Goal: Task Accomplishment & Management: Use online tool/utility

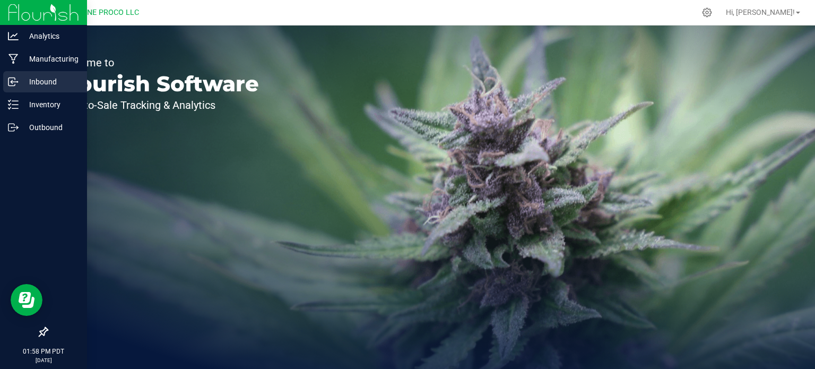
click at [53, 91] on div "Inbound" at bounding box center [45, 81] width 84 height 21
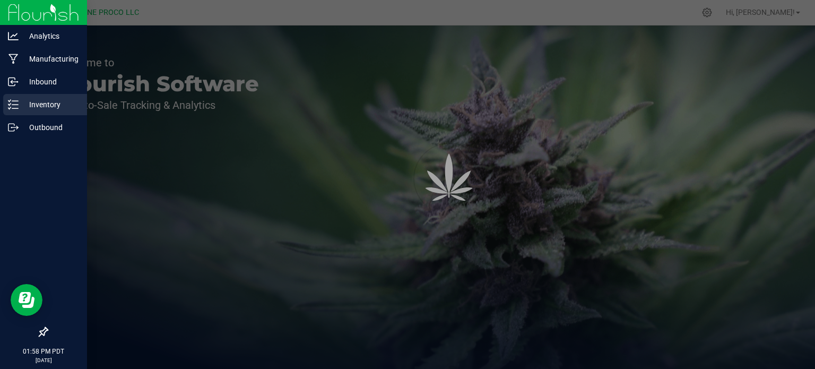
click at [57, 97] on div "Inventory" at bounding box center [45, 104] width 84 height 21
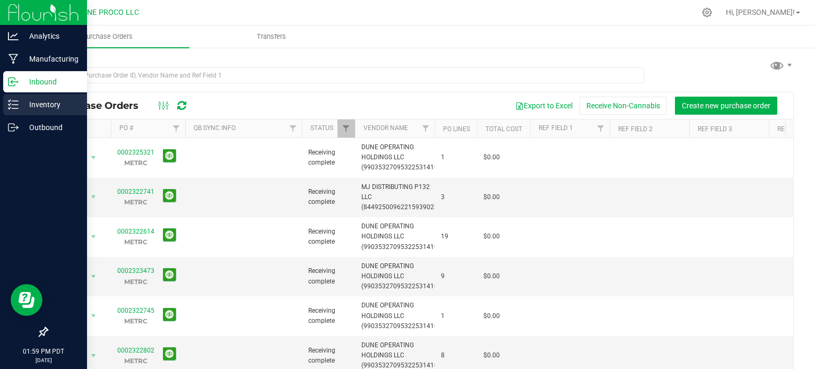
click at [57, 109] on p "Inventory" at bounding box center [51, 104] width 64 height 13
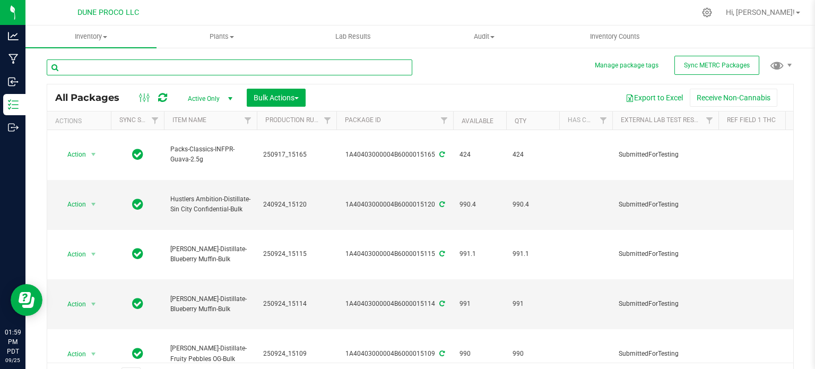
click at [150, 67] on input "text" at bounding box center [229, 67] width 365 height 16
type input "15194"
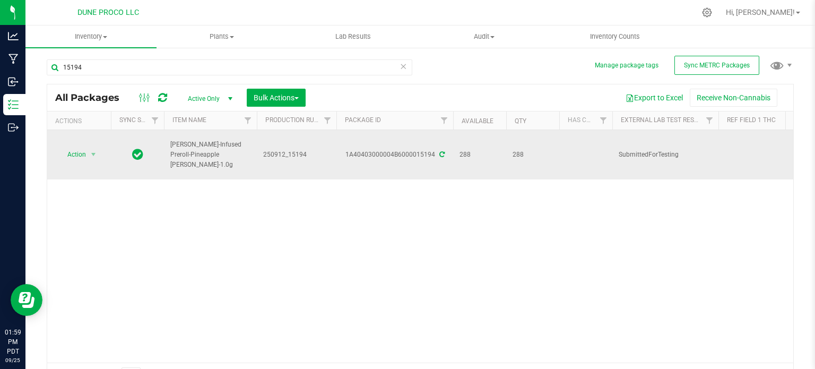
click at [440, 151] on icon at bounding box center [441, 154] width 5 height 6
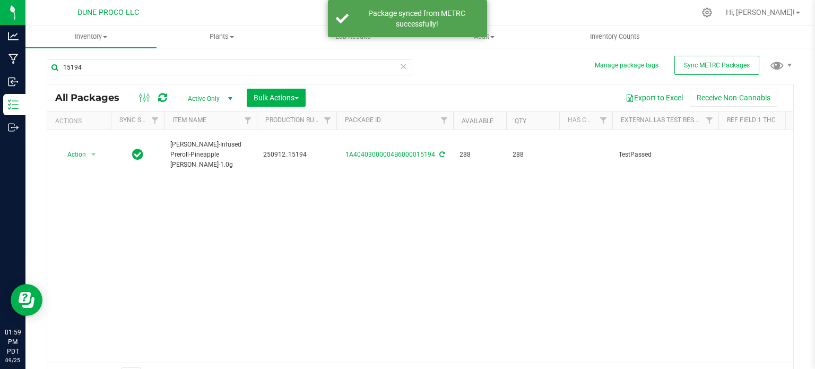
click at [202, 97] on span "Active Only" at bounding box center [208, 98] width 58 height 15
click at [199, 163] on li "All" at bounding box center [207, 163] width 57 height 16
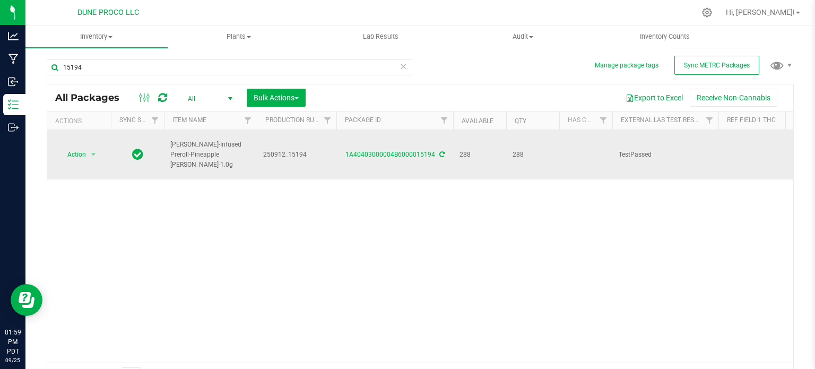
click at [287, 150] on span "250912_15194" at bounding box center [296, 155] width 67 height 10
click at [287, 146] on input "250912_15194" at bounding box center [294, 154] width 76 height 16
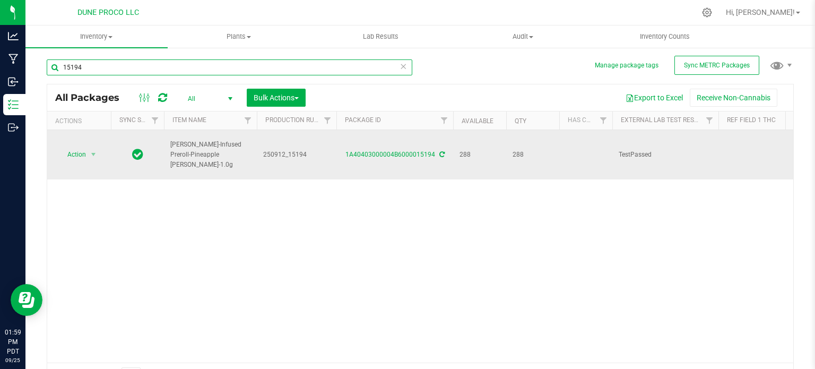
click at [212, 61] on input "15194" at bounding box center [229, 67] width 365 height 16
paste input "250912_"
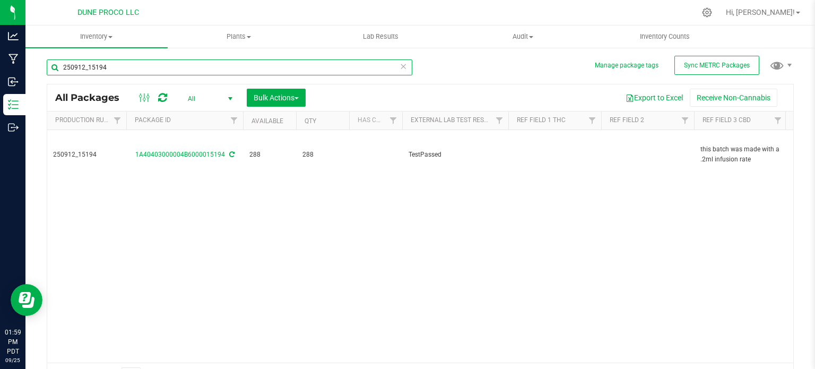
scroll to position [0, 221]
type input "250912_15194"
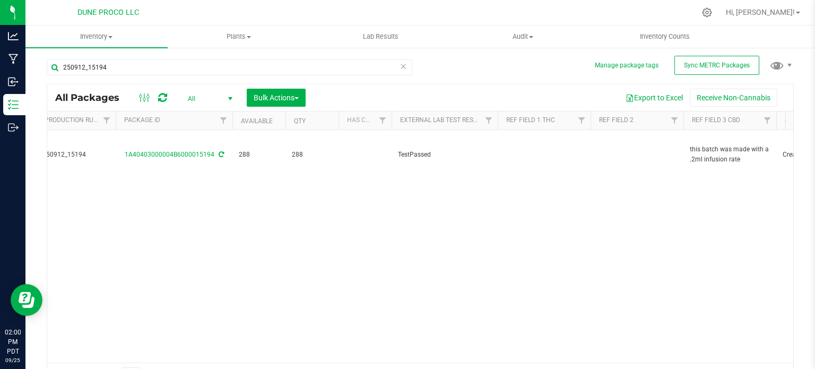
click at [139, 211] on div "Action Action Adjust qty Create package Edit attributes Global inventory Locate…" at bounding box center [420, 246] width 746 height 232
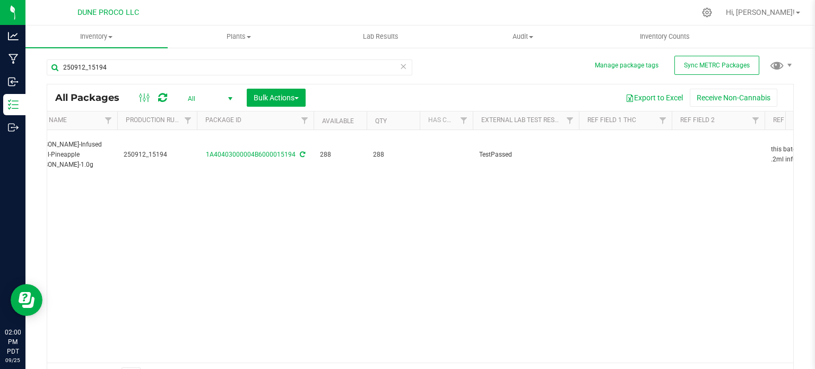
scroll to position [0, 0]
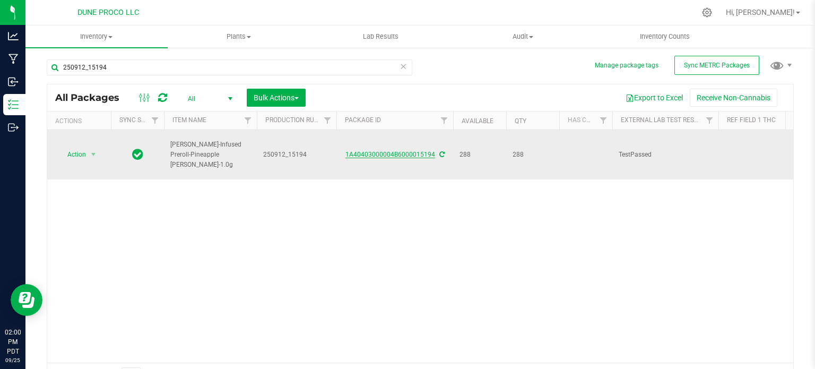
click at [367, 151] on link "1A40403000004B6000015194" at bounding box center [390, 154] width 90 height 7
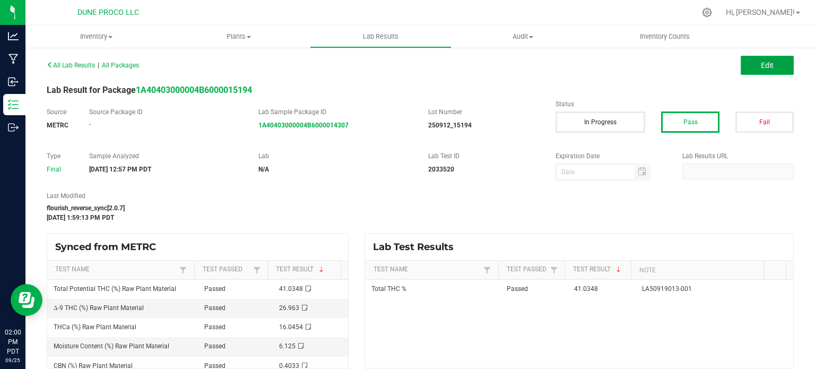
click at [772, 61] on button "Edit" at bounding box center [766, 65] width 53 height 19
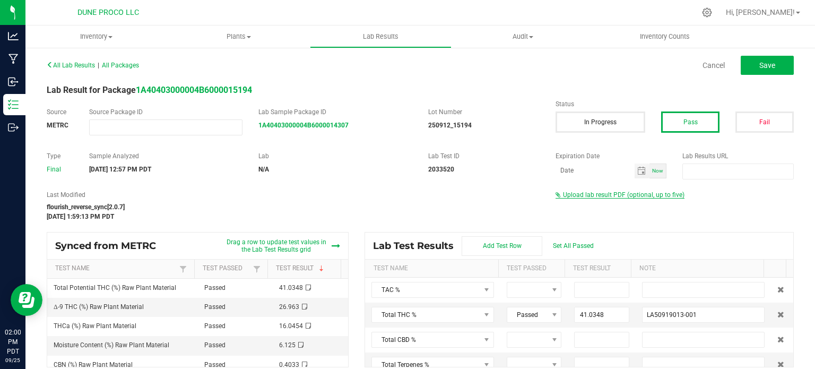
click at [628, 195] on span "Upload lab result PDF (optional, up to five)" at bounding box center [623, 194] width 121 height 7
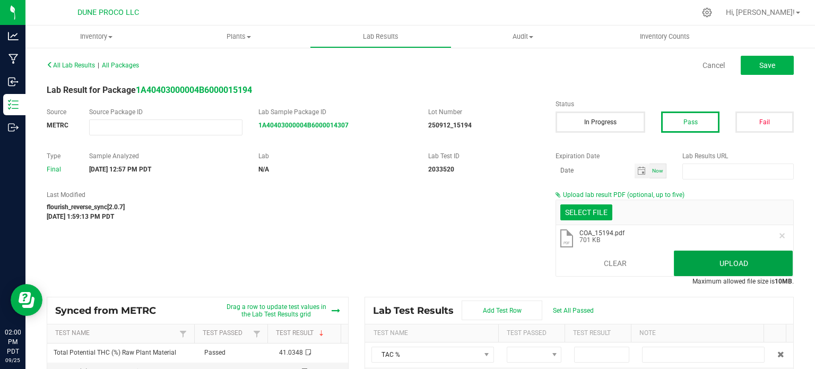
click at [714, 268] on button "Upload" at bounding box center [733, 262] width 119 height 25
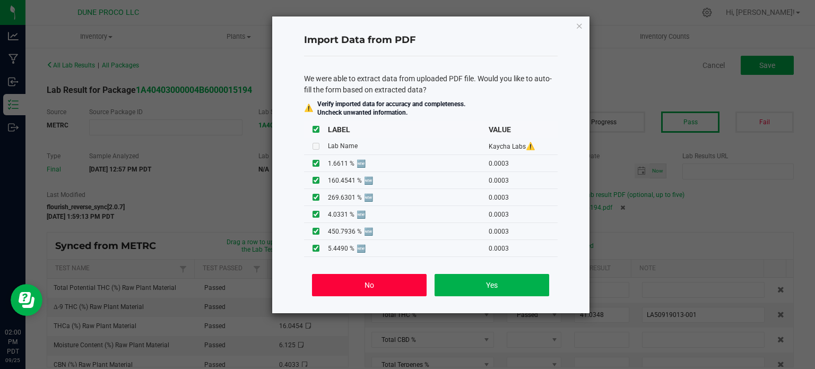
click at [382, 280] on button "No" at bounding box center [369, 285] width 114 height 22
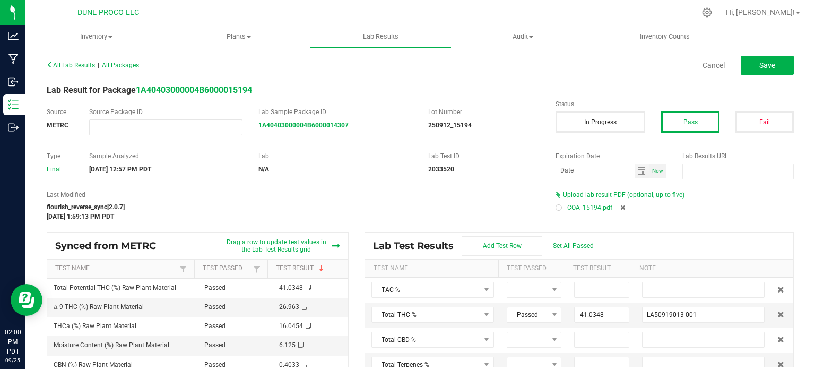
click at [555, 209] on div at bounding box center [558, 207] width 6 height 6
click at [749, 63] on button "Save" at bounding box center [766, 65] width 53 height 19
type input "41.0348"
type input "LA50919013-001"
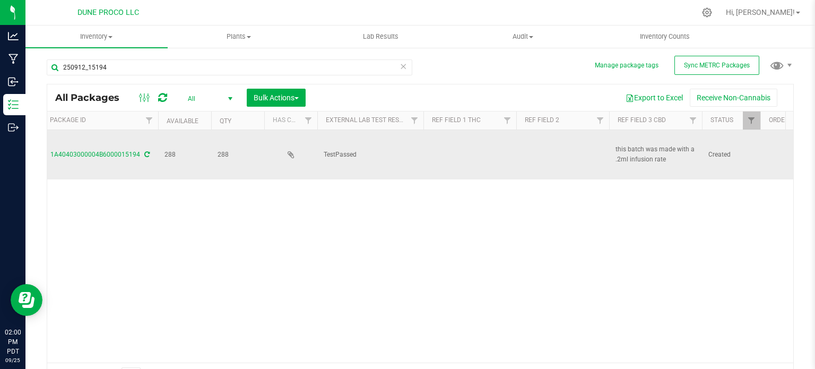
click at [465, 146] on td at bounding box center [469, 154] width 93 height 49
type input "41.0348%"
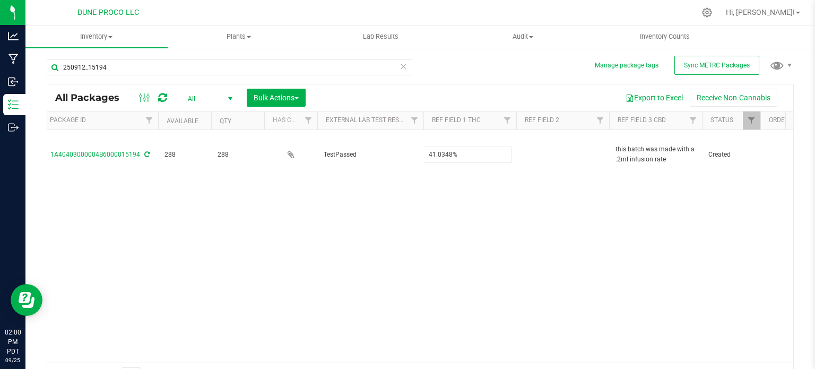
click at [444, 199] on div "All Packages All Active Only Lab Samples Locked All External Internal Bulk Acti…" at bounding box center [420, 236] width 747 height 304
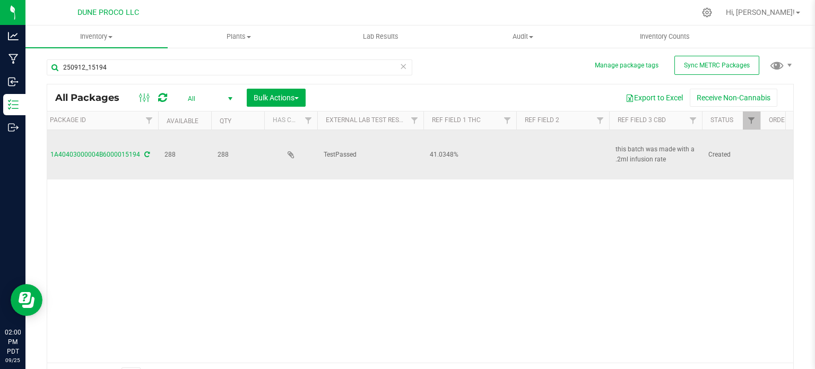
click at [647, 151] on span "this batch was made with a .2ml infusion rate" at bounding box center [655, 154] width 80 height 20
click at [647, 151] on input "this batch was made with a .2ml infusion rate" at bounding box center [652, 154] width 89 height 16
type input "<LOQ"
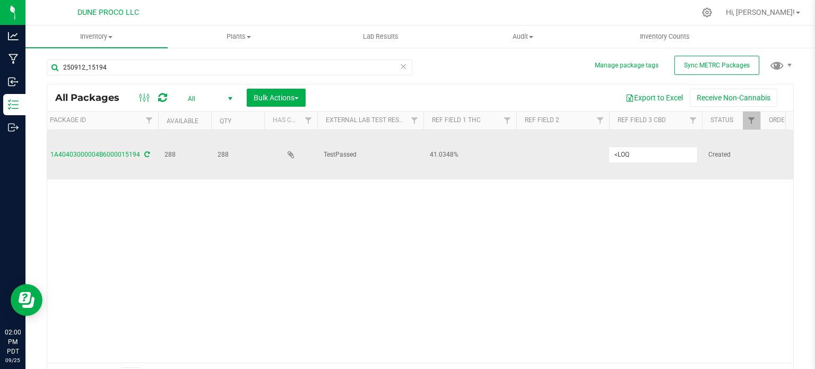
scroll to position [0, 0]
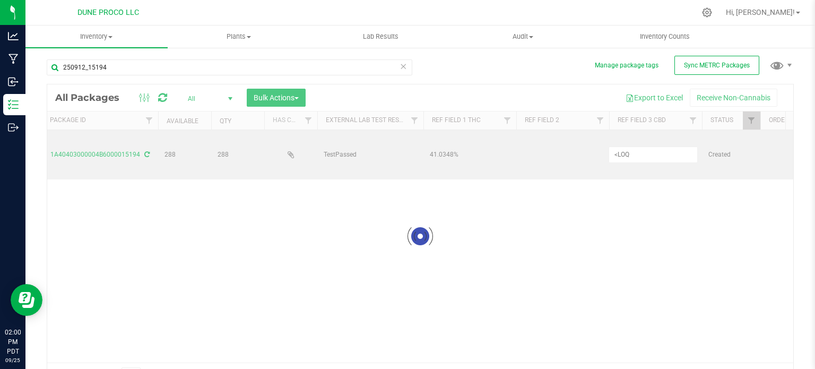
click at [587, 215] on div "Loading... All Packages All Active Only Lab Samples Locked All External Interna…" at bounding box center [420, 236] width 747 height 304
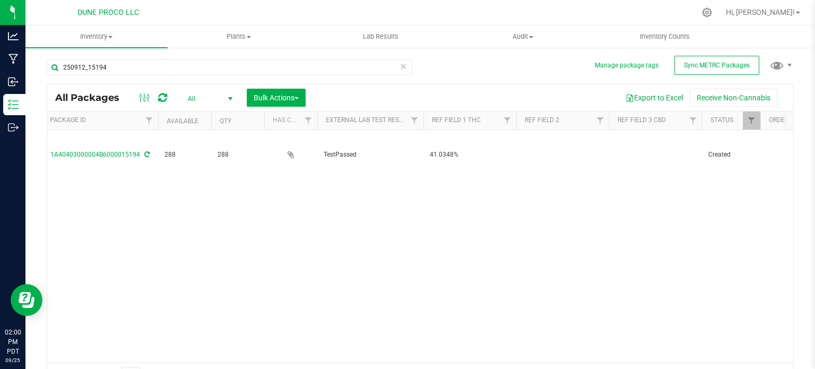
scroll to position [0, 53]
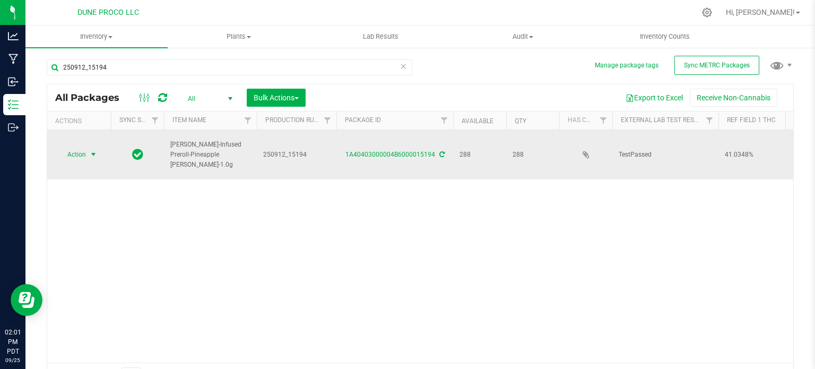
click at [75, 147] on span "Action" at bounding box center [72, 154] width 29 height 15
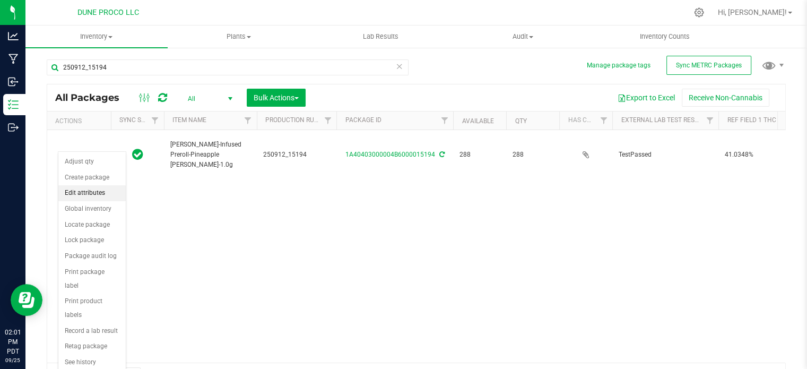
click at [89, 188] on li "Edit attributes" at bounding box center [91, 193] width 67 height 16
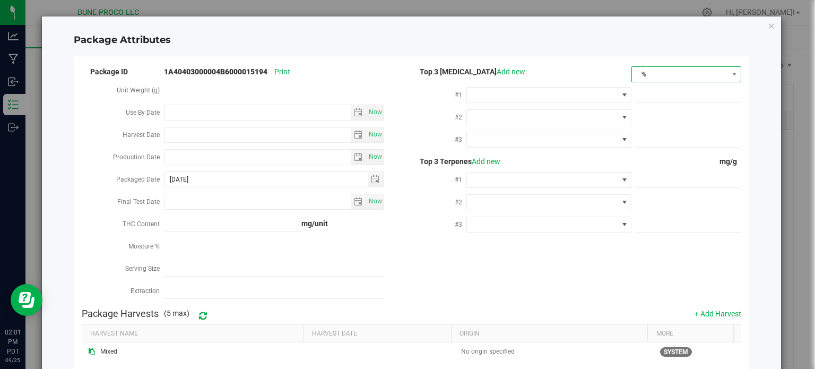
click at [672, 70] on span "%" at bounding box center [679, 74] width 95 height 15
click at [659, 113] on li "mg/unit" at bounding box center [679, 111] width 108 height 18
click at [643, 99] on span at bounding box center [688, 95] width 106 height 15
paste input "269.6301"
type input "269.6301"
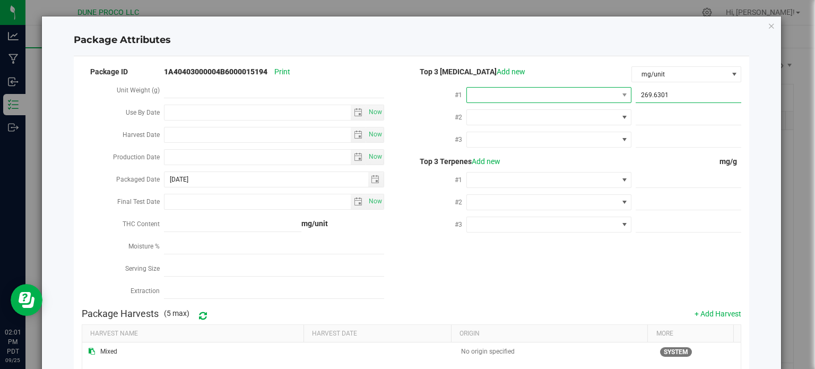
type input "269.6301"
click at [605, 98] on span at bounding box center [542, 95] width 151 height 15
type input "9"
click at [575, 144] on li "D9-THC" at bounding box center [543, 140] width 162 height 18
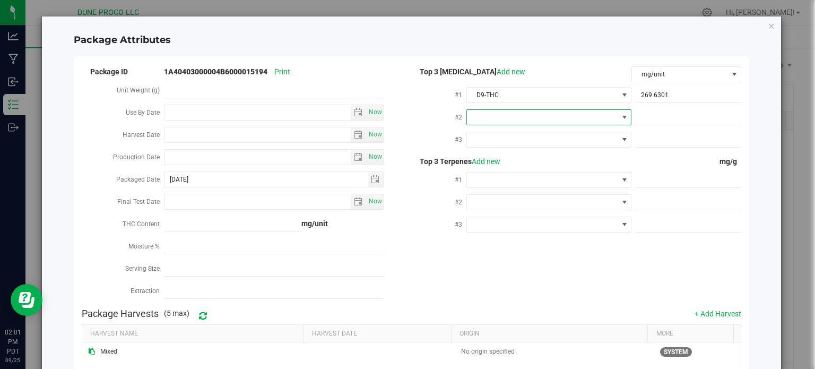
click at [573, 123] on span at bounding box center [542, 117] width 151 height 15
type input "thca"
click at [535, 163] on li "THCA" at bounding box center [543, 162] width 162 height 18
click at [644, 136] on span at bounding box center [688, 139] width 106 height 15
paste input "0"
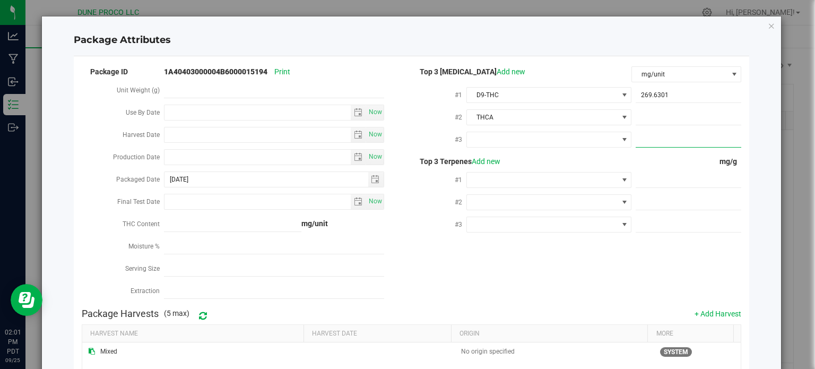
type input "0"
type input "0.0000"
click at [590, 137] on span at bounding box center [542, 139] width 151 height 15
click at [660, 132] on span "0.0000 0" at bounding box center [688, 139] width 106 height 15
click at [660, 132] on input "0" at bounding box center [688, 139] width 106 height 15
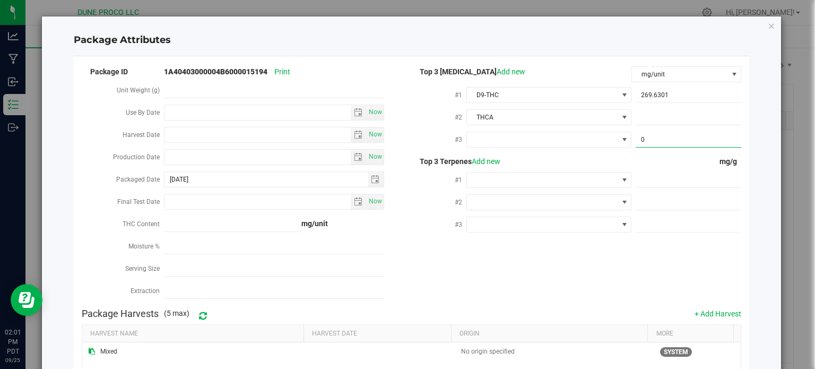
paste input "9.5662"
type input "9.5662"
click at [591, 137] on span at bounding box center [542, 139] width 151 height 15
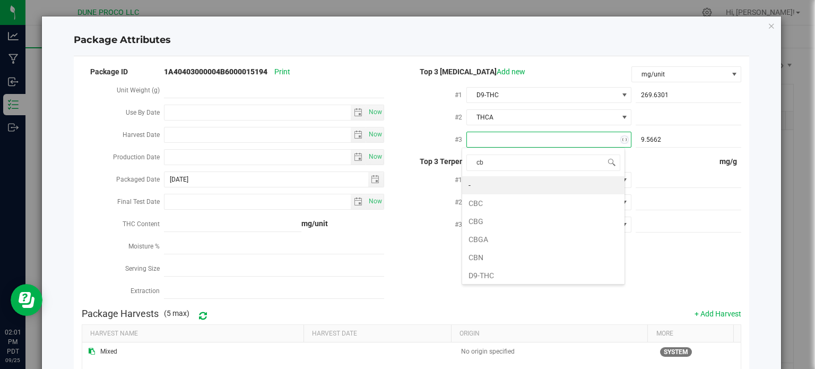
type input "cbg"
click at [519, 183] on li "CBG" at bounding box center [543, 185] width 162 height 18
click at [634, 108] on div at bounding box center [686, 116] width 110 height 19
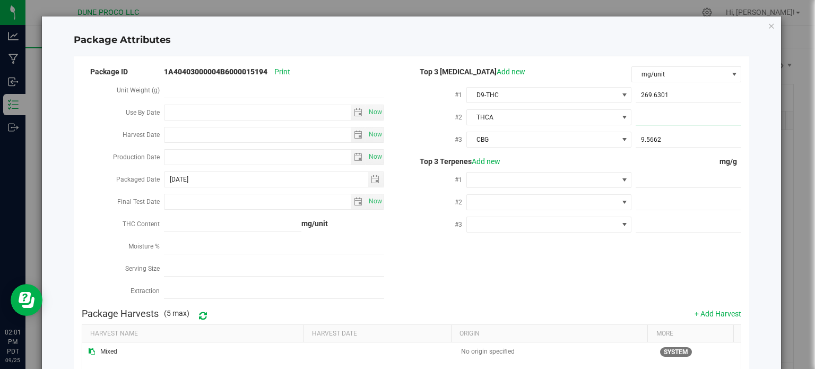
click at [637, 113] on span at bounding box center [688, 117] width 106 height 15
paste input "269.6301"
type input "269.6301"
click at [640, 179] on span at bounding box center [688, 179] width 106 height 15
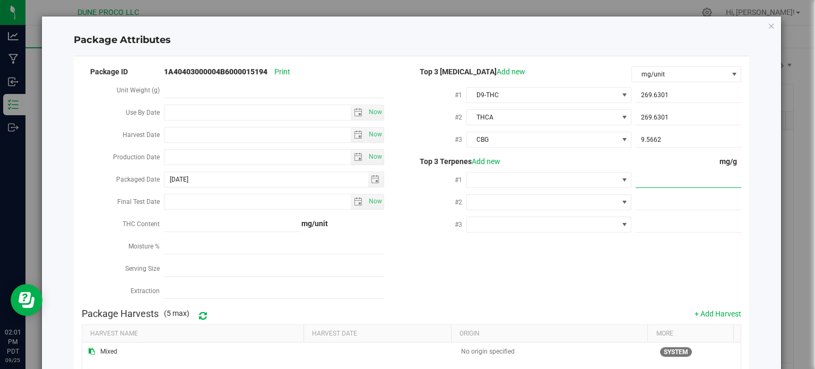
paste input "1.951"
type input "1.951"
type input "1.9510"
click at [598, 182] on span at bounding box center [542, 179] width 151 height 15
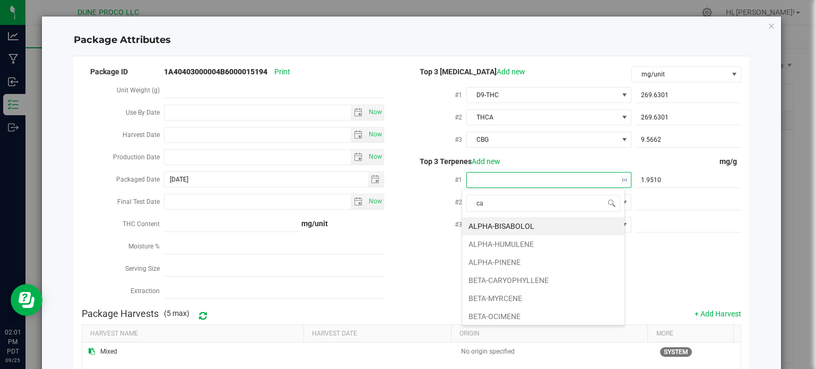
type input "car"
click at [548, 223] on li "BETA-CARYOPHYLLENE" at bounding box center [543, 226] width 162 height 18
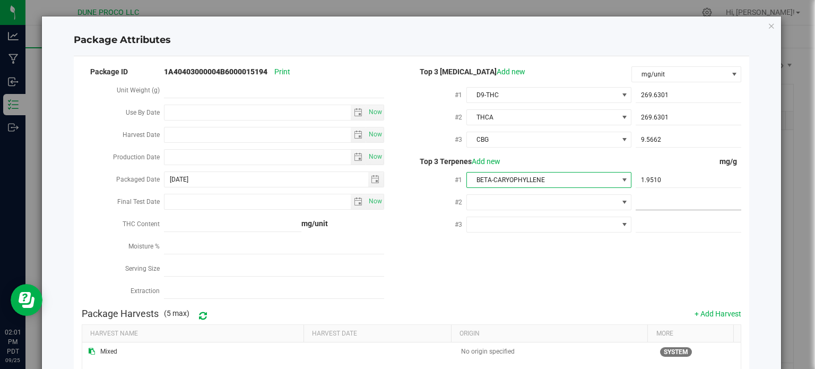
click at [676, 200] on span at bounding box center [688, 202] width 106 height 15
paste input "1.316"
type input "1.316"
type input "1.3160"
click at [607, 199] on span at bounding box center [542, 202] width 151 height 15
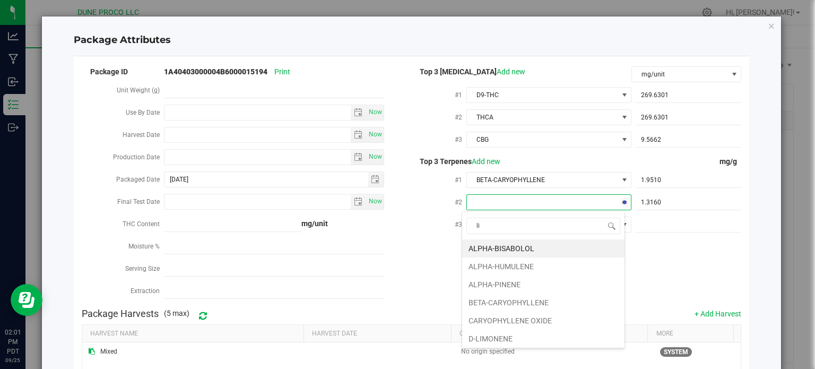
type input "lim"
click at [541, 247] on li "D-LIMONENE" at bounding box center [543, 248] width 162 height 18
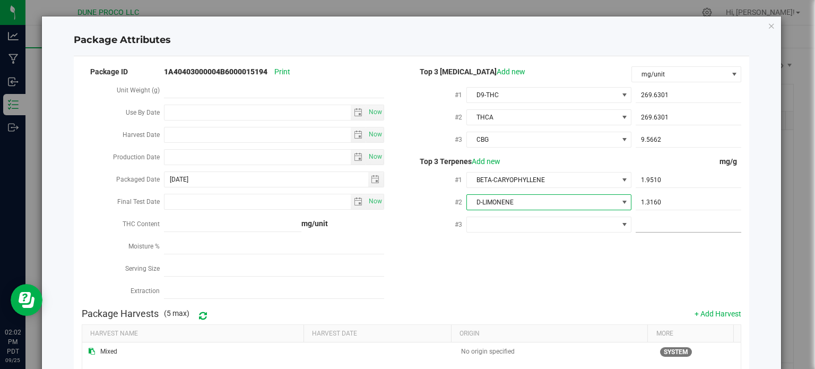
click at [656, 224] on span at bounding box center [688, 224] width 106 height 15
paste input "1.269"
type input "1.269"
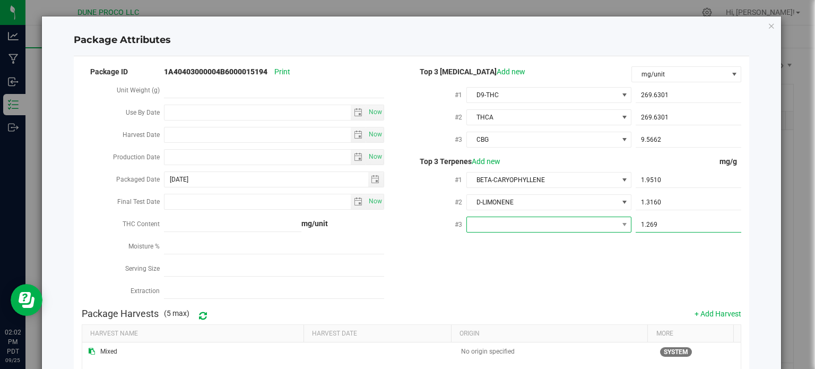
type input "1.2690"
click at [587, 220] on span at bounding box center [542, 224] width 151 height 15
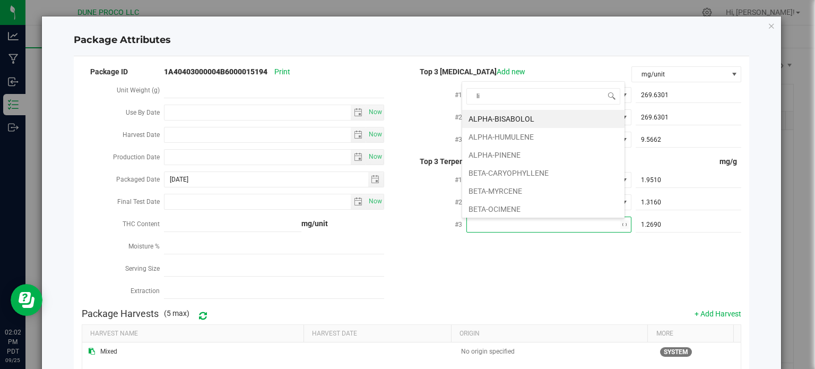
type input "lin"
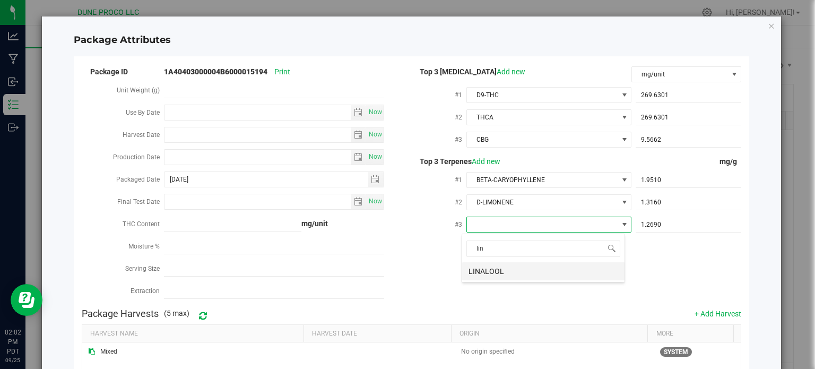
click at [575, 275] on li "LINALOOL" at bounding box center [543, 271] width 162 height 18
click at [579, 259] on div "Package ID 1A40403000004B6000015194 Print Unit Weight (g) Use By Date Now Harve…" at bounding box center [412, 184] width 660 height 238
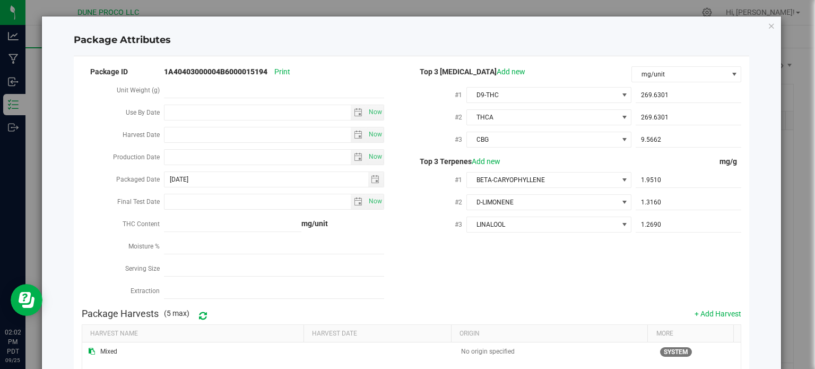
scroll to position [178, 0]
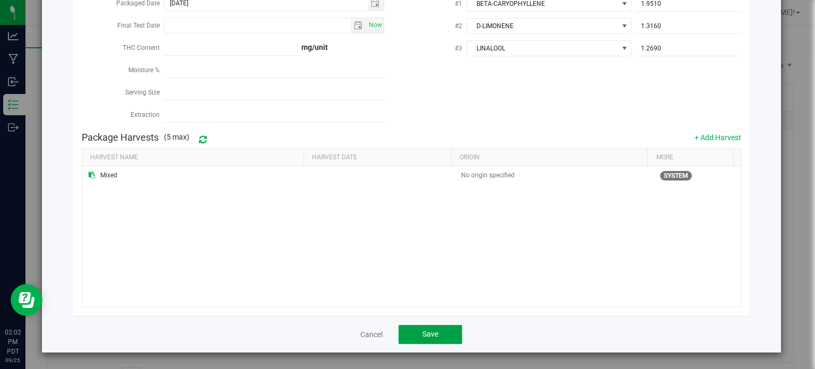
click at [429, 328] on button "Save" at bounding box center [430, 334] width 64 height 19
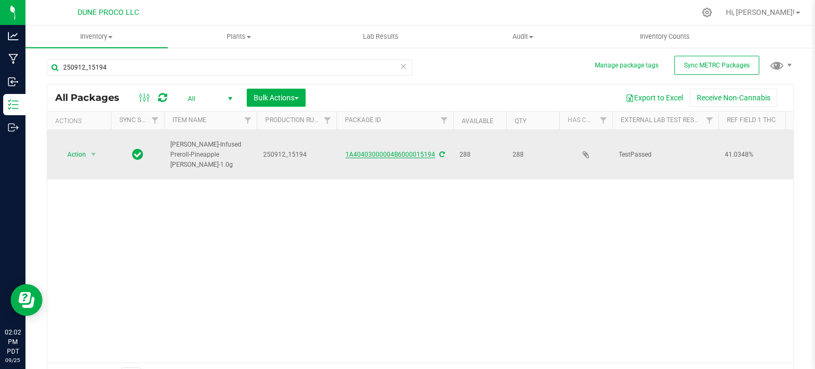
click at [375, 151] on link "1A40403000004B6000015194" at bounding box center [390, 154] width 90 height 7
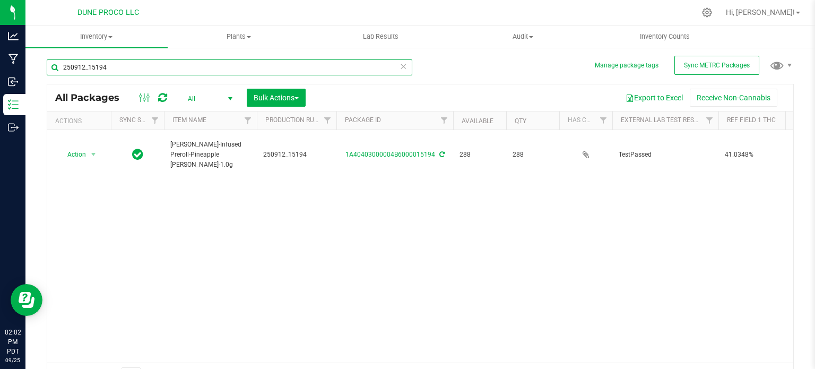
click at [118, 72] on input "250912_15194" at bounding box center [229, 67] width 365 height 16
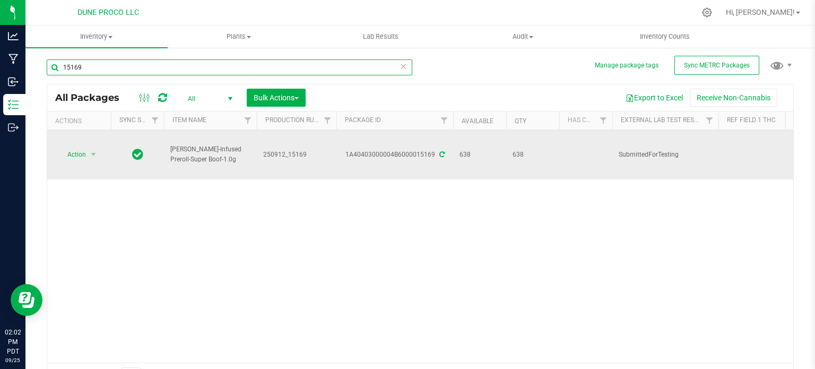
type input "15169"
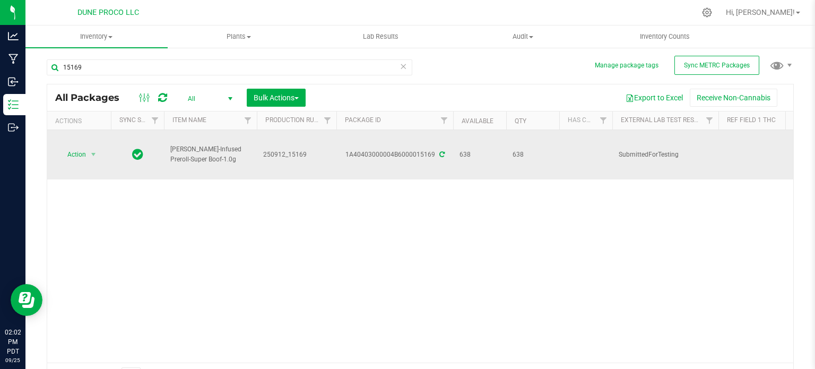
click at [439, 151] on icon at bounding box center [441, 154] width 5 height 6
click at [409, 151] on link "1A40403000004B6000015169" at bounding box center [390, 154] width 90 height 7
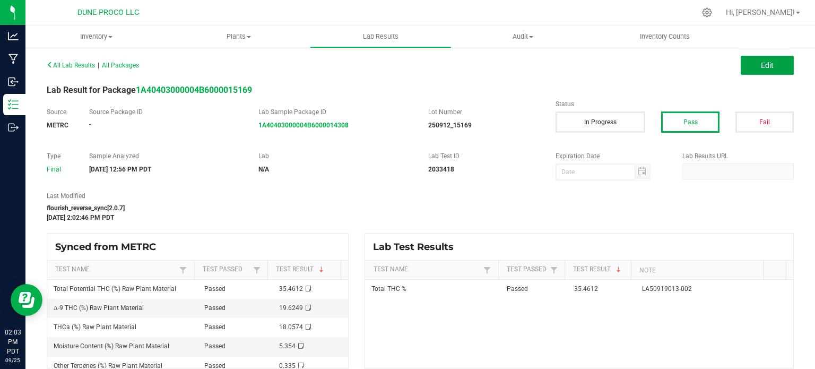
click at [741, 64] on button "Edit" at bounding box center [766, 65] width 53 height 19
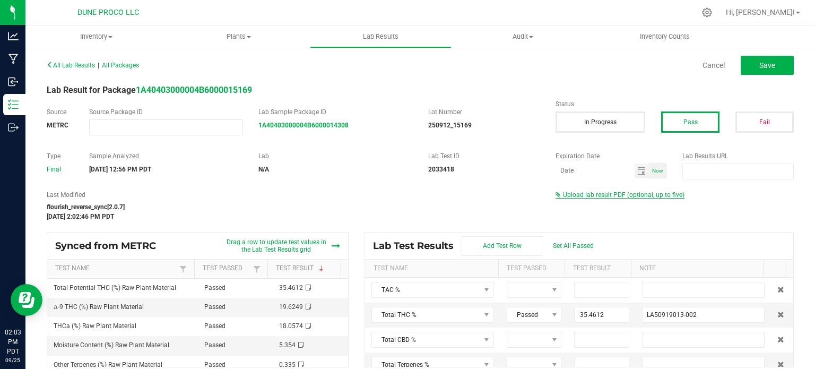
click at [587, 194] on span "Upload lab result PDF (optional, up to five)" at bounding box center [623, 194] width 121 height 7
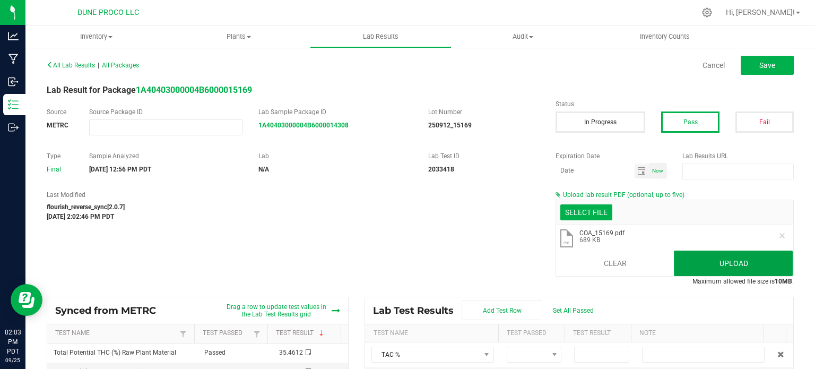
click at [731, 251] on button "Upload" at bounding box center [733, 262] width 119 height 25
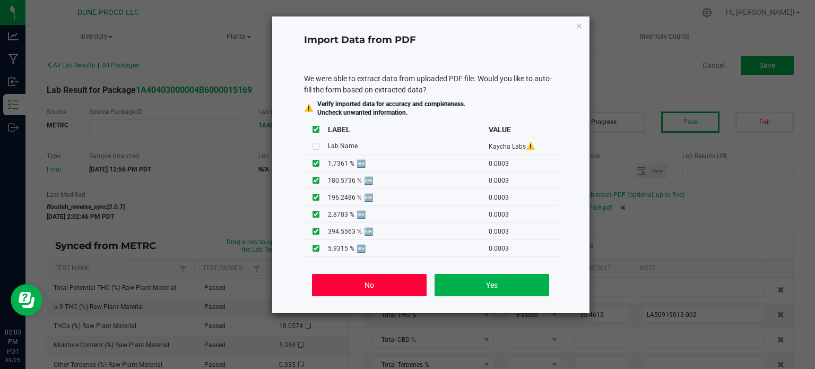
click at [355, 277] on button "No" at bounding box center [369, 285] width 114 height 22
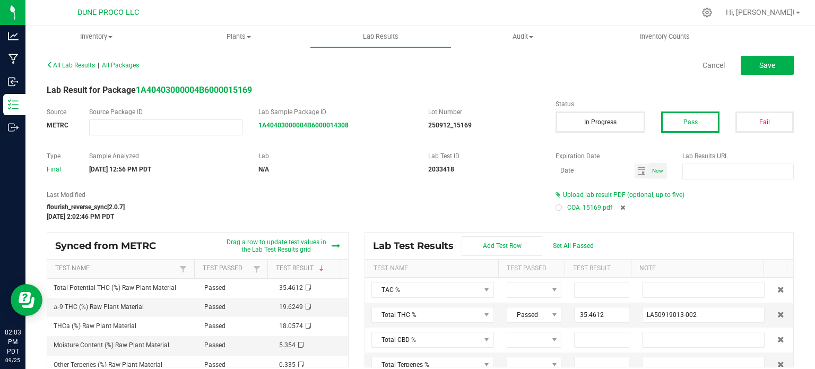
click at [555, 208] on div at bounding box center [558, 207] width 6 height 6
click at [791, 56] on div "Cancel Save" at bounding box center [610, 65] width 381 height 19
click at [771, 62] on button "Save" at bounding box center [766, 65] width 53 height 19
type input "35.4612"
type input "LA50919013-002"
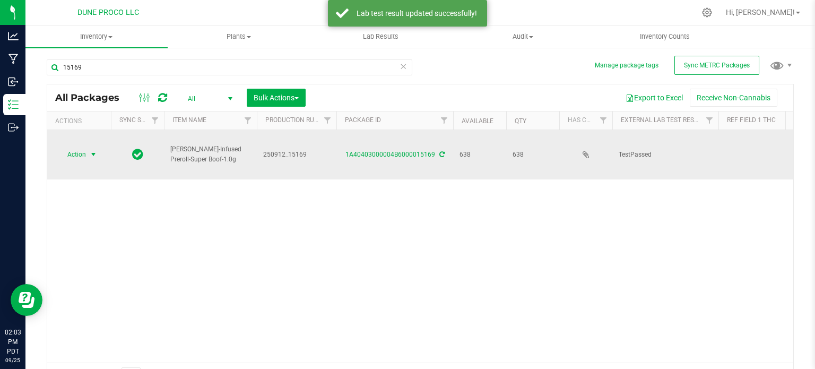
click at [88, 147] on span "select" at bounding box center [93, 154] width 13 height 15
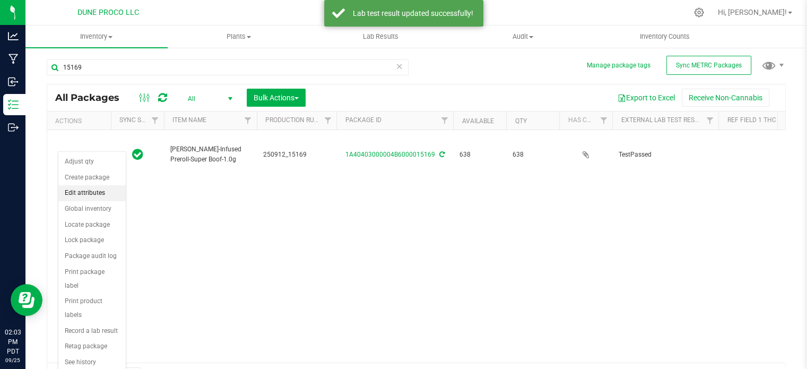
click at [91, 194] on li "Edit attributes" at bounding box center [91, 193] width 67 height 16
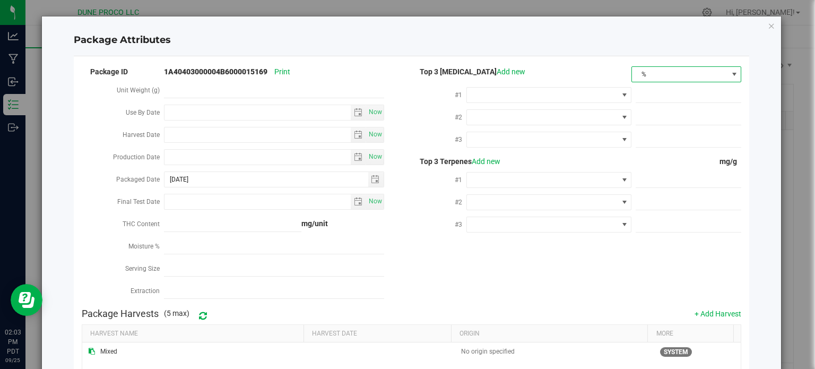
click at [687, 74] on span "%" at bounding box center [679, 74] width 95 height 15
click at [647, 112] on li "mg/unit" at bounding box center [679, 111] width 108 height 18
click at [648, 98] on span at bounding box center [688, 95] width 106 height 15
paste input "196.2486"
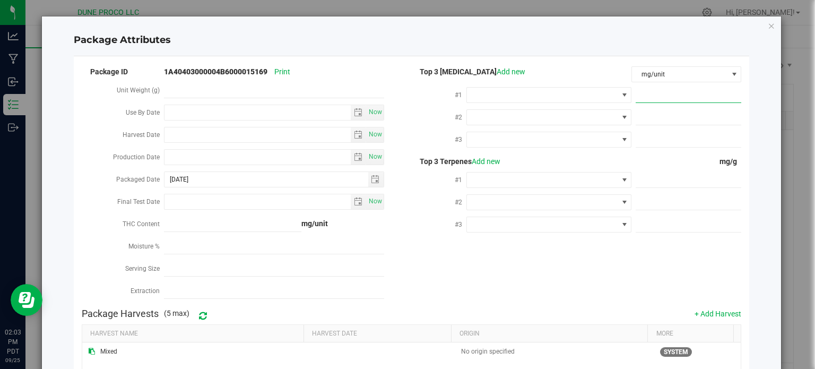
type input "196.2486"
click at [610, 95] on span at bounding box center [542, 95] width 151 height 15
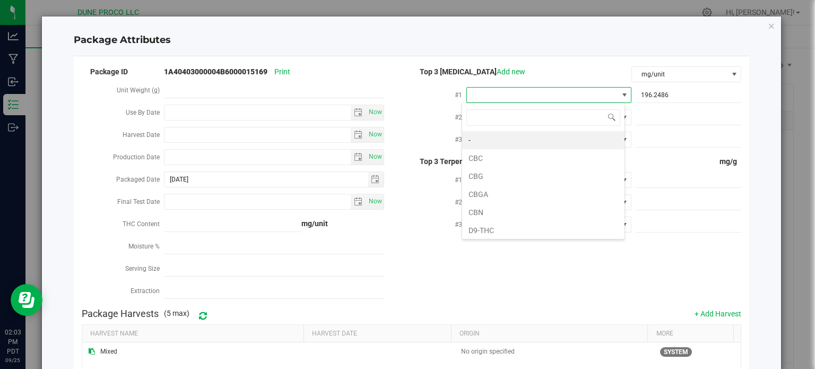
scroll to position [15, 163]
type input "9"
click at [577, 135] on li "D9-THC" at bounding box center [543, 140] width 162 height 18
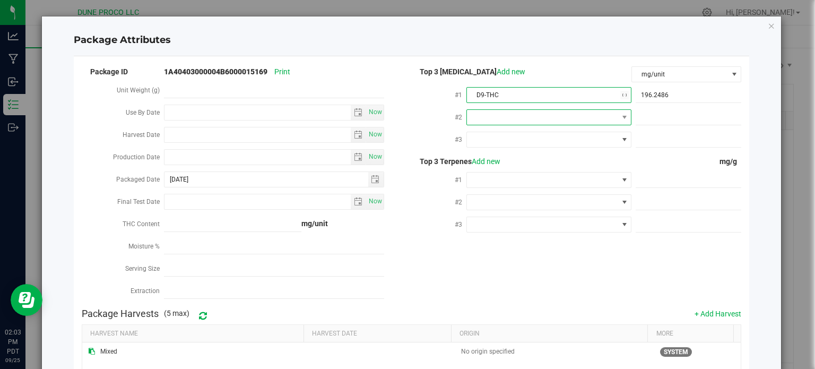
click at [579, 119] on span at bounding box center [542, 117] width 151 height 15
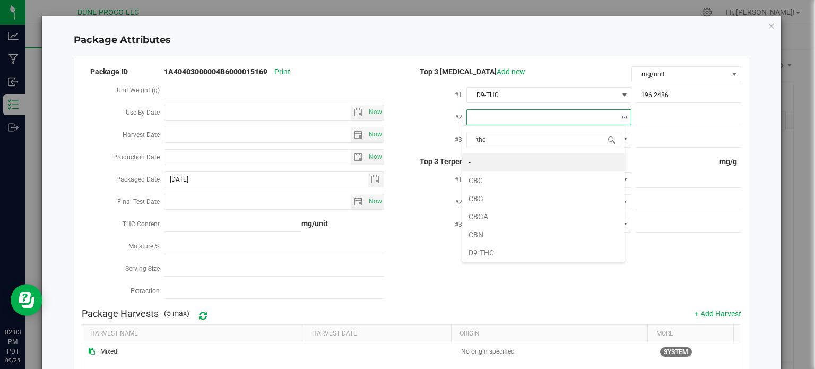
type input "thca"
click at [526, 156] on li "THCA" at bounding box center [543, 162] width 162 height 18
click at [648, 116] on span at bounding box center [688, 117] width 106 height 15
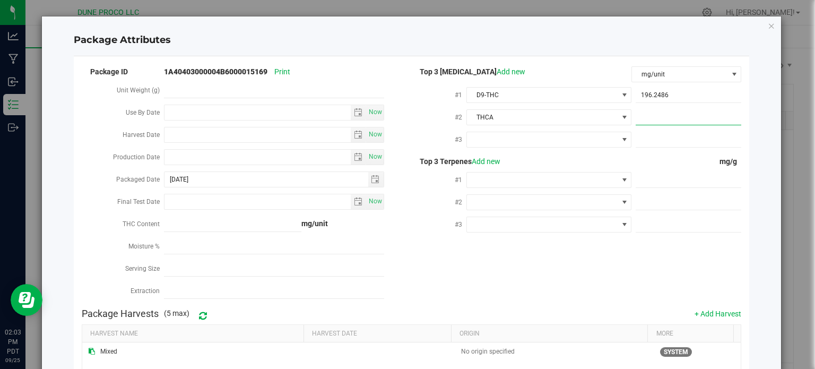
paste input "180.5736"
type input "180.5736"
click at [670, 141] on span at bounding box center [688, 139] width 106 height 15
paste input "5"
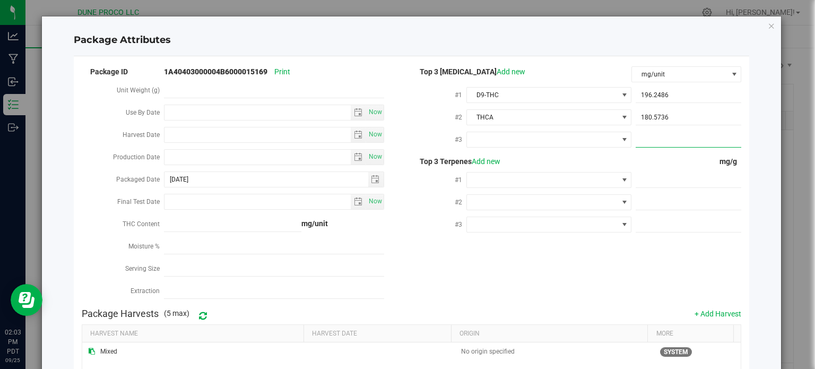
type input "5"
type input "5.0000"
click at [620, 137] on span at bounding box center [624, 139] width 8 height 8
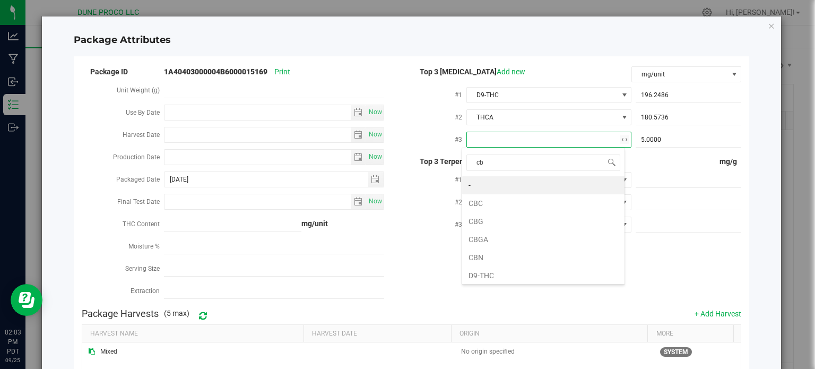
type input "cbg"
click at [575, 186] on li "CBG" at bounding box center [543, 185] width 162 height 18
click at [662, 142] on span "5.0000 5" at bounding box center [688, 139] width 106 height 15
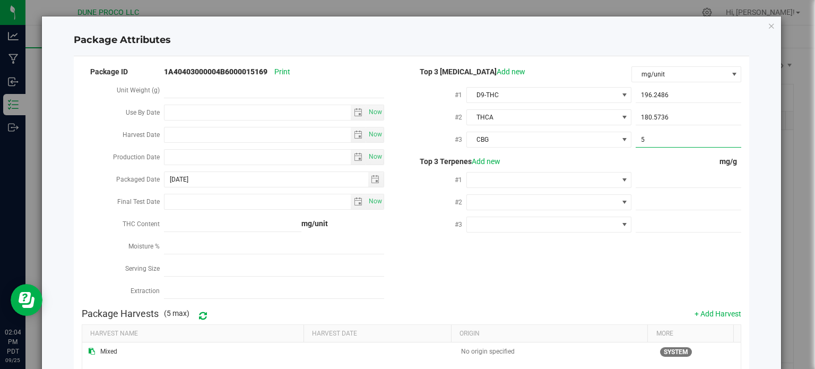
click at [662, 142] on input "5" at bounding box center [688, 139] width 106 height 15
paste input "7.1882"
click at [662, 140] on input "57.1882" at bounding box center [688, 139] width 106 height 15
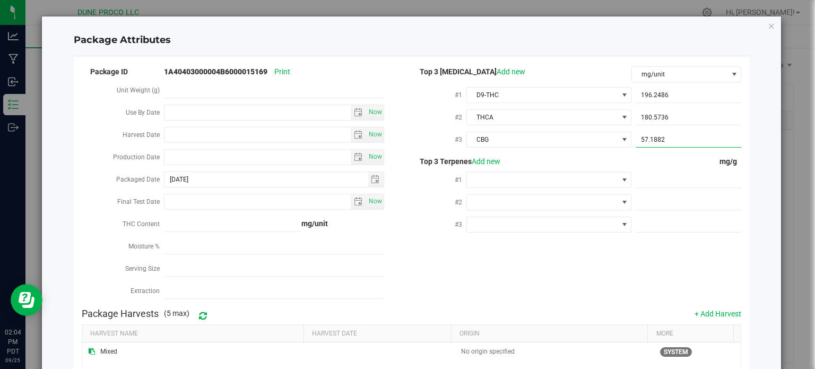
paste input "text"
type input "7.1882"
click at [653, 184] on span at bounding box center [688, 179] width 106 height 15
paste input "2.671"
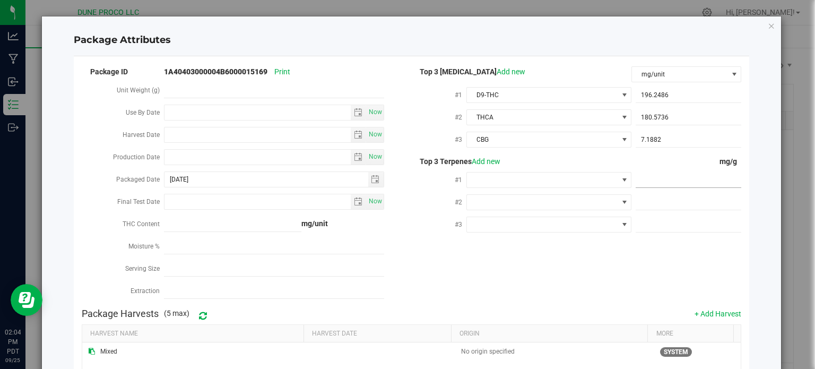
type input "2.671"
type input "2.6710"
click at [617, 186] on span at bounding box center [623, 179] width 13 height 15
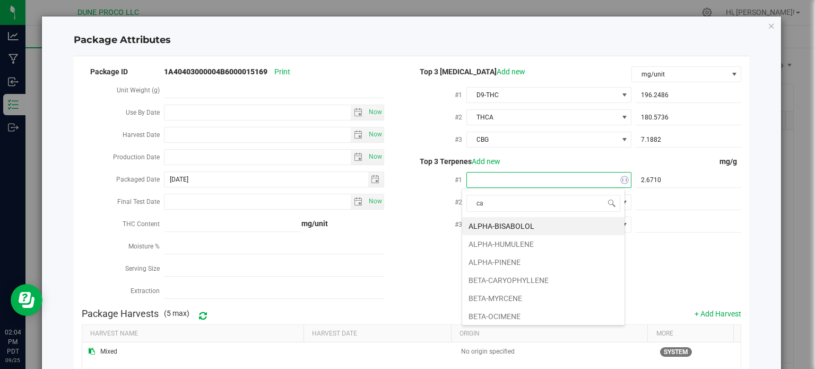
type input "car"
click at [551, 221] on li "BETA-CARYOPHYLLENE" at bounding box center [543, 226] width 162 height 18
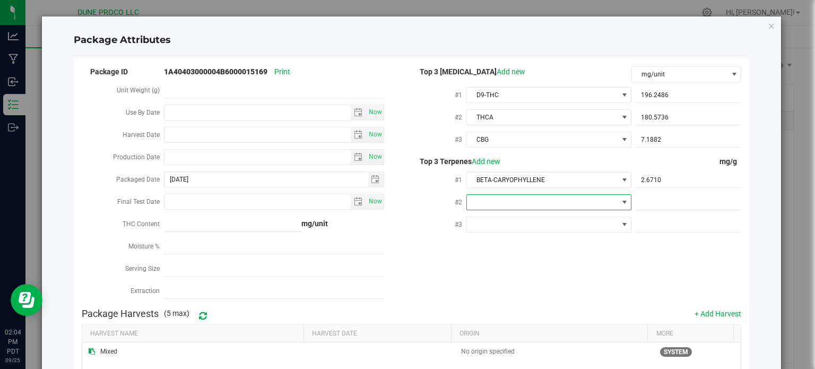
click at [598, 209] on span at bounding box center [542, 202] width 151 height 15
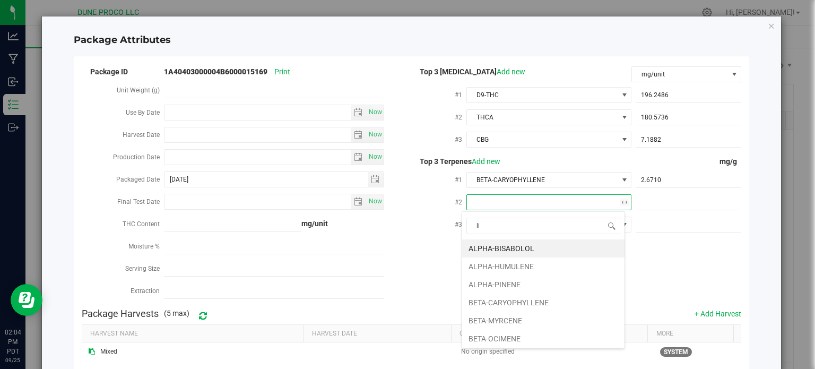
type input "lim"
click at [562, 249] on li "D-LIMONENE" at bounding box center [543, 248] width 162 height 18
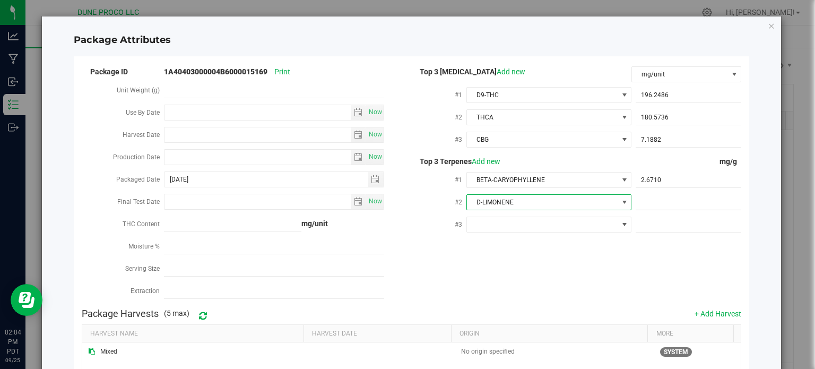
click at [668, 209] on span at bounding box center [688, 202] width 106 height 15
paste input "1.636"
type input "1.636"
type input "1.6360"
click at [685, 229] on span at bounding box center [688, 224] width 106 height 15
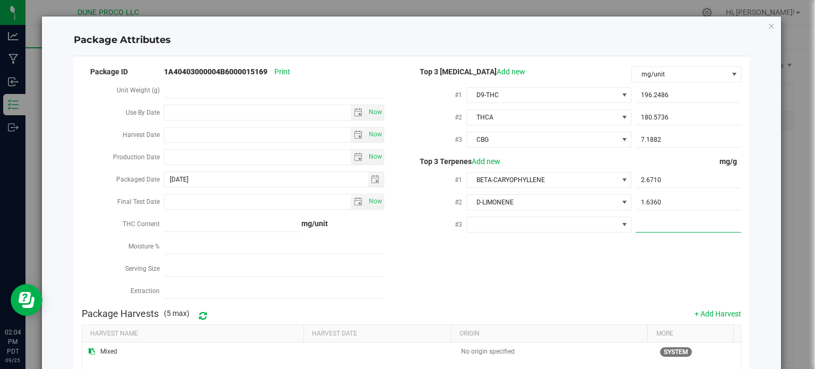
paste input "1.472"
type input "1.472"
type input "1.4720"
click at [581, 229] on span at bounding box center [542, 224] width 151 height 15
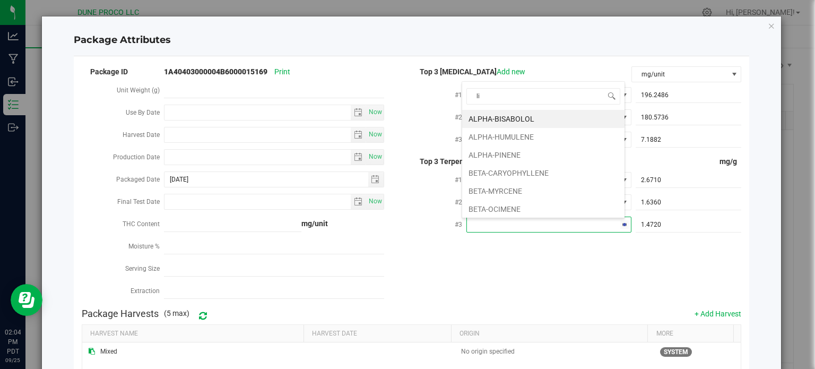
type input "lin"
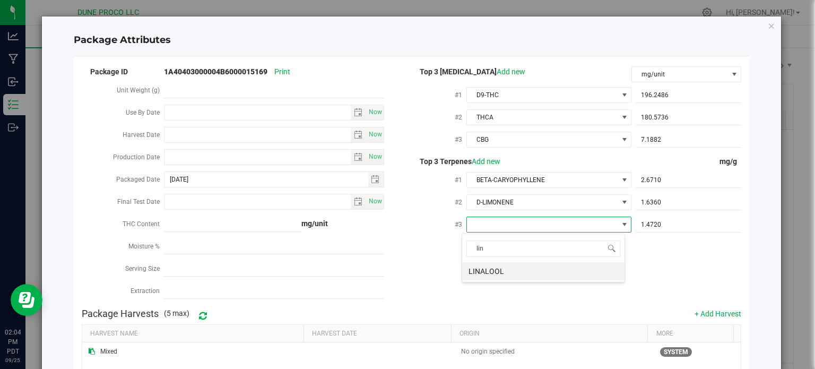
click at [535, 280] on div "lin LINALOOL" at bounding box center [542, 257] width 163 height 49
click at [536, 271] on li "LINALOOL" at bounding box center [543, 271] width 162 height 18
click at [486, 276] on div "Package ID 1A40403000004B6000015169 Print Unit Weight (g) Use By Date Now Harve…" at bounding box center [412, 184] width 660 height 238
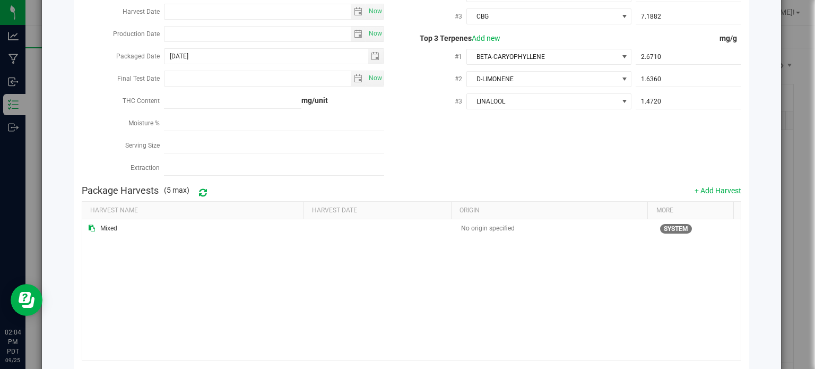
scroll to position [178, 0]
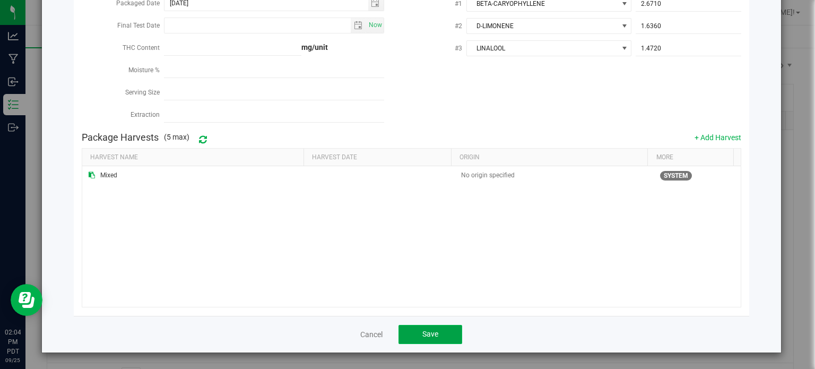
click at [428, 333] on span "Save" at bounding box center [430, 333] width 16 height 8
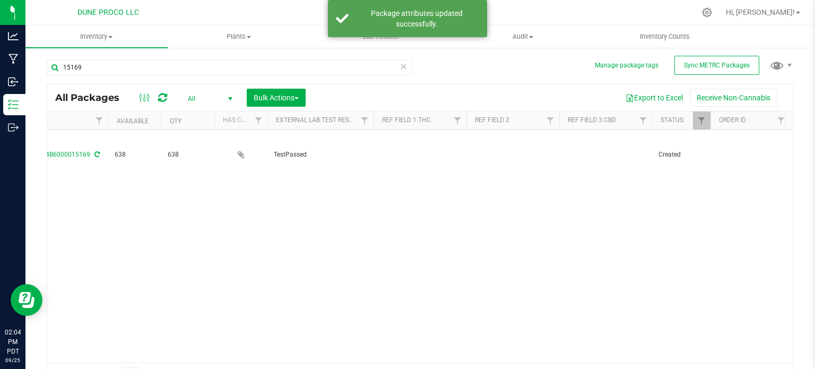
scroll to position [0, 345]
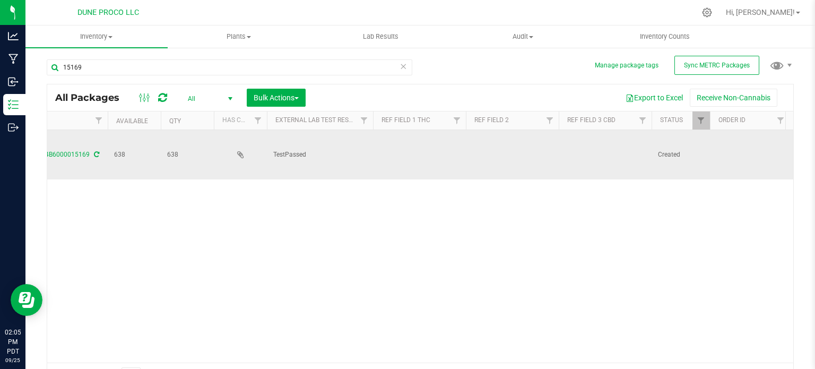
click at [422, 134] on td at bounding box center [419, 154] width 93 height 49
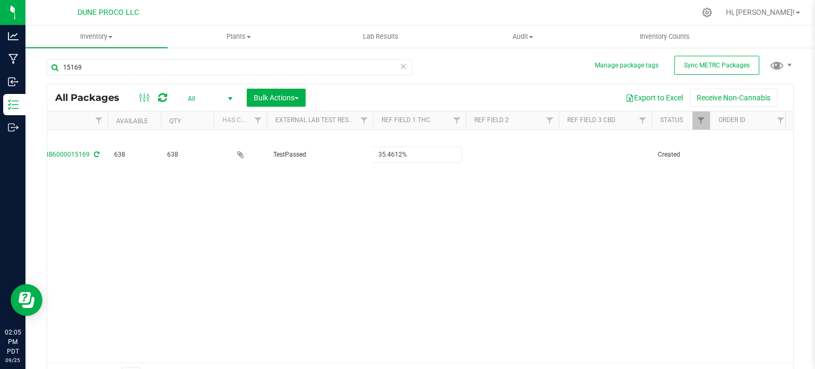
type input "35.4612%"
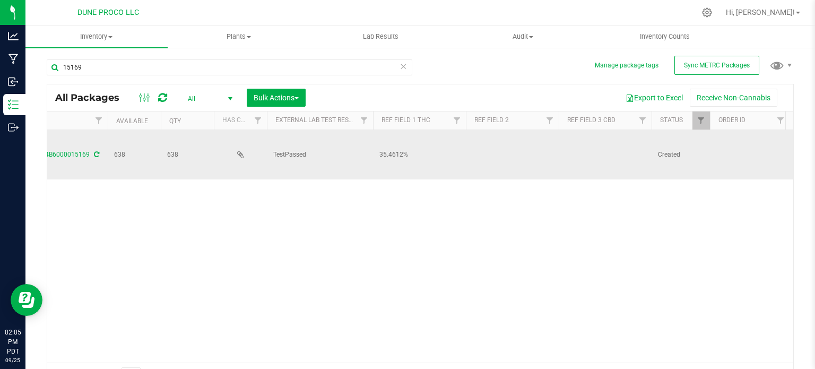
click at [627, 142] on td at bounding box center [604, 154] width 93 height 49
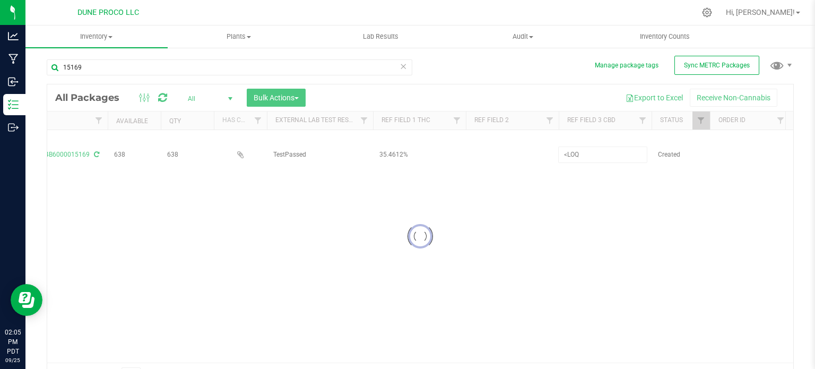
click at [548, 189] on div "Loading... All Packages All Active Only Lab Samples Locked All External Interna…" at bounding box center [420, 236] width 747 height 304
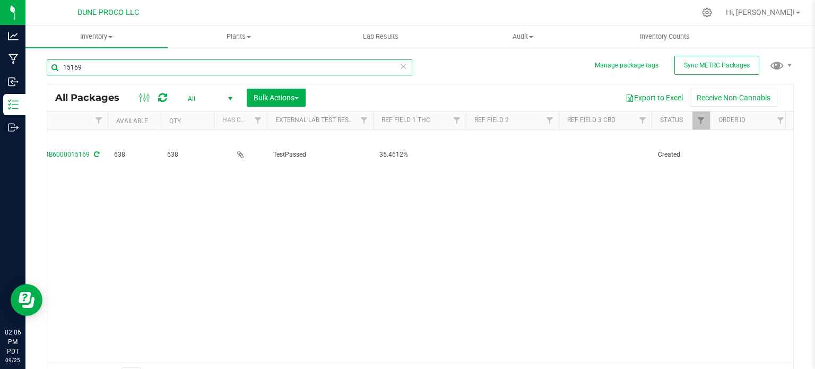
click at [100, 68] on input "15169" at bounding box center [229, 67] width 365 height 16
type input "15185"
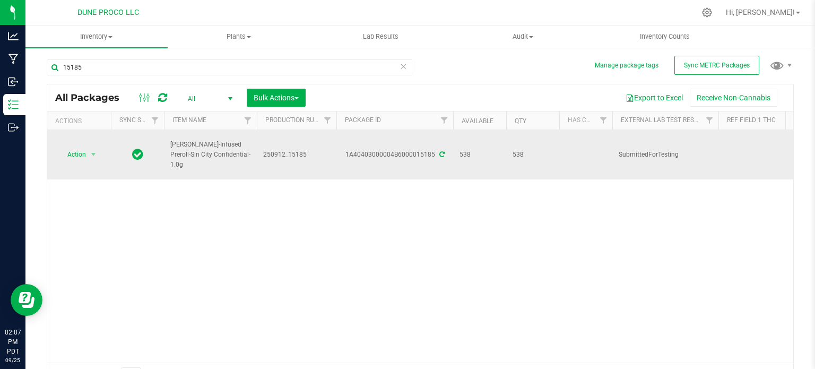
click at [440, 156] on icon at bounding box center [441, 154] width 5 height 6
click at [418, 152] on link "1A40403000004B6000015185" at bounding box center [390, 154] width 90 height 7
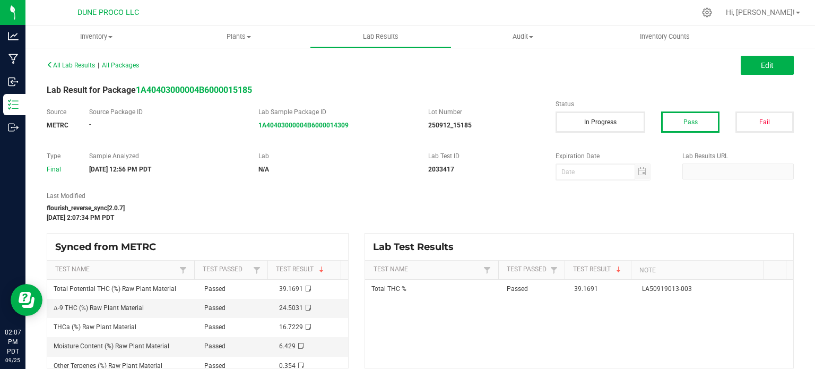
click at [748, 78] on div "All Lab Results | All Packages Edit" at bounding box center [420, 65] width 763 height 27
click at [752, 71] on button "Edit" at bounding box center [766, 65] width 53 height 19
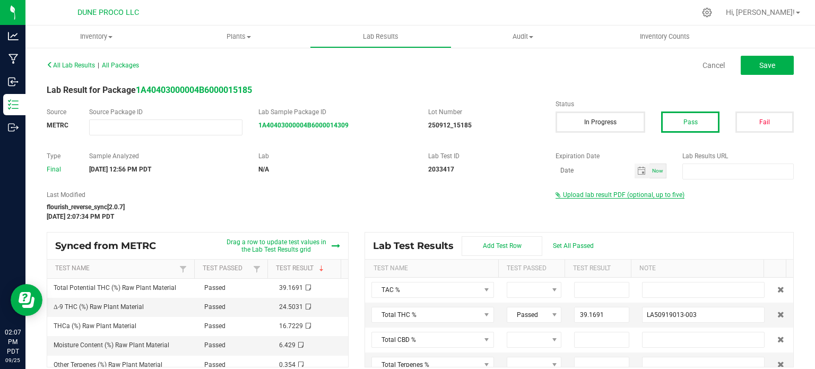
click at [632, 197] on span "Upload lab result PDF (optional, up to five)" at bounding box center [623, 194] width 121 height 7
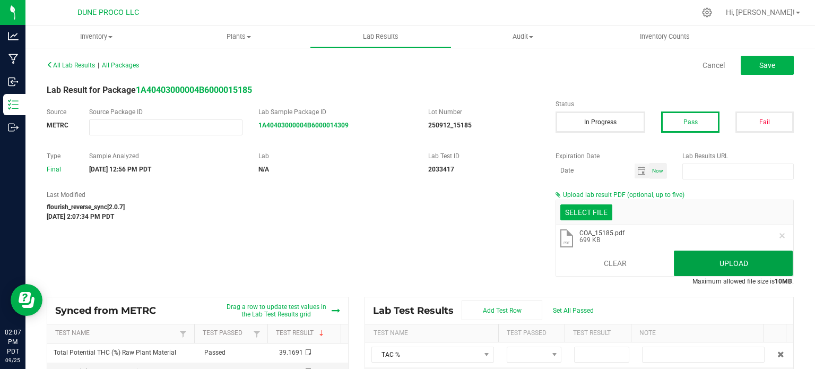
click at [685, 264] on button "Upload" at bounding box center [733, 262] width 119 height 25
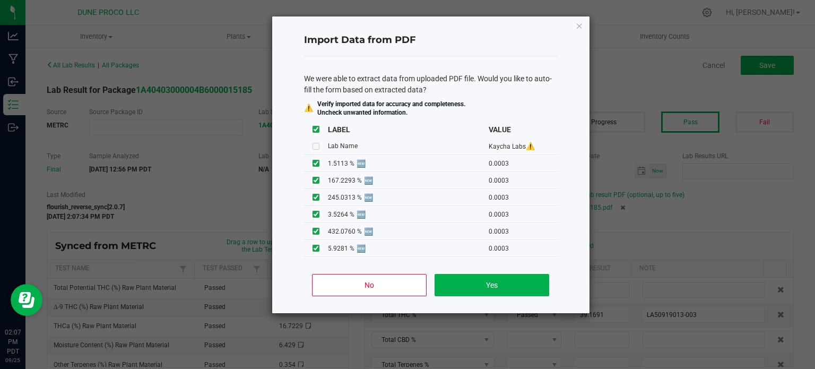
click at [371, 271] on div "No Yes" at bounding box center [431, 289] width 254 height 48
click at [371, 274] on button "No" at bounding box center [369, 285] width 114 height 22
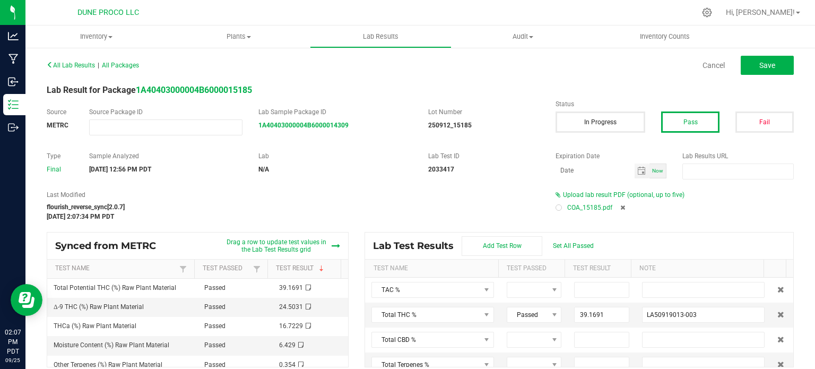
click at [547, 205] on div "Upload lab result PDF (optional, up to five) COA_15185.pdf" at bounding box center [674, 202] width 254 height 25
click at [557, 207] on div at bounding box center [558, 207] width 3 height 3
click at [750, 67] on button "Save" at bounding box center [766, 65] width 53 height 19
type input "39.1691"
type input "LA50919013-003"
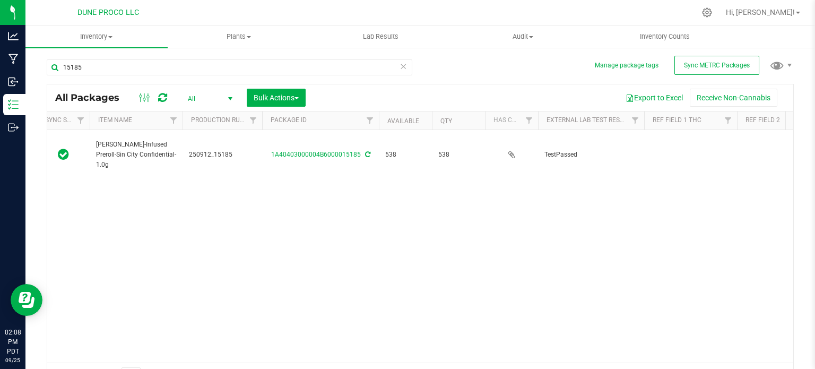
scroll to position [0, 76]
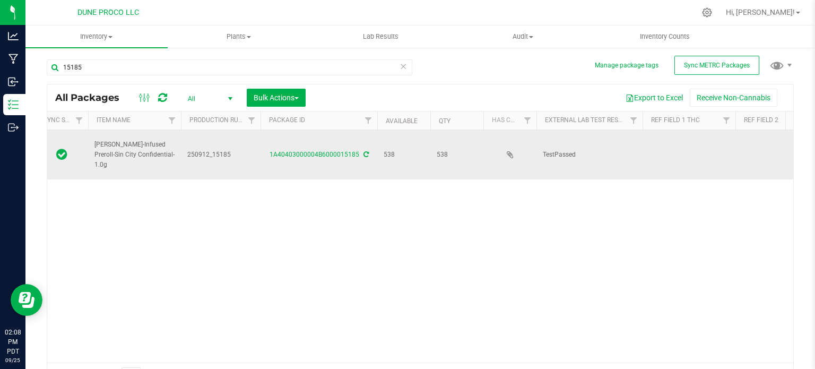
click at [692, 148] on td at bounding box center [688, 154] width 93 height 49
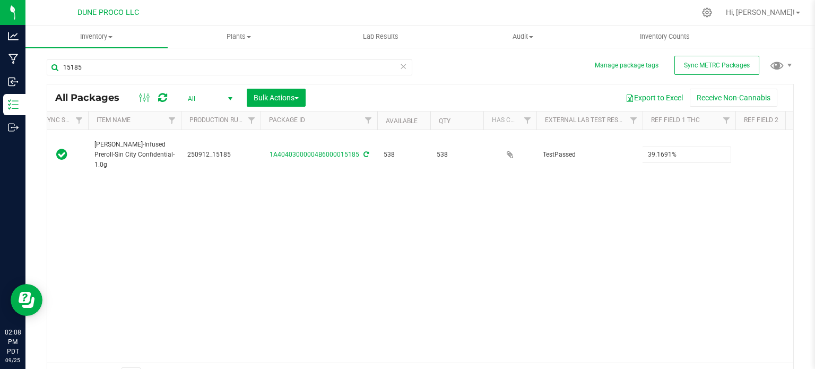
click at [592, 238] on div "All Packages All Active Only Lab Samples Locked All External Internal Bulk Acti…" at bounding box center [420, 236] width 747 height 304
click at [509, 229] on div "Action Action Adjust qty Create package Edit attributes Global inventory Locate…" at bounding box center [420, 246] width 746 height 232
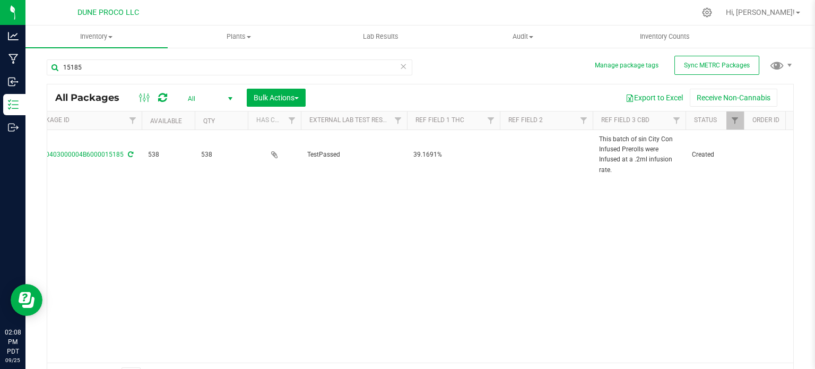
scroll to position [0, 312]
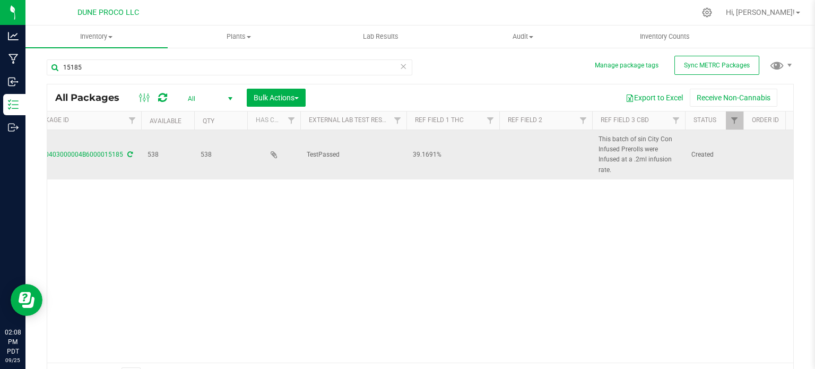
click at [639, 152] on span "This batch of sin City Con Infused Prerolls were Infused at a .2ml infusion rat…" at bounding box center [638, 154] width 80 height 41
click at [639, 152] on input "This batch of sin City Con Infused Prerolls were Infused at a .2ml infusion rat…" at bounding box center [635, 154] width 89 height 16
type input "<LOQ"
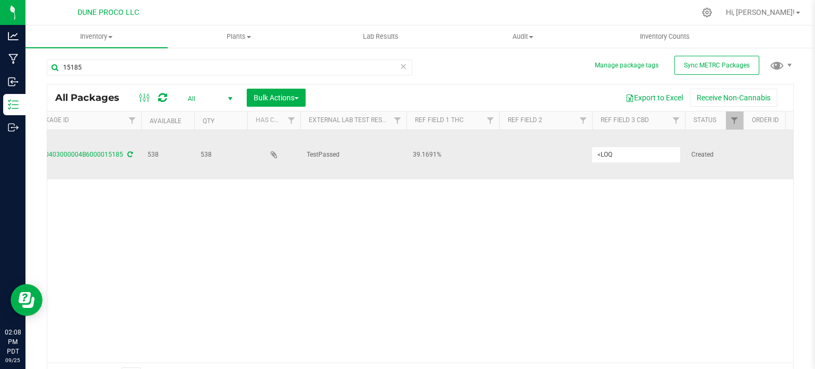
click at [577, 224] on div "All Packages All Active Only Lab Samples Locked All External Internal Bulk Acti…" at bounding box center [420, 236] width 747 height 304
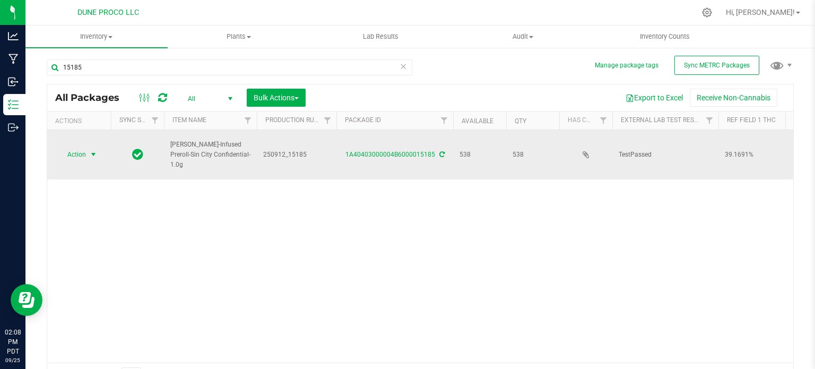
click at [71, 152] on span "Action" at bounding box center [72, 154] width 29 height 15
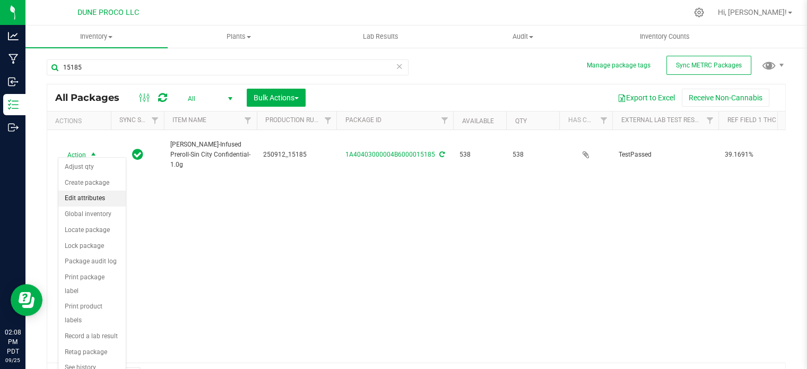
click at [90, 197] on li "Edit attributes" at bounding box center [91, 198] width 67 height 16
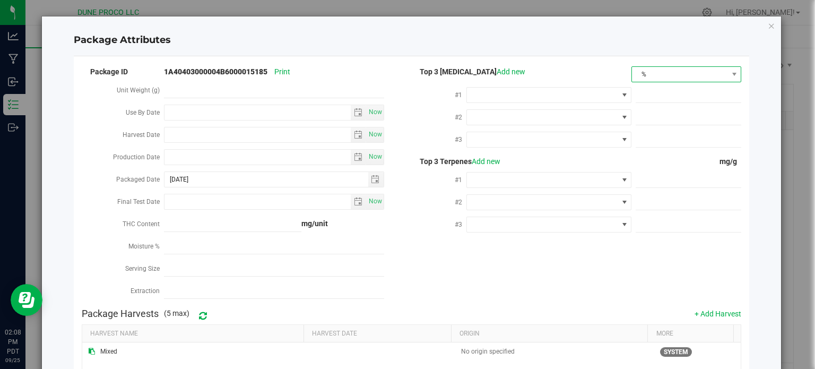
click at [668, 81] on span "%" at bounding box center [679, 74] width 95 height 15
click at [653, 103] on li "mg/unit" at bounding box center [679, 111] width 108 height 18
click at [637, 99] on span at bounding box center [688, 95] width 106 height 15
paste input "245.0313"
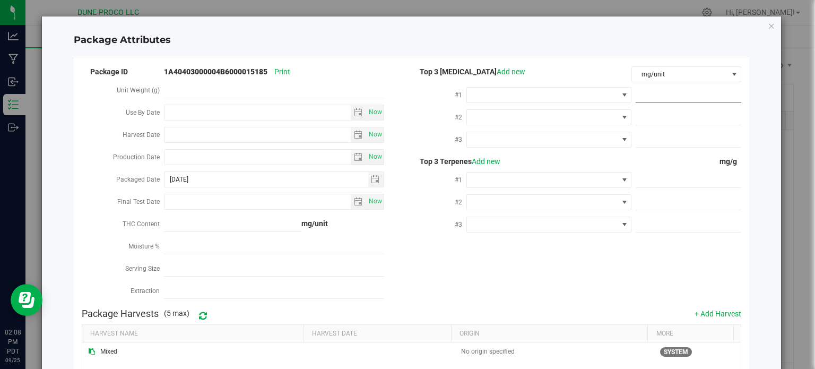
type input "245.0313"
click at [592, 99] on span at bounding box center [542, 95] width 151 height 15
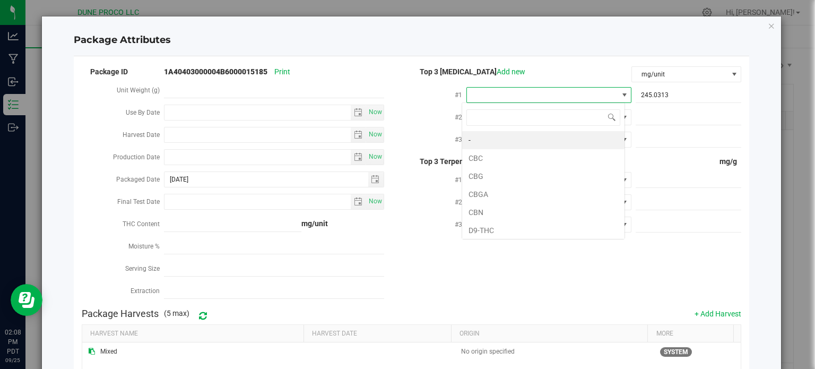
scroll to position [15, 163]
type input "9"
click at [554, 139] on li "D9-THC" at bounding box center [543, 140] width 162 height 18
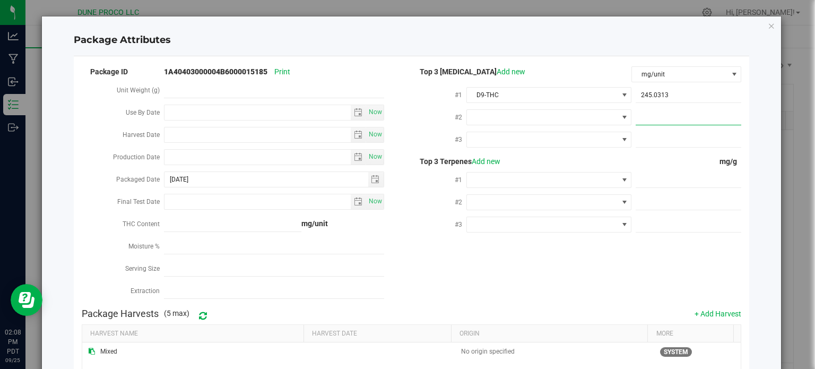
click at [658, 115] on span at bounding box center [688, 117] width 106 height 15
paste input "167.2293"
type input "167.2293"
click at [588, 117] on span at bounding box center [542, 117] width 151 height 15
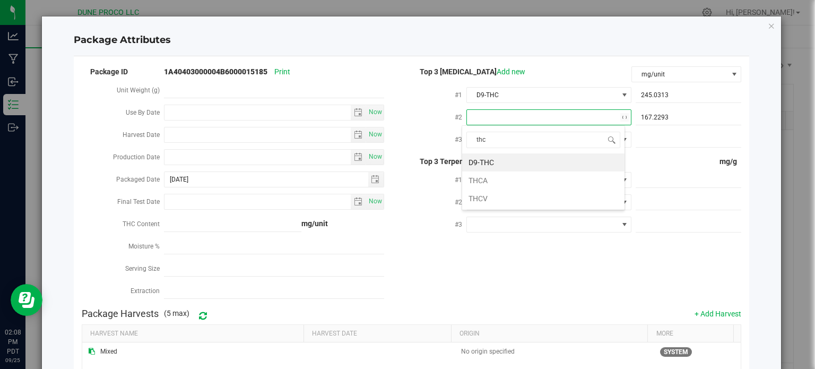
type input "thca"
click at [527, 159] on li "THCA" at bounding box center [543, 162] width 162 height 18
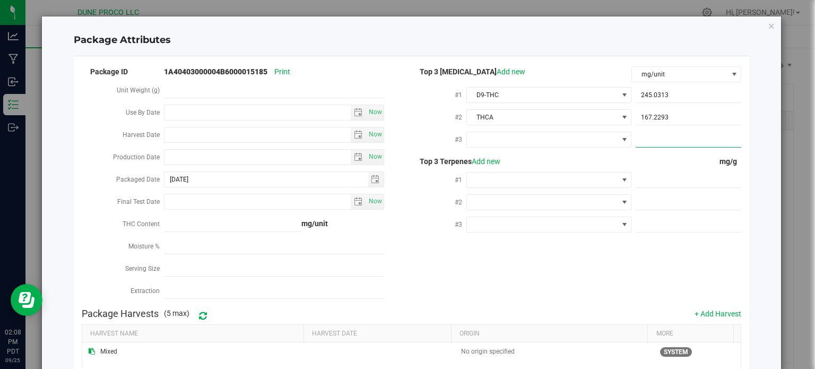
click at [647, 139] on span at bounding box center [688, 139] width 106 height 15
paste input "8.8497"
type input "8.8497"
click at [512, 144] on span at bounding box center [542, 139] width 151 height 15
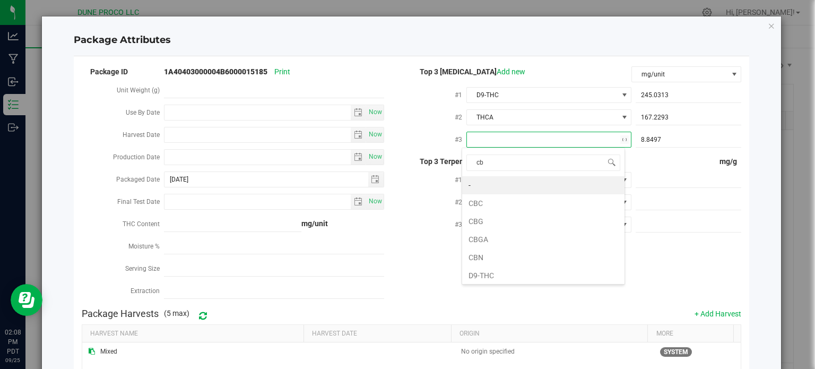
type input "cbg"
click at [497, 190] on li "CBG" at bounding box center [543, 185] width 162 height 18
click at [671, 179] on span at bounding box center [688, 179] width 106 height 15
paste input "1.989"
type input "1.989"
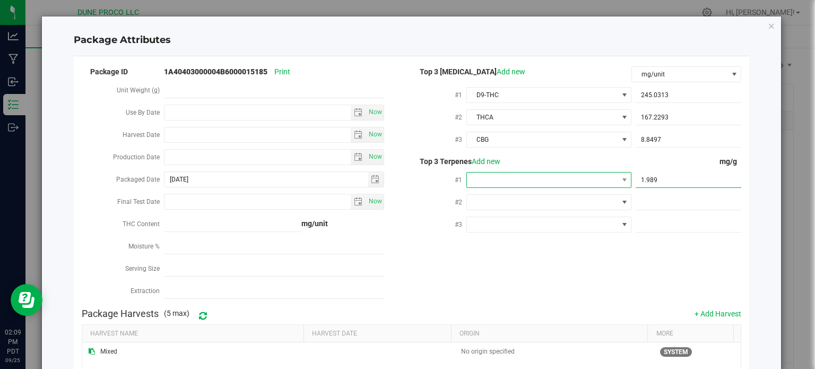
type input "1.9890"
click at [599, 174] on span at bounding box center [542, 179] width 151 height 15
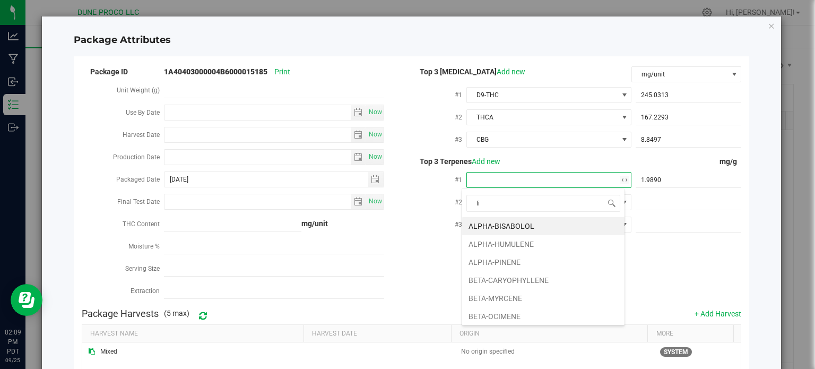
type input "lim"
click at [552, 228] on li "D-LIMONENE" at bounding box center [543, 226] width 162 height 18
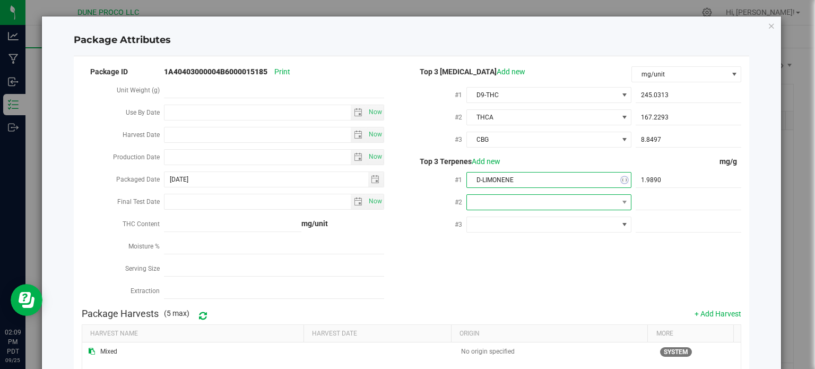
click at [556, 201] on span at bounding box center [542, 202] width 151 height 15
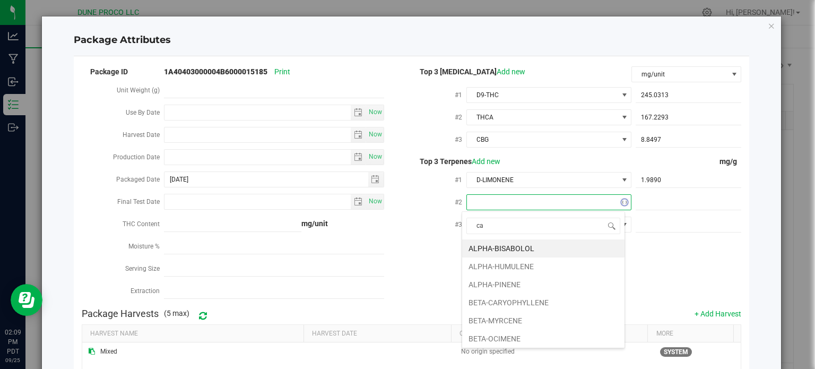
type input "car"
click at [523, 243] on li "BETA-CARYOPHYLLENE" at bounding box center [543, 248] width 162 height 18
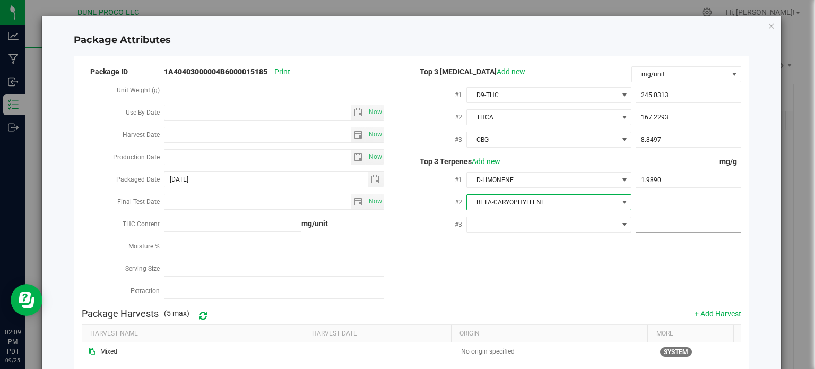
click at [643, 228] on span at bounding box center [688, 224] width 106 height 15
paste input "1.324"
type input "1.324"
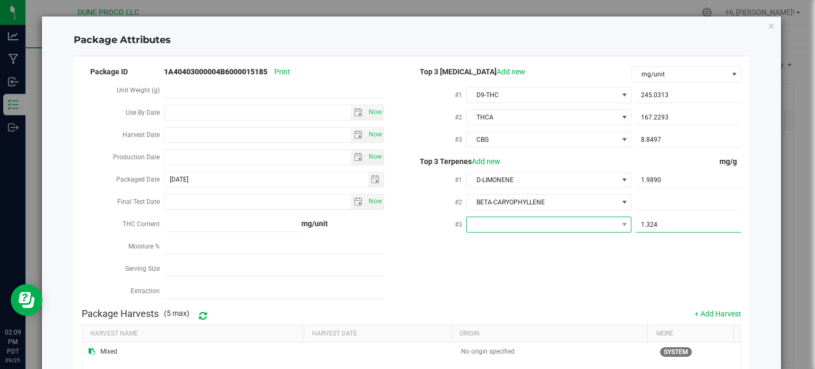
type input "1.3240"
click at [593, 222] on span at bounding box center [542, 224] width 151 height 15
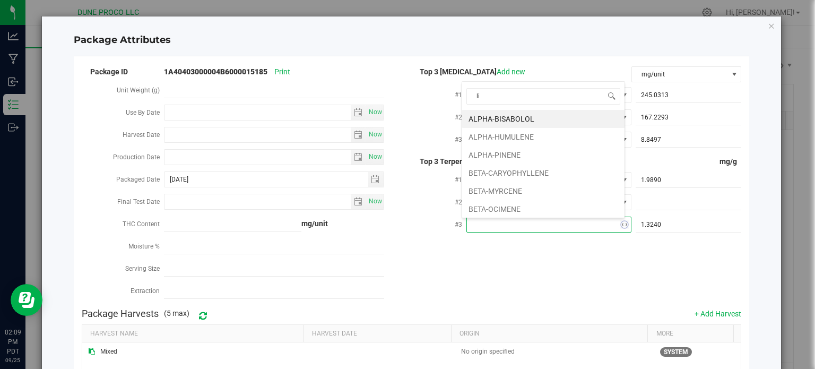
type input "lin"
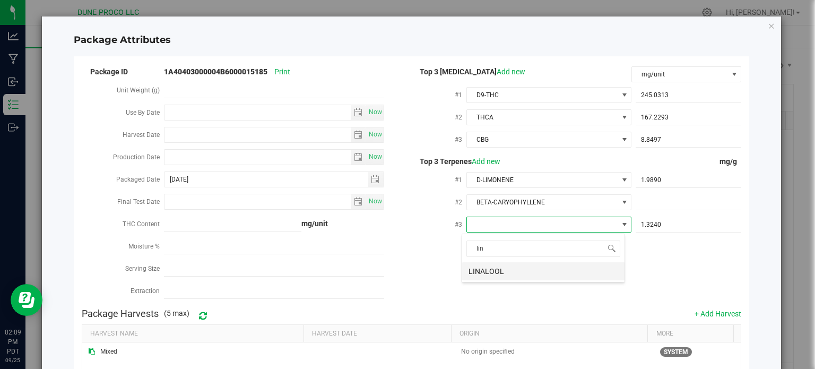
click at [510, 264] on li "LINALOOL" at bounding box center [543, 271] width 162 height 18
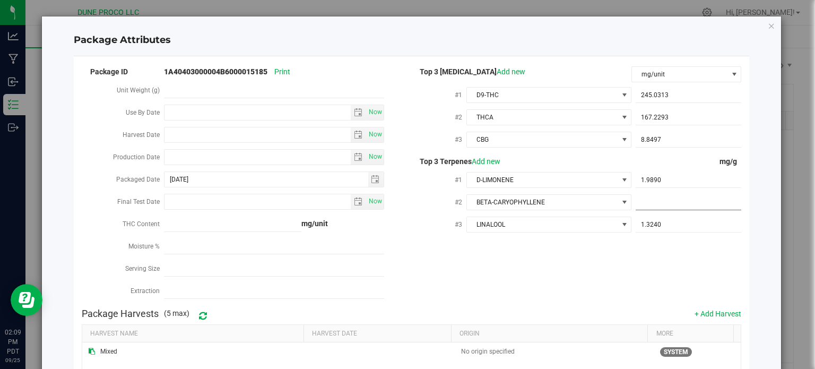
click at [665, 207] on span at bounding box center [688, 202] width 106 height 15
paste input "1.911"
type input "1.911"
type input "1.9110"
click at [601, 258] on div "Package ID 1A40403000004B6000015185 Print Unit Weight (g) Use By Date Now Harve…" at bounding box center [412, 184] width 660 height 238
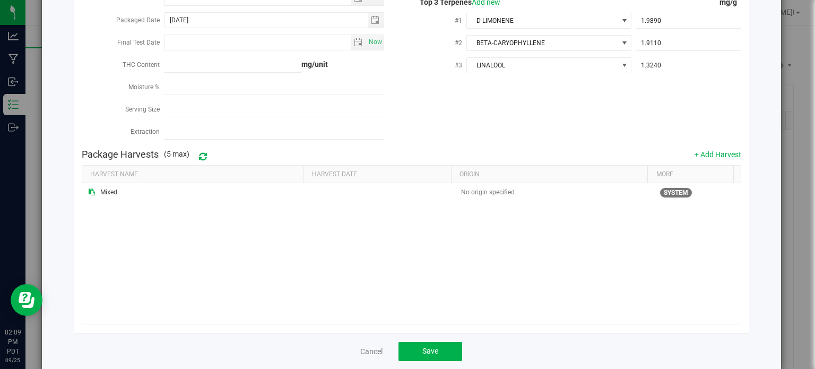
scroll to position [178, 0]
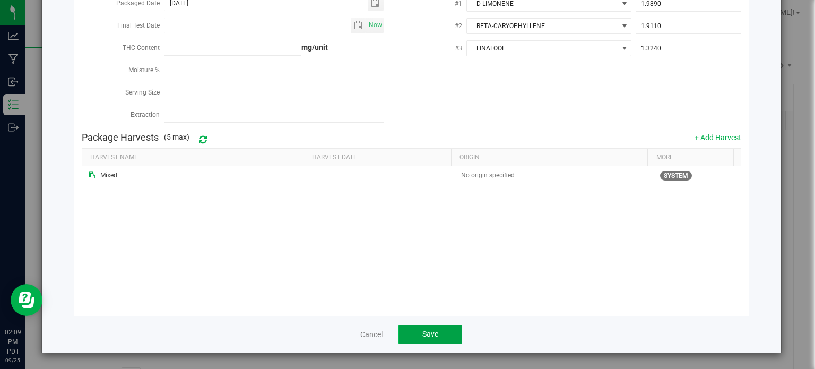
click at [434, 325] on button "Save" at bounding box center [430, 334] width 64 height 19
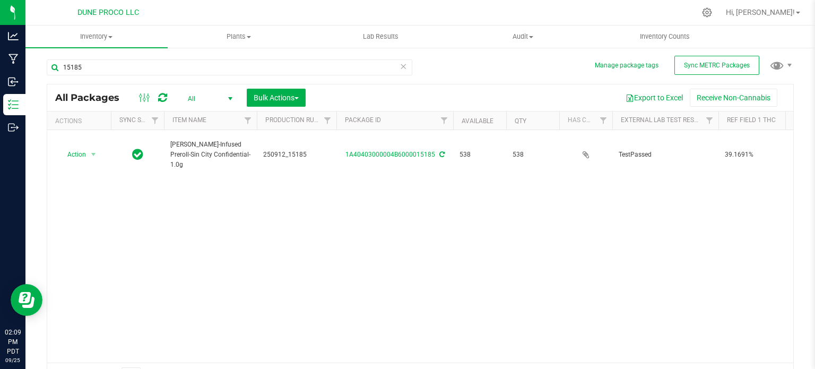
click at [133, 76] on div "15185" at bounding box center [229, 71] width 365 height 24
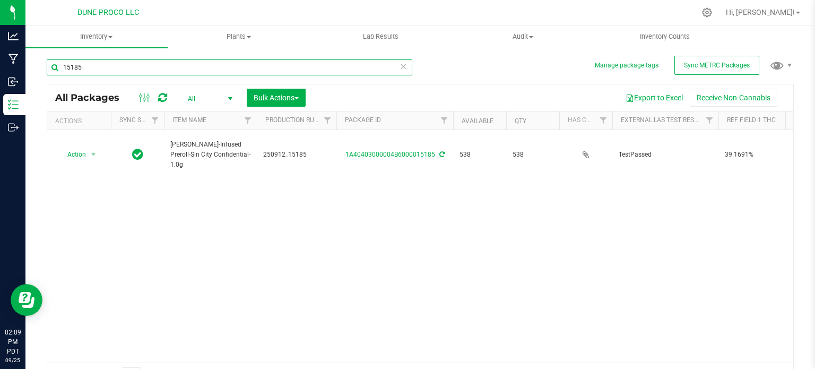
click at [134, 72] on input "15185" at bounding box center [229, 67] width 365 height 16
type input "15195"
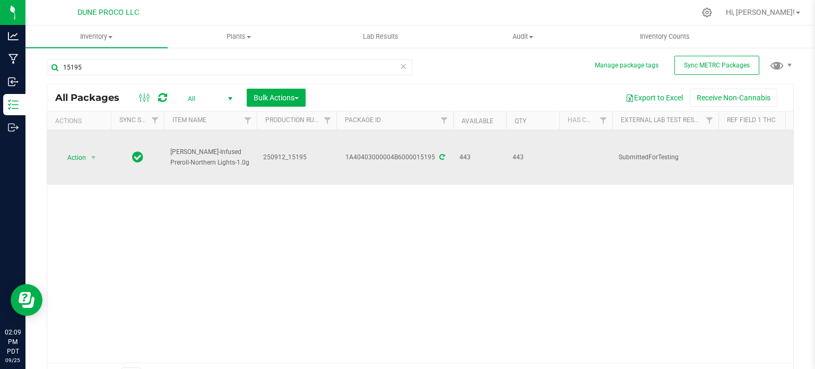
click at [439, 157] on icon at bounding box center [441, 157] width 5 height 6
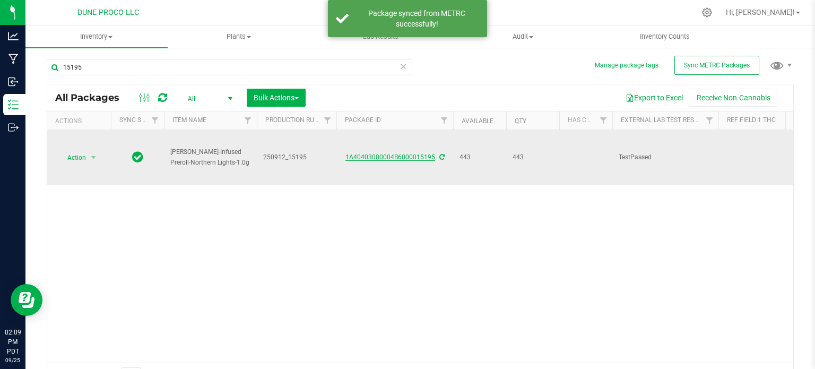
click at [414, 159] on link "1A40403000004B6000015195" at bounding box center [390, 156] width 90 height 7
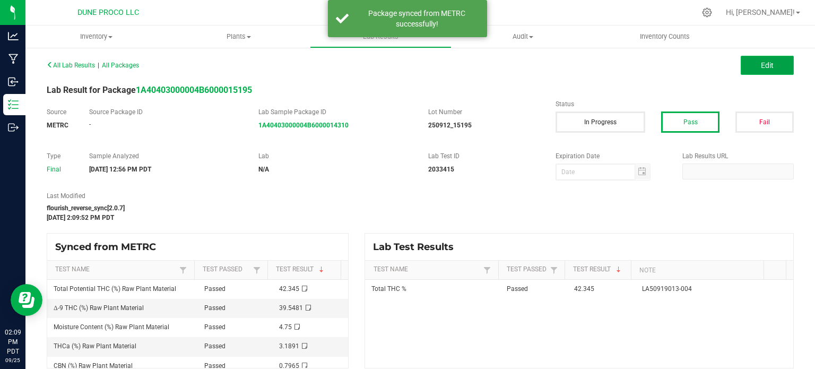
click at [778, 56] on button "Edit" at bounding box center [766, 65] width 53 height 19
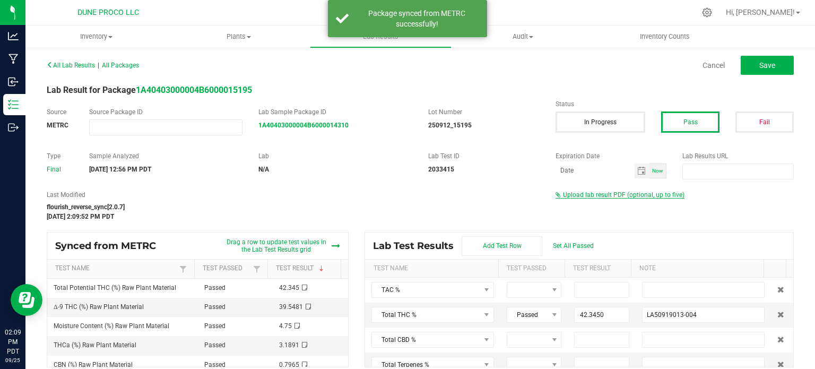
click at [593, 197] on span "Upload lab result PDF (optional, up to five)" at bounding box center [623, 194] width 121 height 7
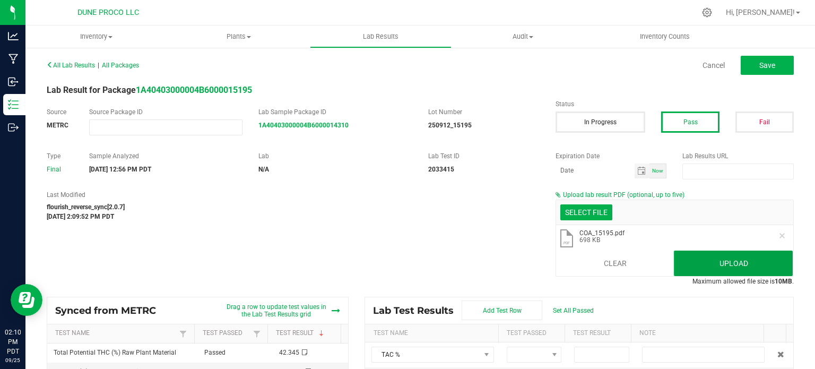
click at [746, 254] on button "Upload" at bounding box center [733, 262] width 119 height 25
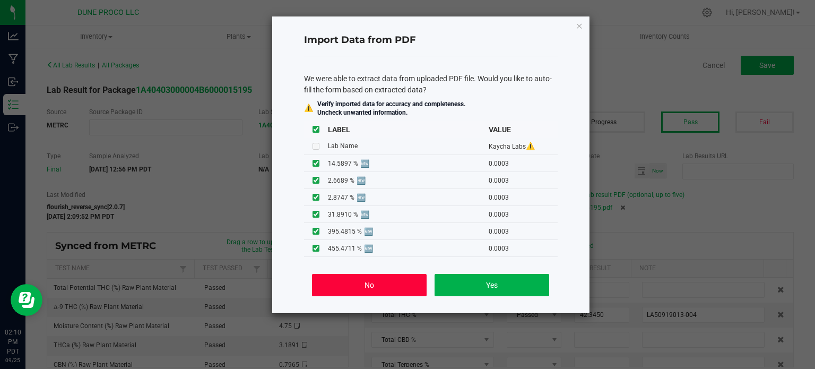
click at [379, 295] on button "No" at bounding box center [369, 285] width 114 height 22
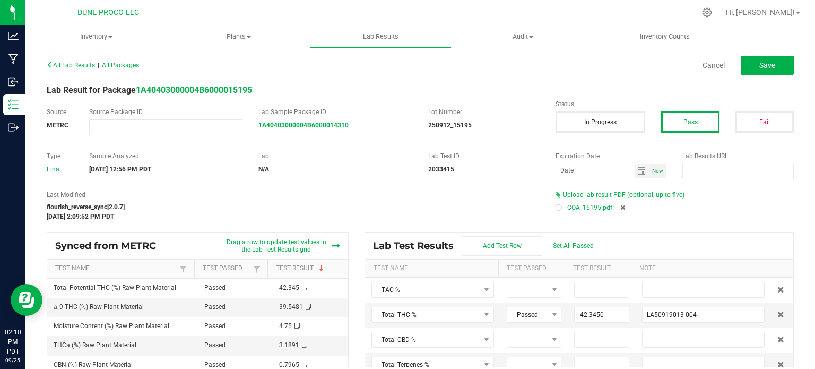
click at [557, 206] on div at bounding box center [558, 207] width 3 height 3
click at [772, 57] on button "Save" at bounding box center [766, 65] width 53 height 19
type input "42.3450"
type input "LA50919013-004"
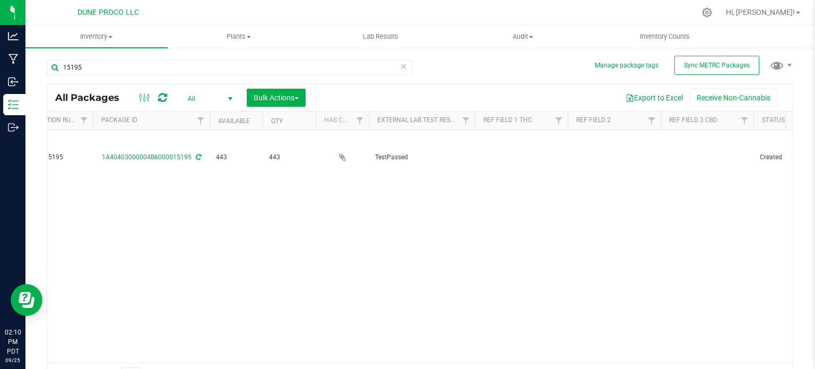
scroll to position [0, 250]
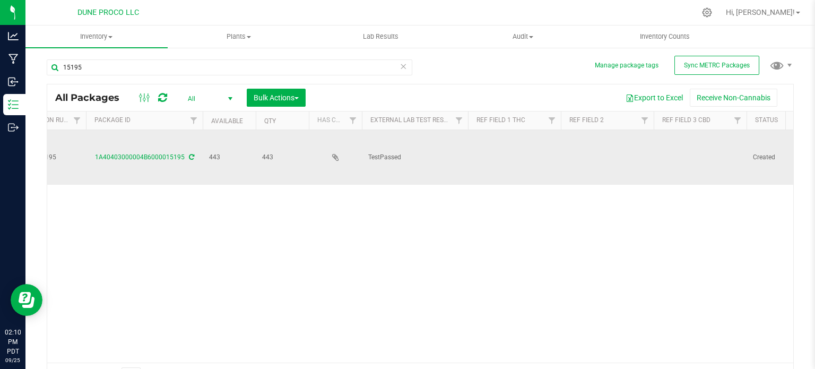
click at [523, 144] on td at bounding box center [514, 157] width 93 height 55
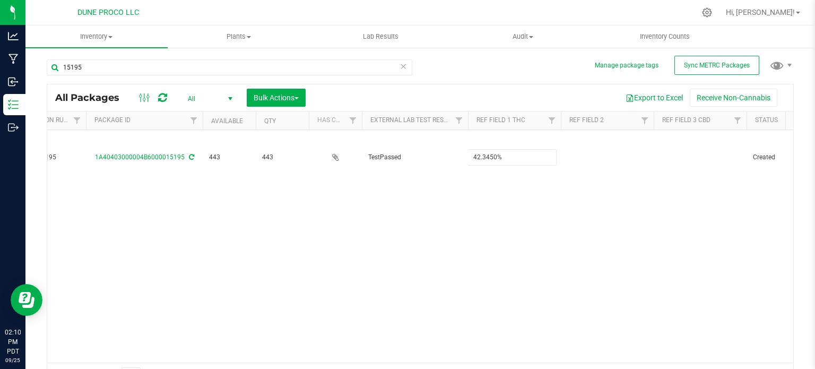
type input "42.3450%"
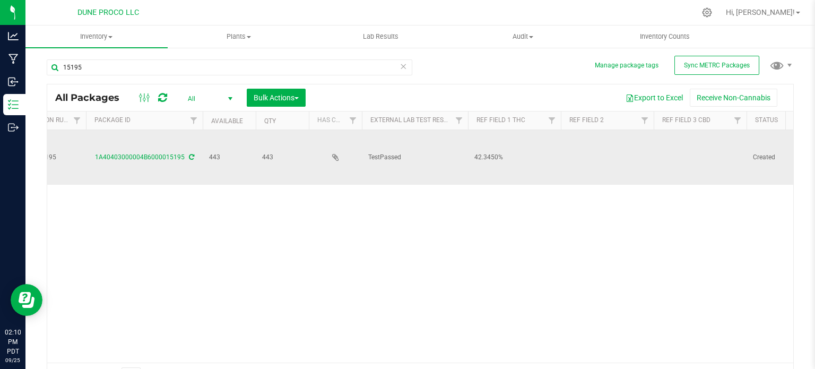
click at [709, 145] on td at bounding box center [699, 157] width 93 height 55
type input "<LOQ"
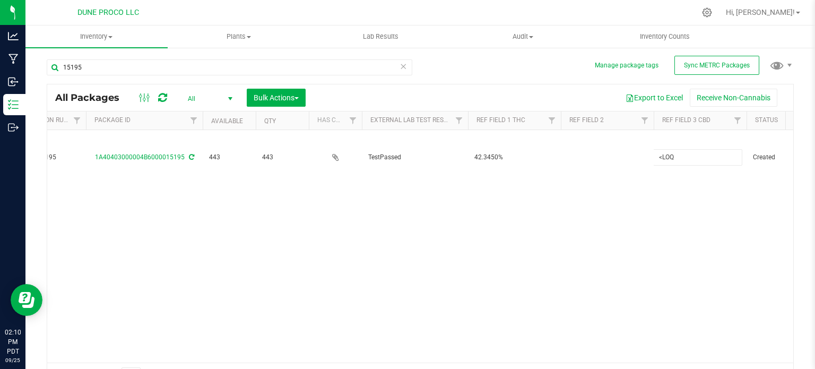
click at [601, 209] on div "All Packages All Active Only Lab Samples Locked All External Internal Bulk Acti…" at bounding box center [420, 236] width 747 height 304
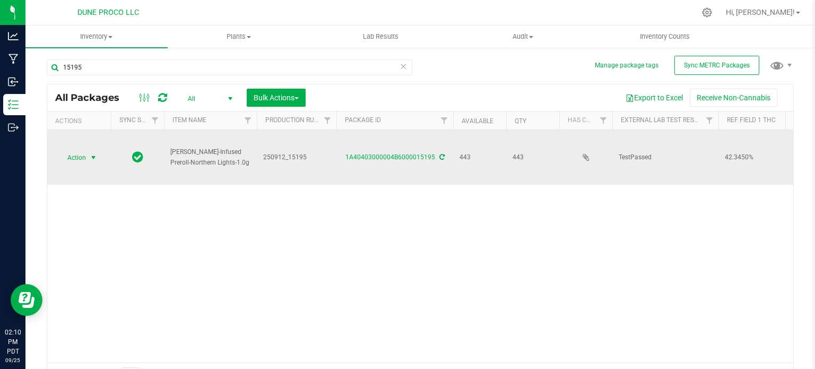
click at [88, 160] on span "select" at bounding box center [93, 157] width 13 height 15
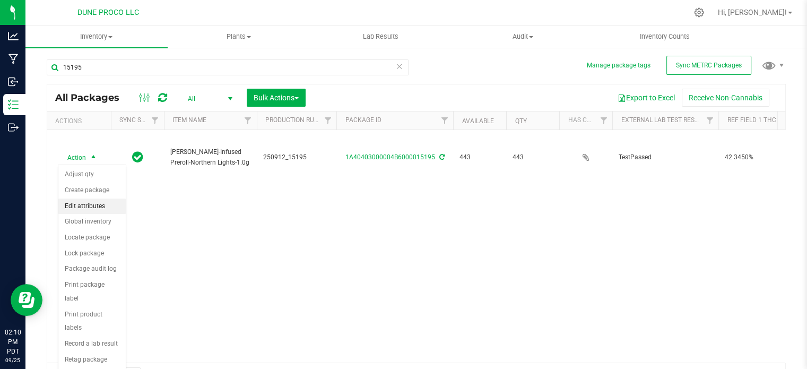
click at [89, 204] on li "Edit attributes" at bounding box center [91, 206] width 67 height 16
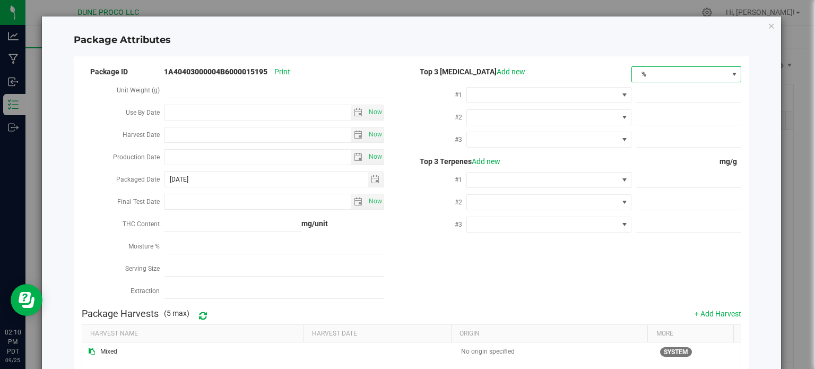
click at [643, 78] on span "%" at bounding box center [679, 74] width 95 height 15
click at [635, 103] on li "mg/unit" at bounding box center [679, 111] width 108 height 18
click at [606, 97] on span at bounding box center [542, 95] width 151 height 15
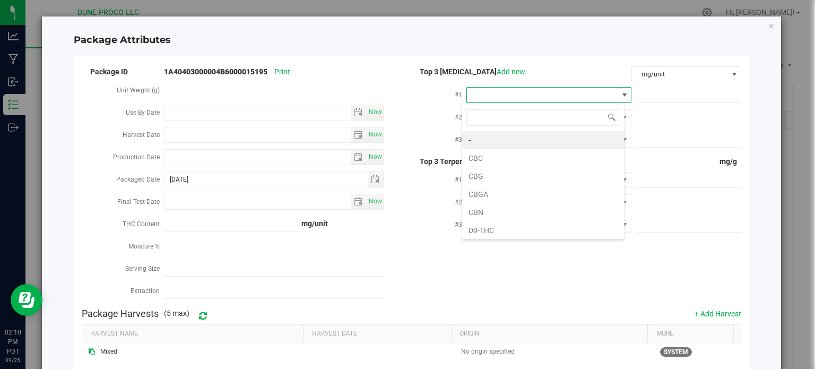
scroll to position [15, 163]
type input "9"
click at [583, 135] on li "D9-THC" at bounding box center [543, 140] width 162 height 18
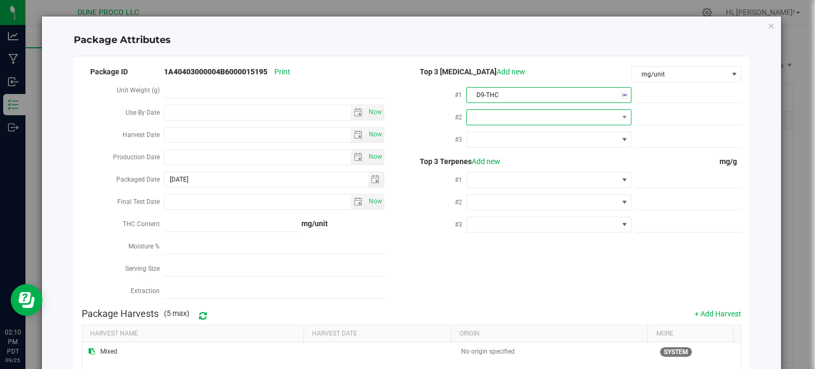
click at [582, 117] on span at bounding box center [542, 117] width 151 height 15
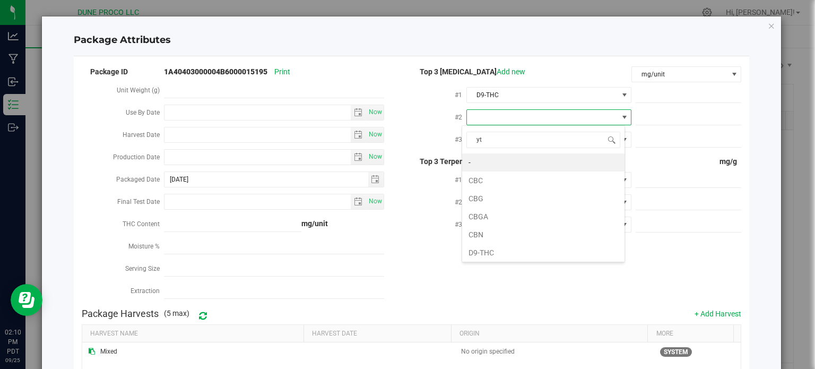
type input "yt"
click at [578, 117] on span "NO DATA FOUND" at bounding box center [542, 117] width 151 height 15
click at [528, 141] on input "ytthc" at bounding box center [543, 140] width 154 height 16
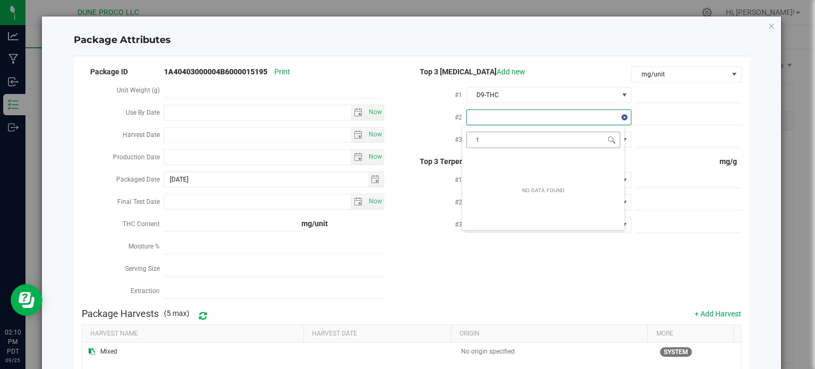
click at [528, 141] on input "t" at bounding box center [543, 140] width 154 height 16
type input "thca"
click at [502, 166] on li "THCA" at bounding box center [543, 162] width 162 height 18
click at [511, 138] on span at bounding box center [542, 139] width 151 height 15
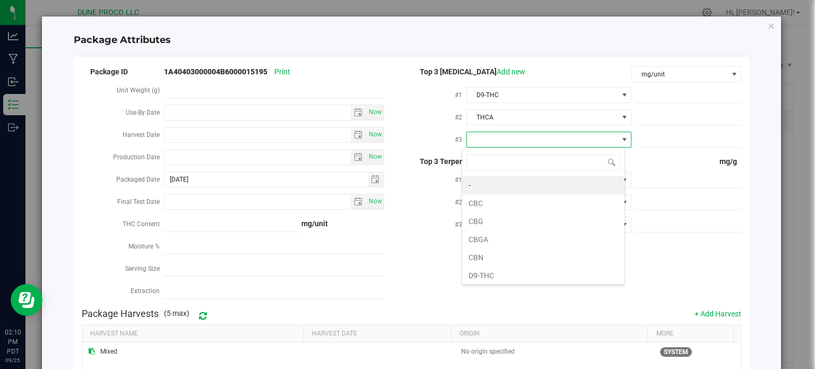
type input "9"
click at [499, 184] on li "D9-THC" at bounding box center [543, 185] width 162 height 18
click at [659, 94] on span at bounding box center [688, 95] width 106 height 15
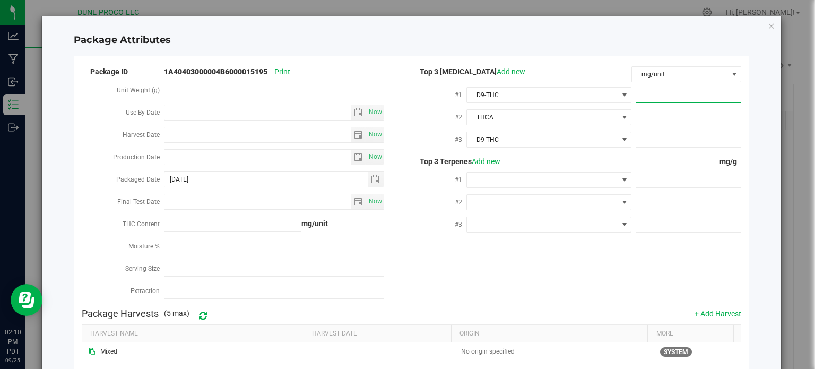
paste input "395.4815"
type input "395.4815"
click at [651, 125] on div at bounding box center [686, 116] width 110 height 19
click at [653, 125] on div at bounding box center [686, 116] width 110 height 19
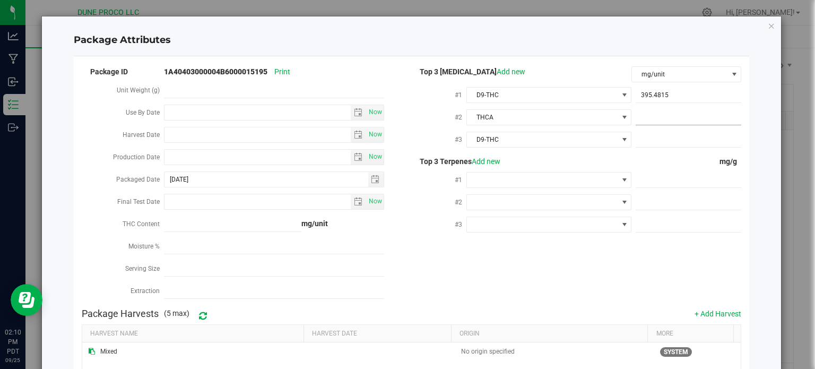
click at [653, 115] on span at bounding box center [688, 117] width 106 height 15
paste input "31.891"
type input "31.891"
type input "31.8910"
click at [660, 140] on span at bounding box center [688, 139] width 106 height 15
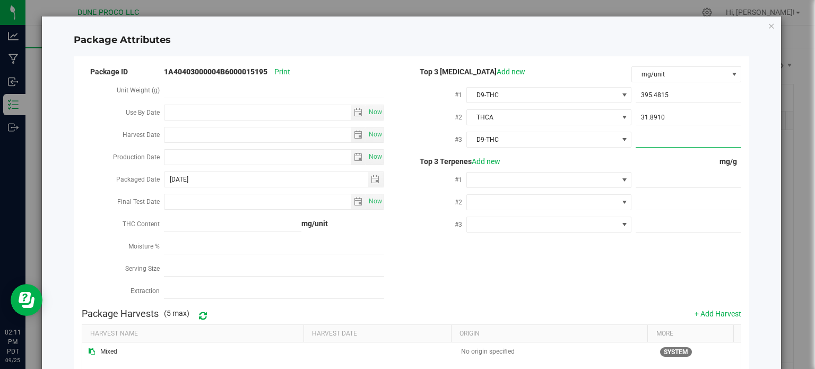
paste input "14.5897"
type input "14.5897"
click at [541, 136] on span "D9-THC" at bounding box center [542, 139] width 151 height 15
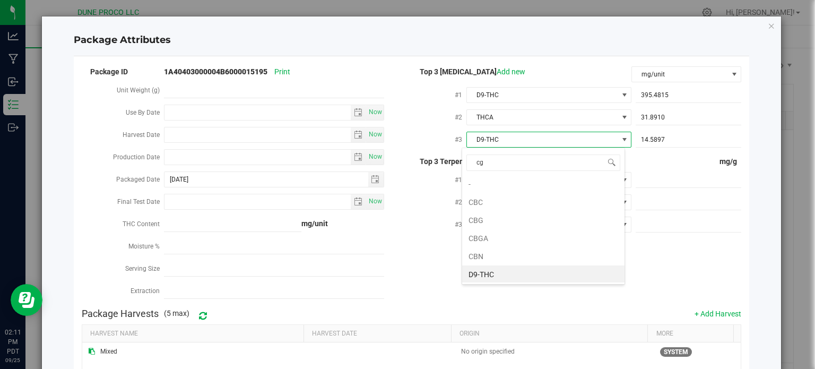
scroll to position [0, 0]
click at [493, 169] on input "cg" at bounding box center [543, 162] width 154 height 16
type input "cbg"
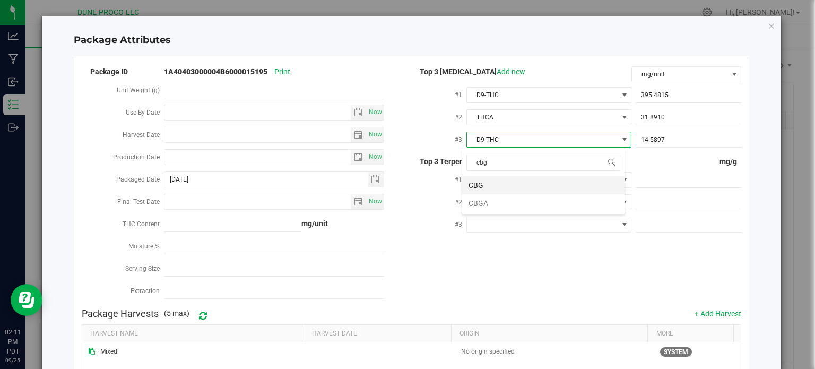
click at [494, 181] on li "CBG" at bounding box center [543, 185] width 162 height 18
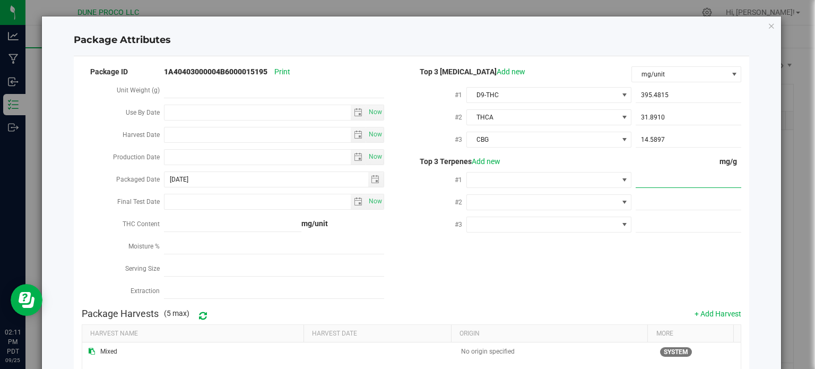
click at [659, 183] on span at bounding box center [688, 179] width 106 height 15
paste input "2.188"
type input "2.188"
type input "2.1880"
click at [620, 184] on span at bounding box center [624, 180] width 8 height 8
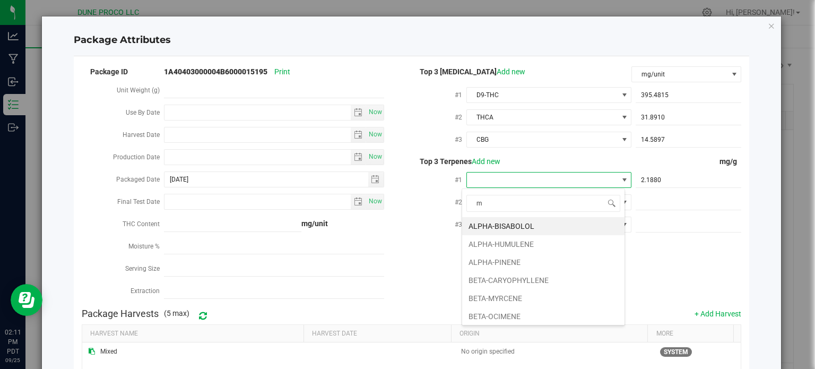
scroll to position [15, 163]
type input "my"
click at [561, 227] on li "BETA-MYRCENE" at bounding box center [543, 226] width 162 height 18
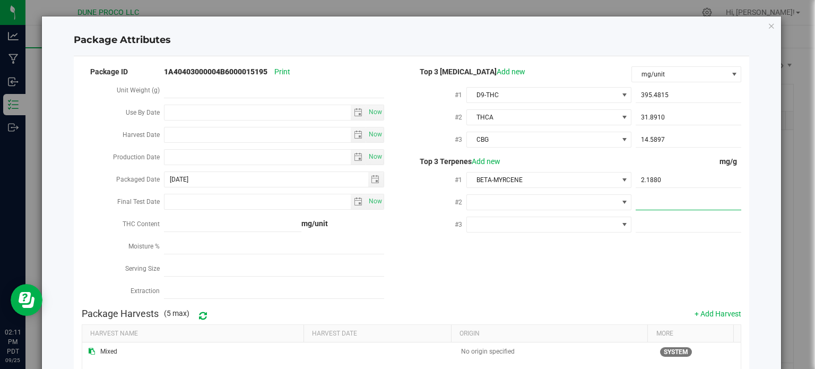
click at [658, 207] on span at bounding box center [688, 202] width 106 height 15
click at [590, 207] on span at bounding box center [542, 202] width 151 height 15
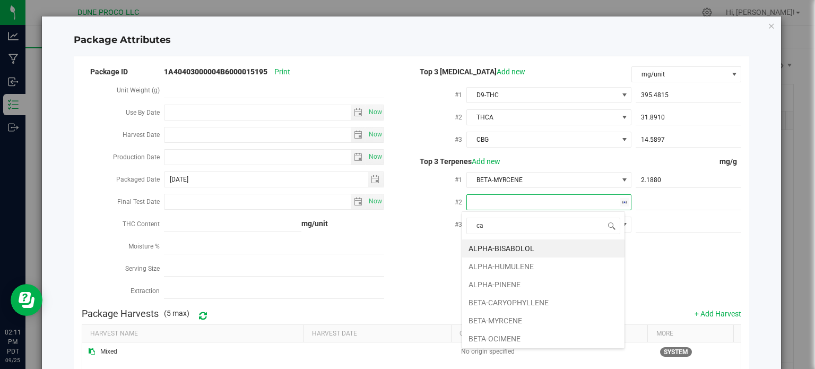
type input "car"
click at [552, 251] on li "BETA-CARYOPHYLLENE" at bounding box center [543, 248] width 162 height 18
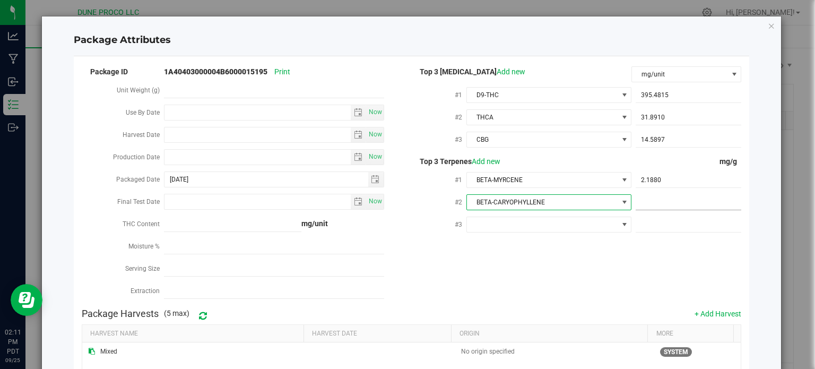
click at [645, 201] on span at bounding box center [688, 202] width 106 height 15
paste input "1.8"
type input "1.8"
type input "1.8000"
click at [679, 231] on span at bounding box center [688, 224] width 106 height 15
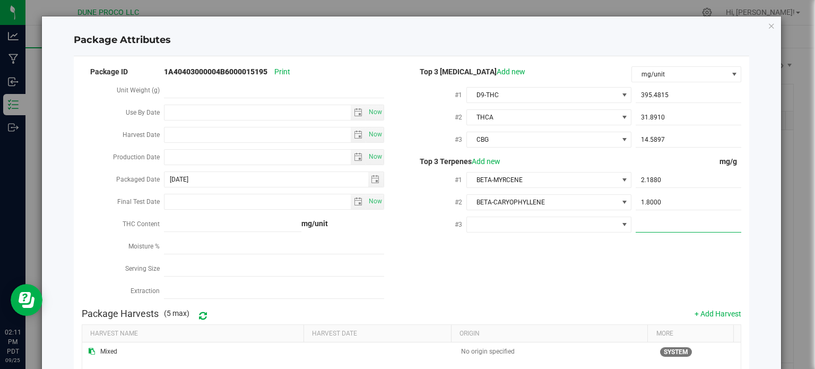
paste input "1.244"
type input "1.244"
type input "1.2440"
click at [490, 229] on span at bounding box center [542, 224] width 151 height 15
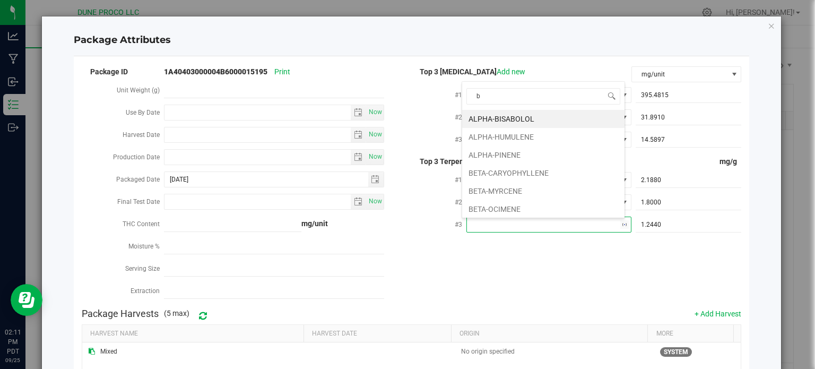
type input "bi"
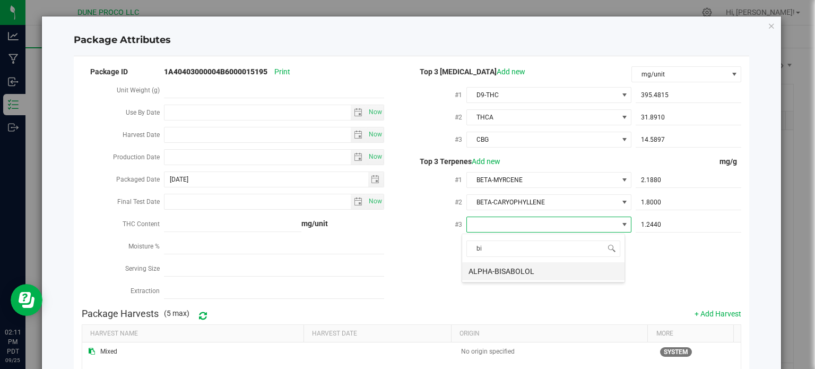
click at [495, 269] on li "ALPHA-BISABOLOL" at bounding box center [543, 271] width 162 height 18
click at [497, 275] on div "Package ID 1A40403000004B6000015195 Print Unit Weight (g) Use By Date Now Harve…" at bounding box center [412, 184] width 660 height 238
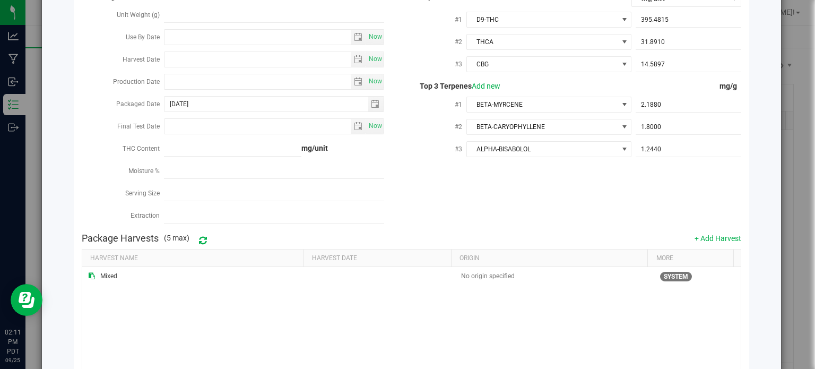
scroll to position [178, 0]
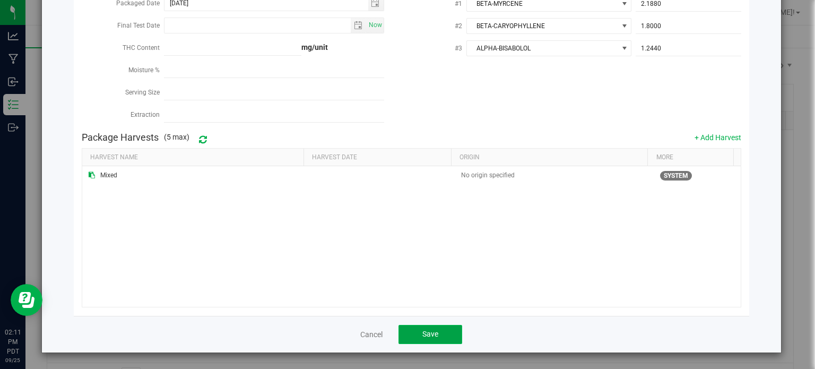
click at [425, 331] on span "Save" at bounding box center [430, 333] width 16 height 8
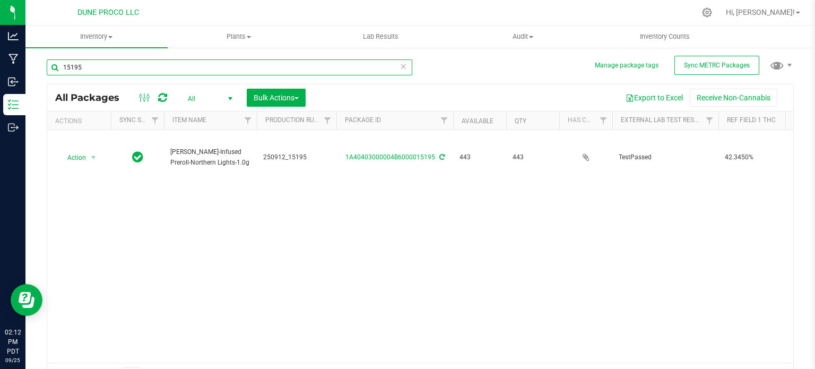
click at [130, 64] on input "15195" at bounding box center [229, 67] width 365 height 16
type input "15198"
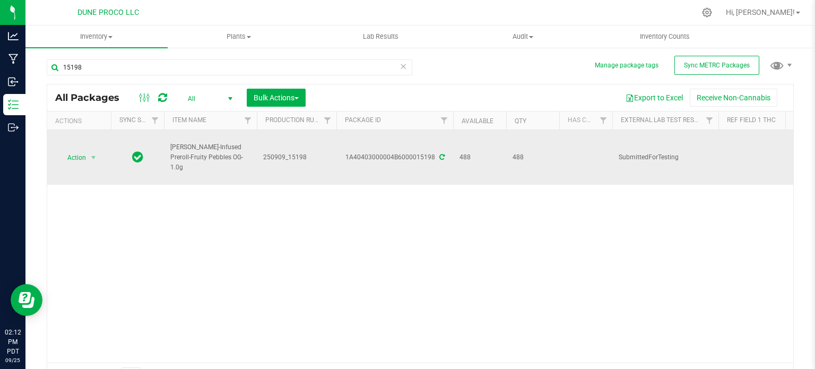
click at [439, 159] on icon at bounding box center [441, 157] width 5 height 6
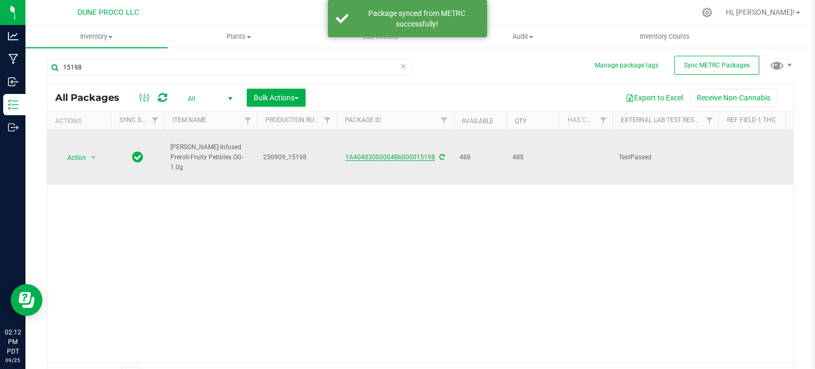
click at [415, 156] on link "1A40403000004B6000015198" at bounding box center [390, 156] width 90 height 7
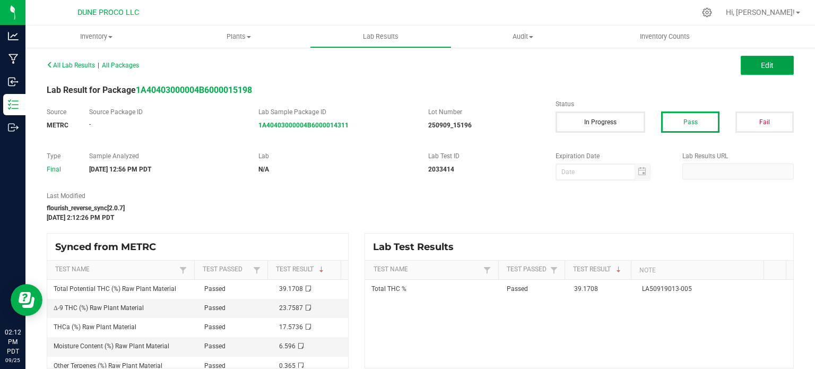
click at [744, 65] on button "Edit" at bounding box center [766, 65] width 53 height 19
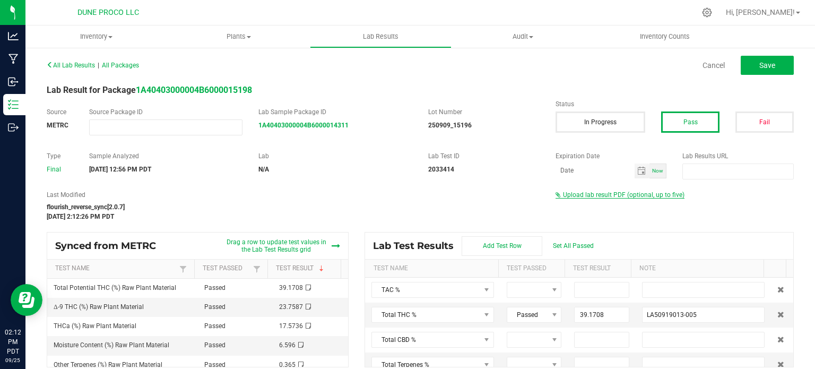
click at [626, 194] on span "Upload lab result PDF (optional, up to five)" at bounding box center [623, 194] width 121 height 7
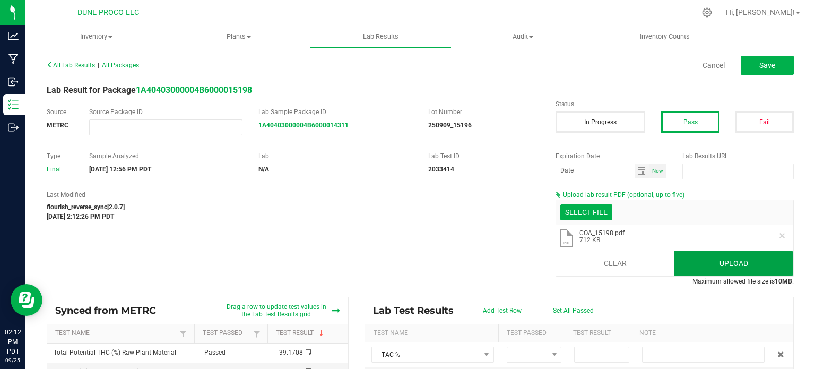
click at [704, 263] on button "Upload" at bounding box center [733, 262] width 119 height 25
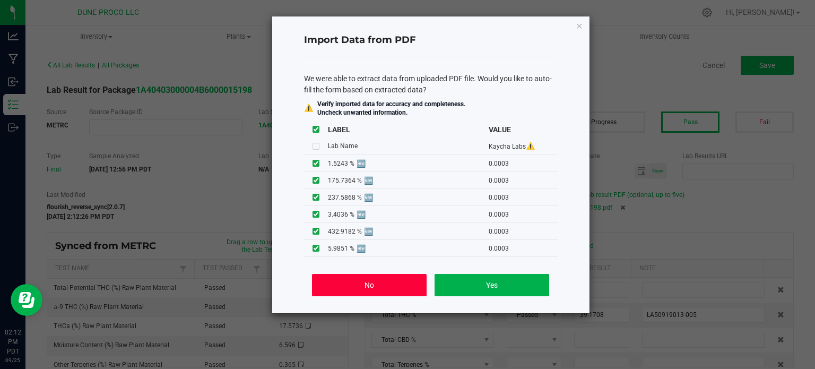
click at [398, 289] on button "No" at bounding box center [369, 285] width 114 height 22
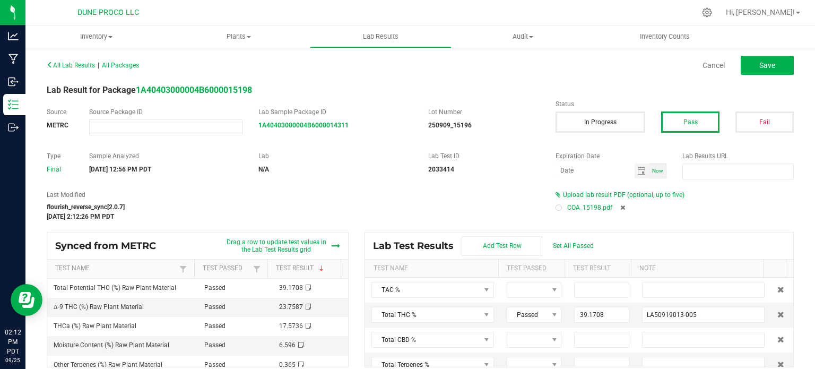
click at [557, 207] on div at bounding box center [558, 207] width 3 height 3
click at [770, 59] on button "Save" at bounding box center [766, 65] width 53 height 19
type input "39.1708"
type input "LA50919013-005"
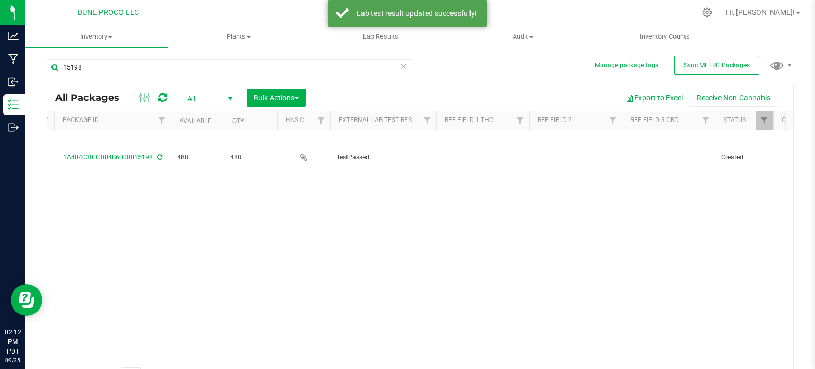
scroll to position [0, 282]
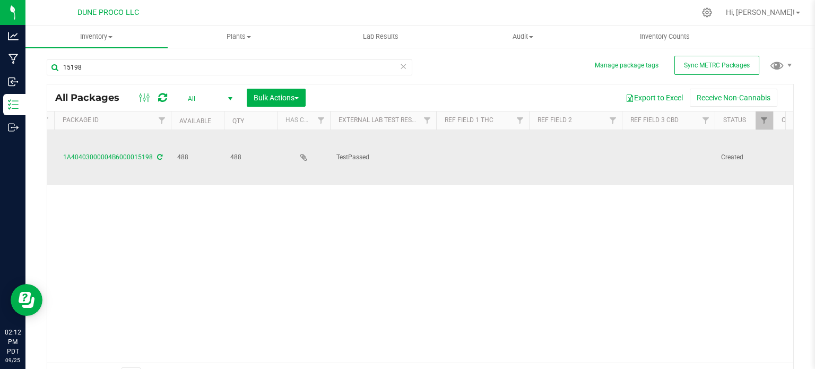
click at [464, 150] on td at bounding box center [482, 157] width 93 height 55
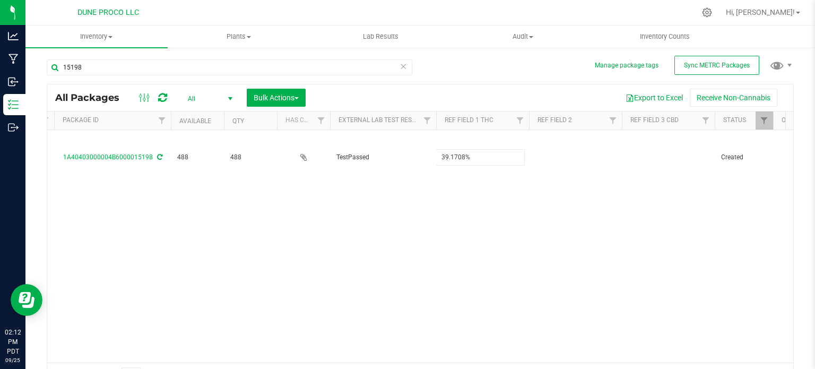
type input "39.1708%"
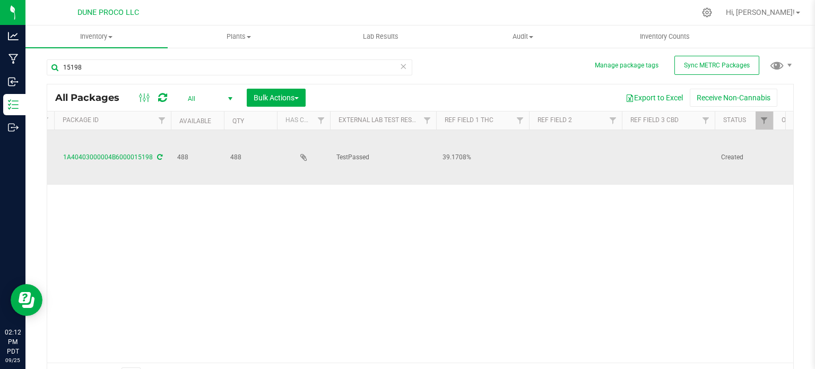
click at [659, 164] on td at bounding box center [668, 157] width 93 height 55
type input "<LOQ"
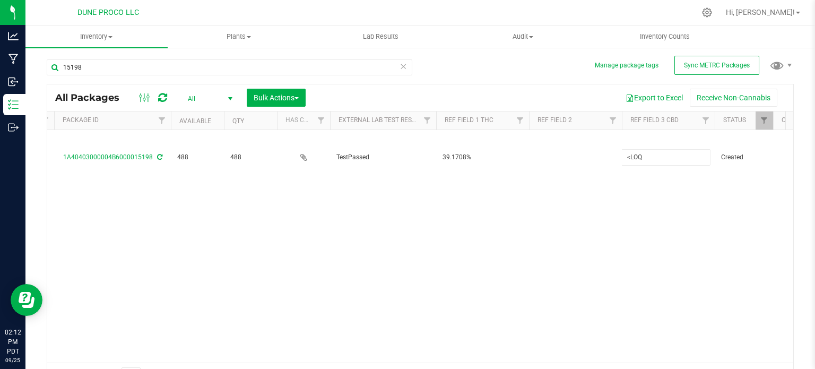
click at [547, 258] on div "All Packages All Active Only Lab Samples Locked All External Internal Bulk Acti…" at bounding box center [420, 236] width 747 height 304
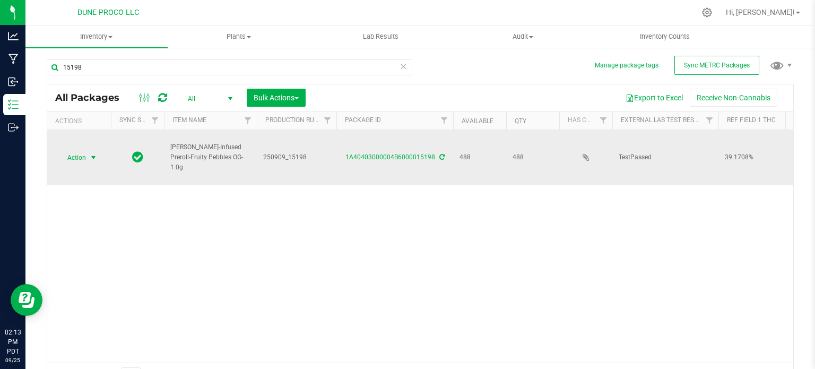
click at [88, 161] on span "select" at bounding box center [93, 157] width 13 height 15
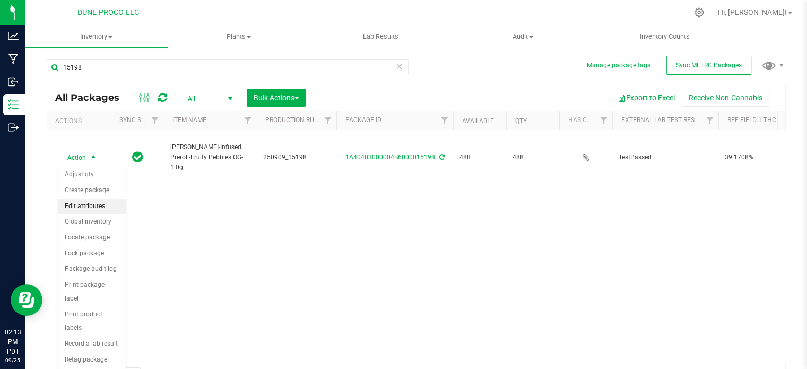
click at [96, 203] on li "Edit attributes" at bounding box center [91, 206] width 67 height 16
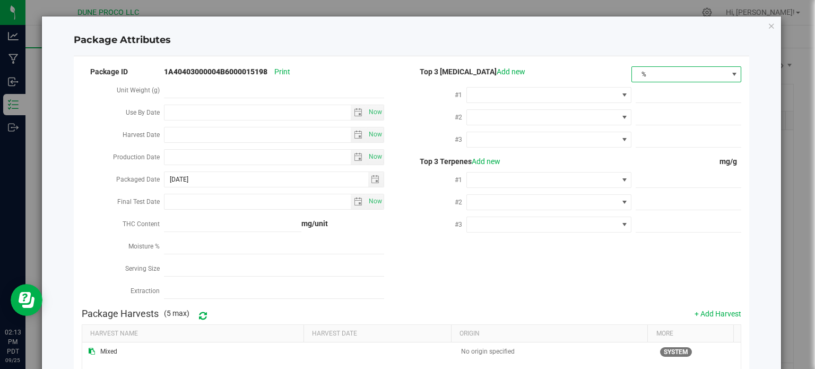
click at [662, 70] on span "%" at bounding box center [679, 74] width 95 height 15
click at [643, 106] on li "mg/unit" at bounding box center [679, 111] width 108 height 18
click at [664, 97] on span at bounding box center [688, 95] width 106 height 15
paste input "237.5868"
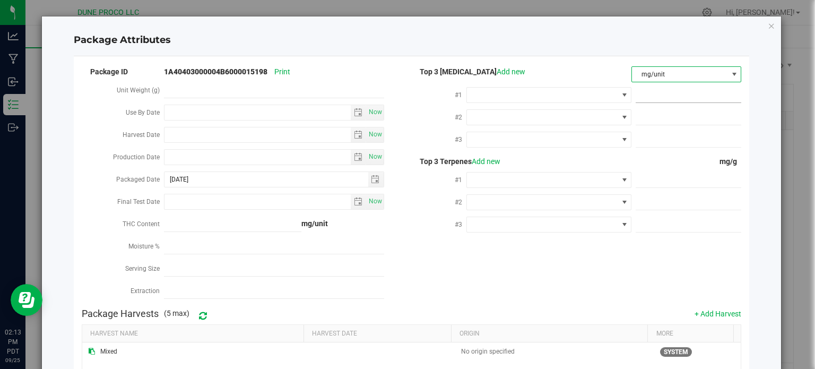
type input "237.5868"
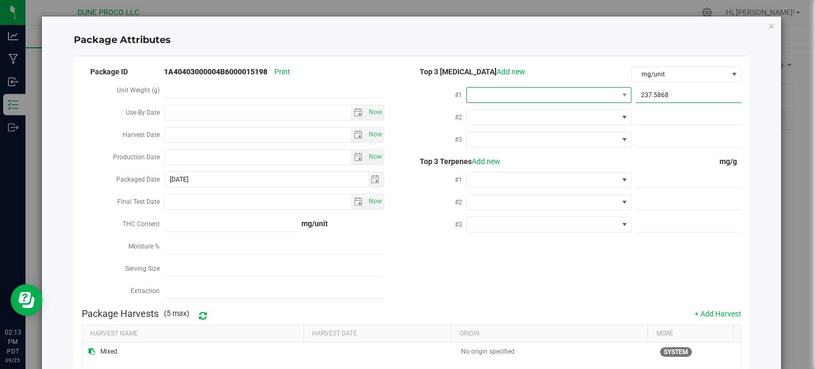
type input "237.5868"
click at [603, 100] on span at bounding box center [542, 95] width 151 height 15
type input "8"
type input "9"
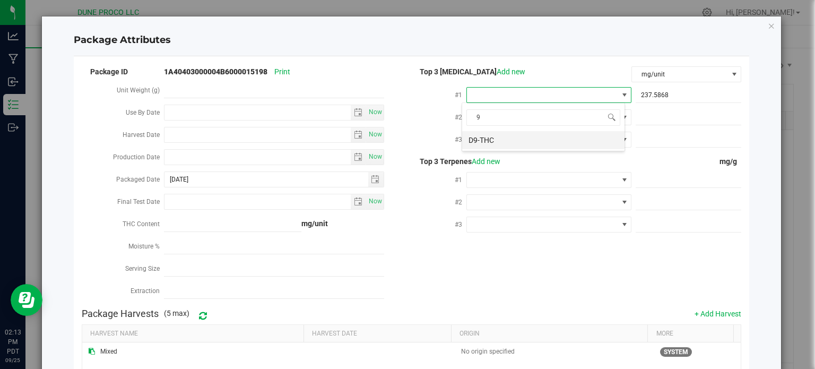
click at [518, 138] on li "D9-THC" at bounding box center [543, 140] width 162 height 18
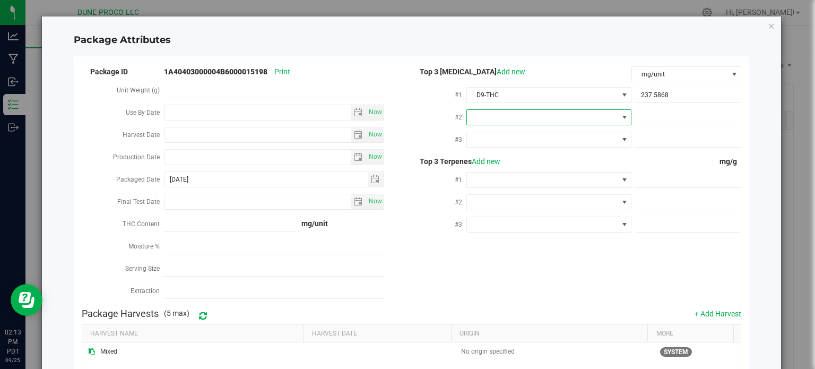
click at [523, 123] on span at bounding box center [542, 117] width 151 height 15
type input "thca"
click at [509, 164] on li "THCA" at bounding box center [543, 162] width 162 height 18
click at [711, 111] on span at bounding box center [688, 117] width 106 height 15
paste input "175.7364"
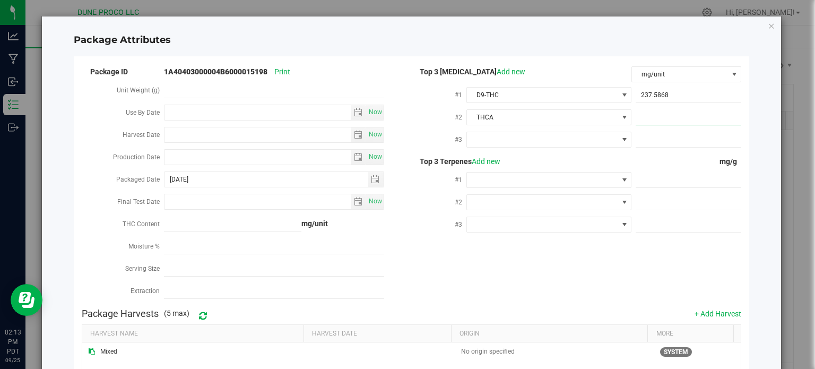
type input "175.7364"
click at [685, 144] on span at bounding box center [688, 139] width 106 height 15
paste input "8.6819"
type input "8.6819"
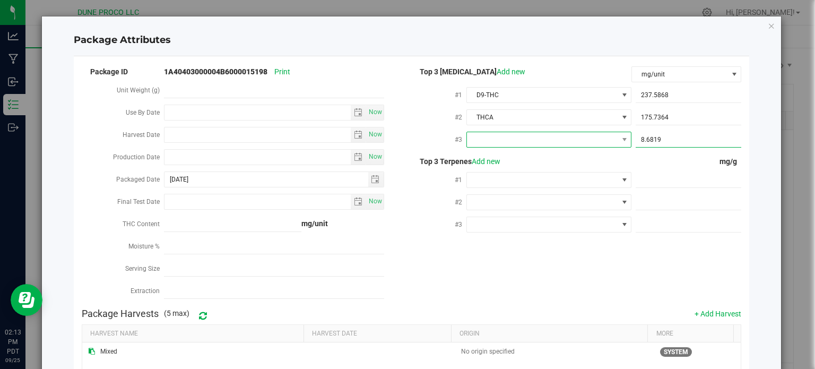
type input "8.6819"
click at [549, 146] on span at bounding box center [542, 139] width 151 height 15
type input "cbg"
click at [496, 185] on li "CBG" at bounding box center [543, 185] width 162 height 18
click at [677, 174] on span at bounding box center [688, 179] width 106 height 15
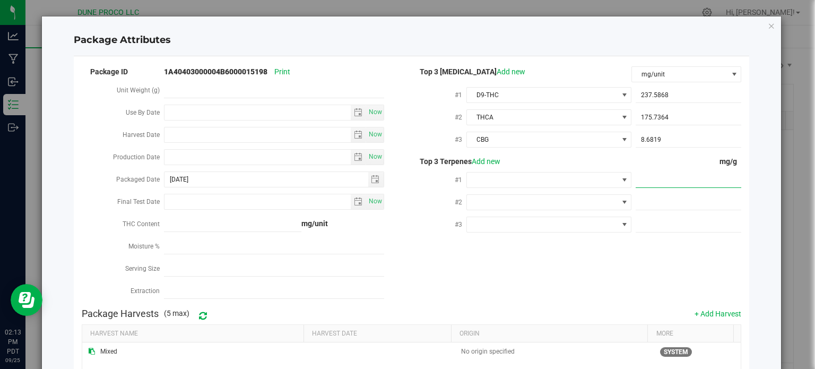
paste input "1.952"
type input "1.952"
type input "1.9520"
click at [605, 174] on span at bounding box center [542, 179] width 151 height 15
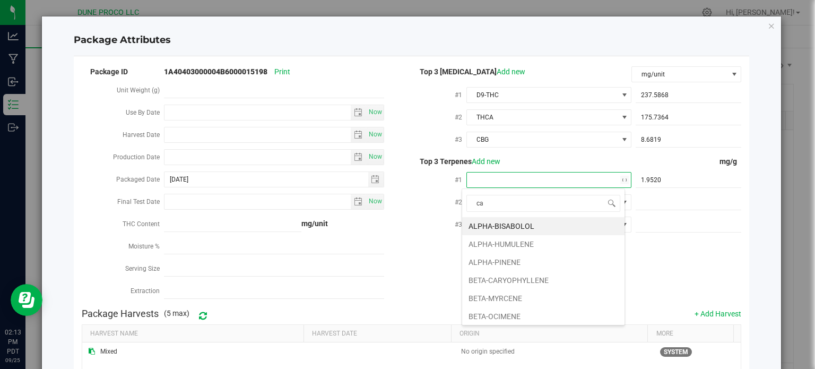
type input "car"
click at [545, 225] on li "BETA-CARYOPHYLLENE" at bounding box center [543, 226] width 162 height 18
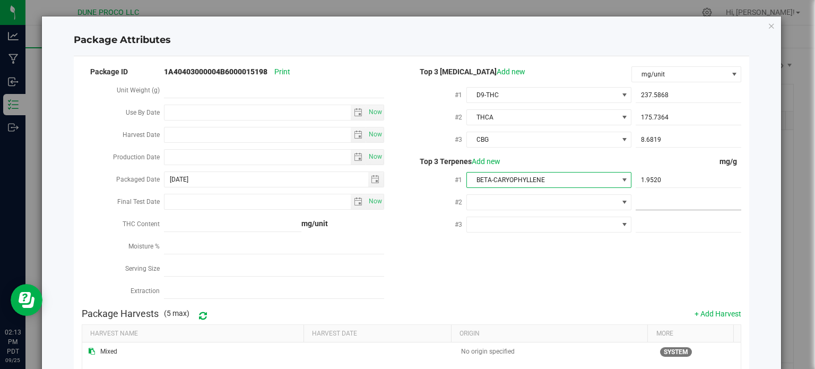
click at [671, 209] on span at bounding box center [688, 202] width 106 height 15
paste input "1.773"
type input "1.773"
type input "1.7730"
click at [486, 200] on span at bounding box center [542, 202] width 151 height 15
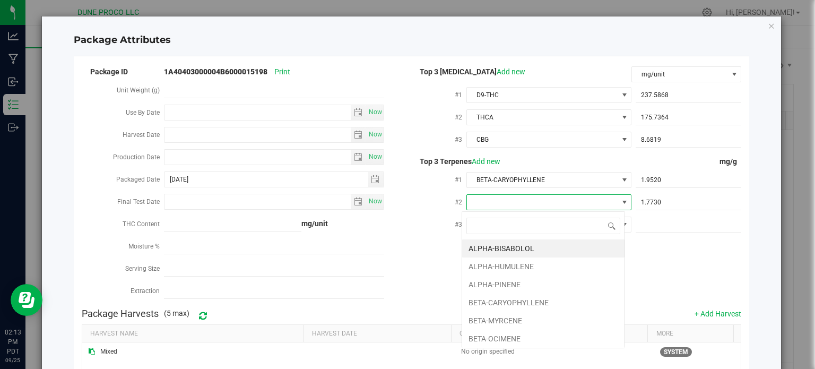
type input "d"
click at [490, 265] on li "D-LIMONENE" at bounding box center [543, 266] width 162 height 18
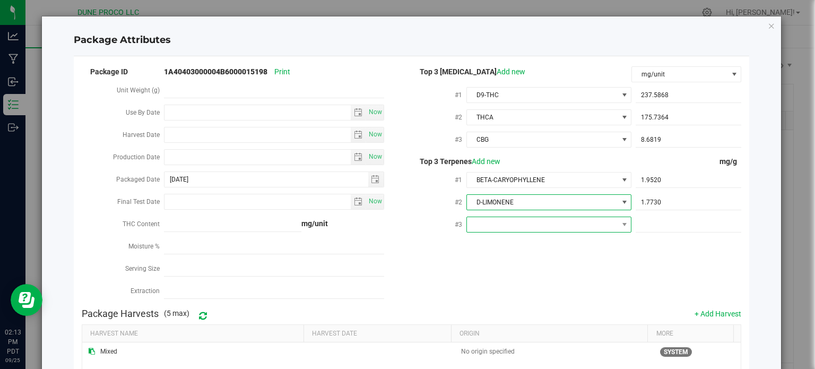
click at [476, 217] on span at bounding box center [548, 224] width 165 height 16
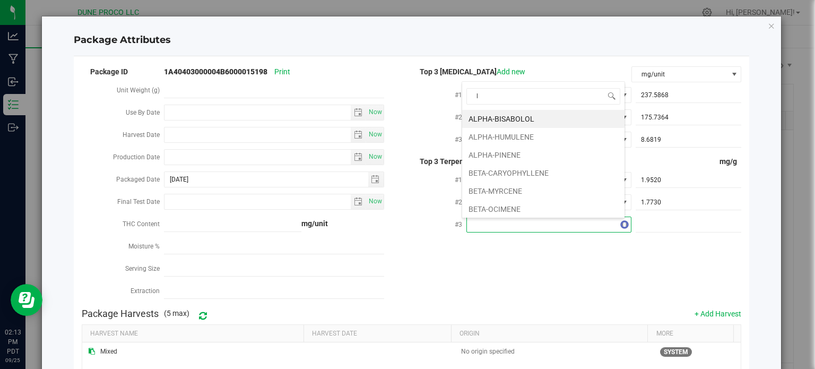
type input "li"
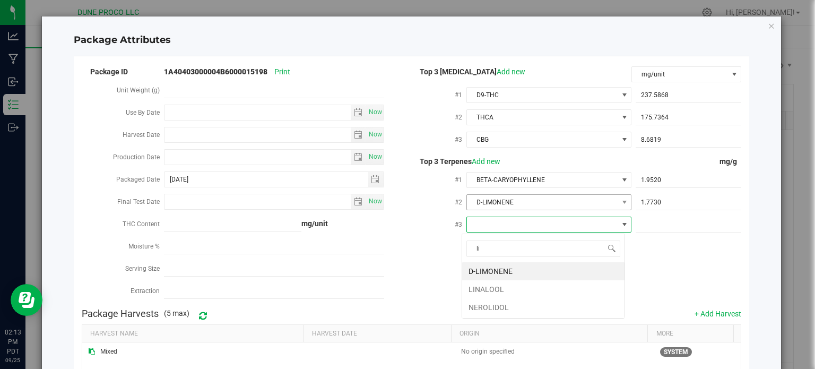
scroll to position [0, 0]
click at [491, 290] on li "LINALOOL" at bounding box center [543, 289] width 162 height 18
click at [666, 229] on span at bounding box center [688, 224] width 106 height 15
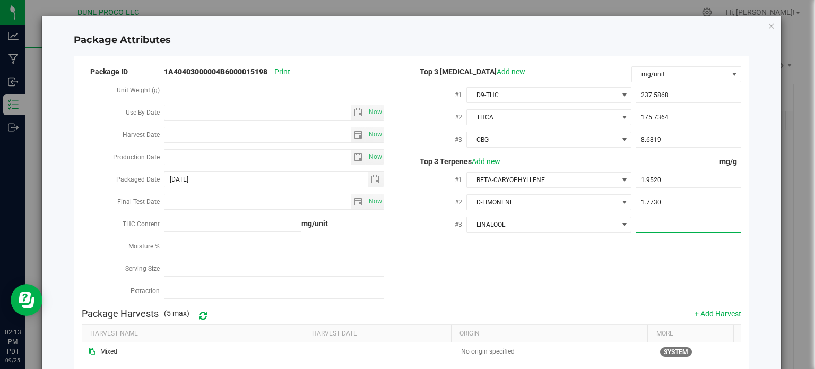
paste input "1.339"
type input "1.339"
type input "1.3390"
click at [630, 261] on div "Package ID 1A40403000004B6000015198 Print Unit Weight (g) Use By Date Now Harve…" at bounding box center [412, 184] width 660 height 238
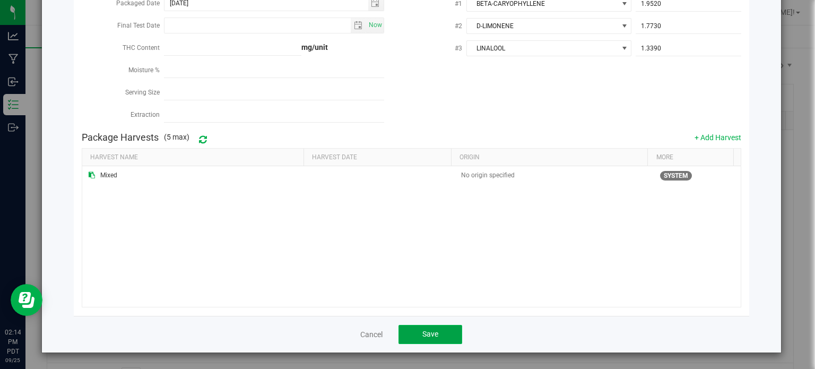
click at [438, 325] on button "Save" at bounding box center [430, 334] width 64 height 19
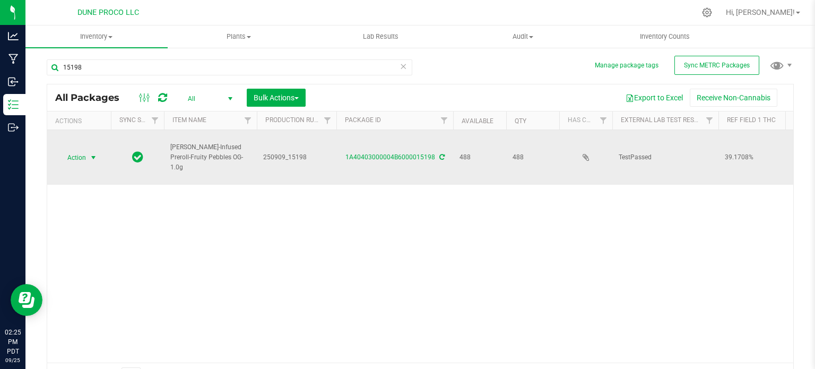
click at [83, 150] on span "Action" at bounding box center [72, 157] width 29 height 15
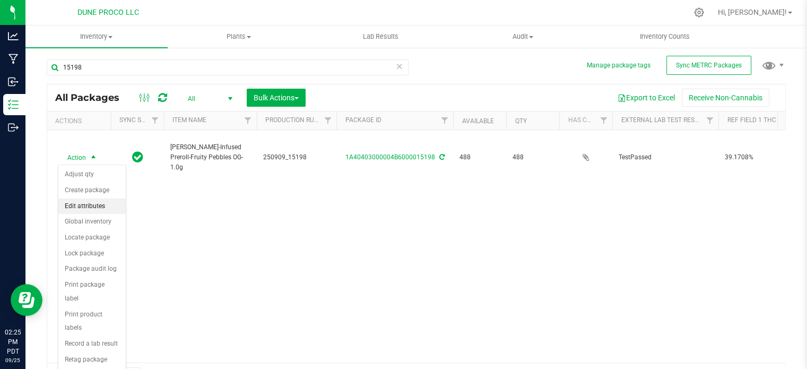
click at [88, 207] on li "Edit attributes" at bounding box center [91, 206] width 67 height 16
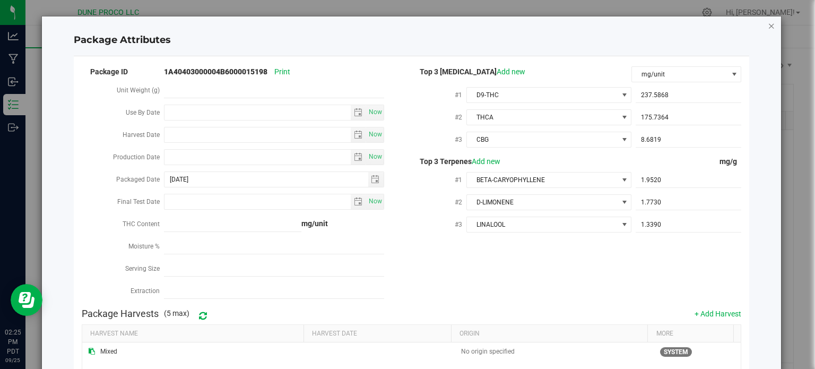
click at [767, 28] on icon "Close modal" at bounding box center [770, 25] width 7 height 13
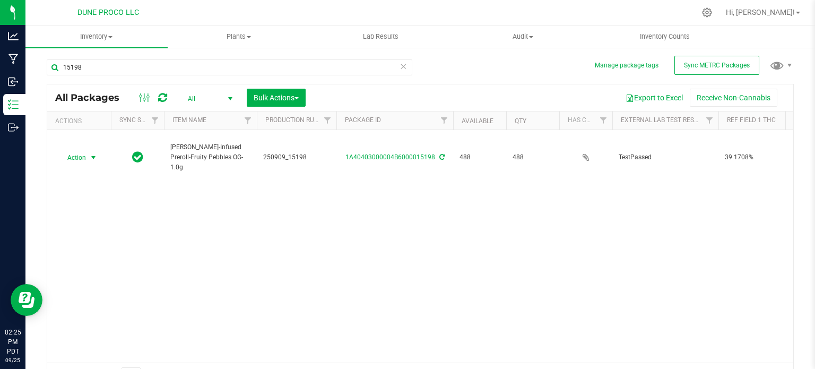
click at [456, 207] on div "Action Action Adjust qty Create package Edit attributes Global inventory Locate…" at bounding box center [420, 246] width 746 height 232
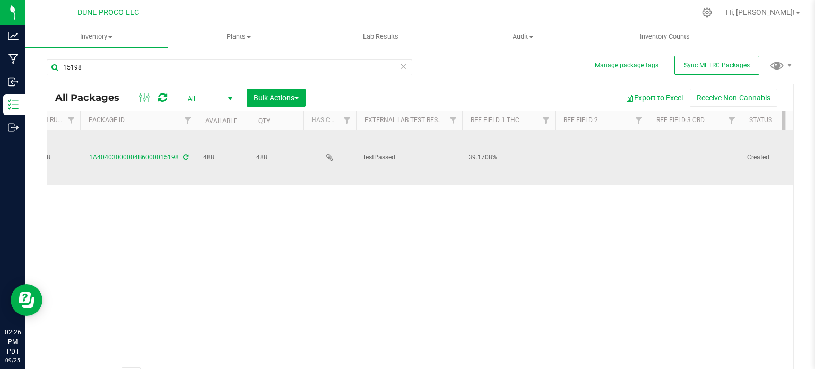
scroll to position [0, 258]
click at [684, 159] on td at bounding box center [690, 157] width 93 height 55
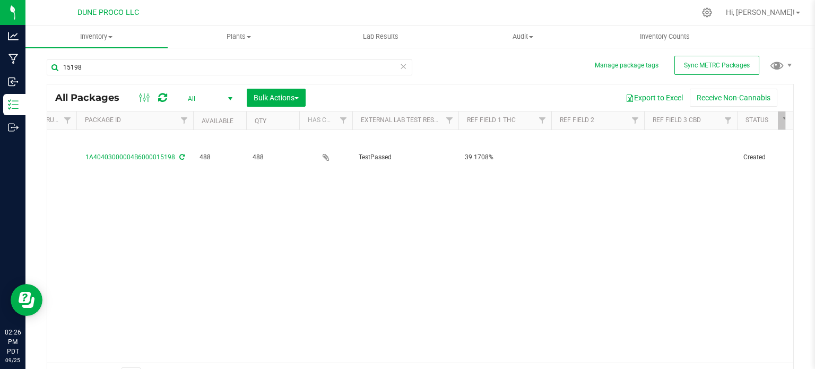
click at [569, 215] on div "Action Action Adjust qty Create package Edit attributes Global inventory Locate…" at bounding box center [420, 246] width 746 height 232
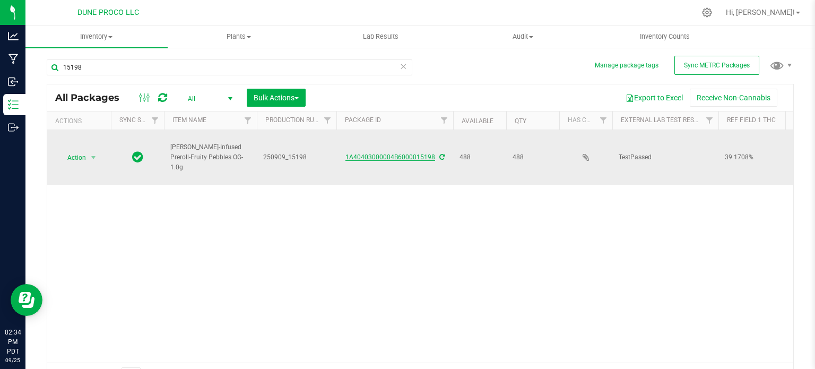
click at [394, 154] on link "1A40403000004B6000015198" at bounding box center [390, 156] width 90 height 7
click at [80, 163] on span "Action" at bounding box center [72, 157] width 29 height 15
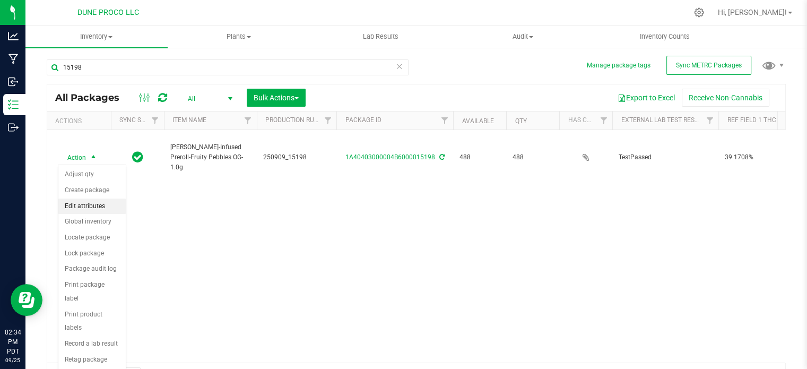
click at [85, 211] on li "Edit attributes" at bounding box center [91, 206] width 67 height 16
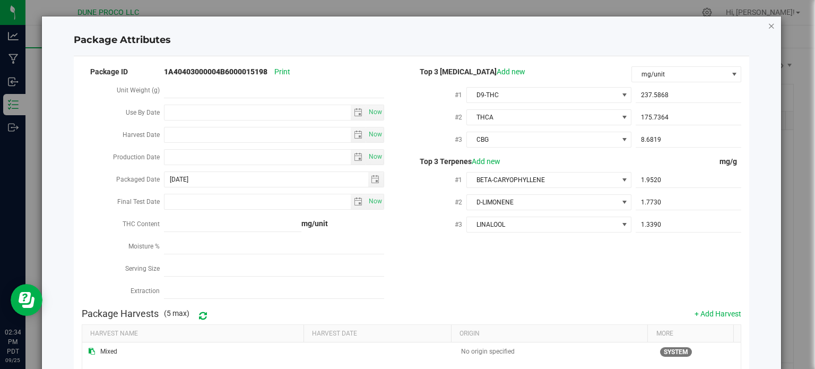
click at [767, 23] on icon "Close modal" at bounding box center [770, 25] width 7 height 13
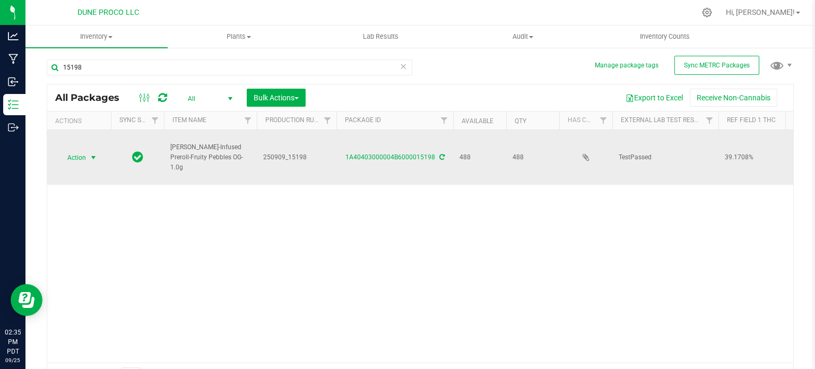
click at [82, 151] on span "Action" at bounding box center [72, 157] width 29 height 15
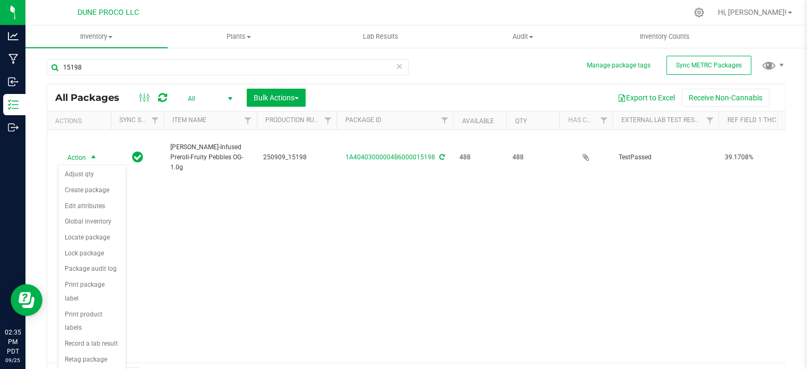
click at [182, 53] on div "15198" at bounding box center [232, 67] width 370 height 34
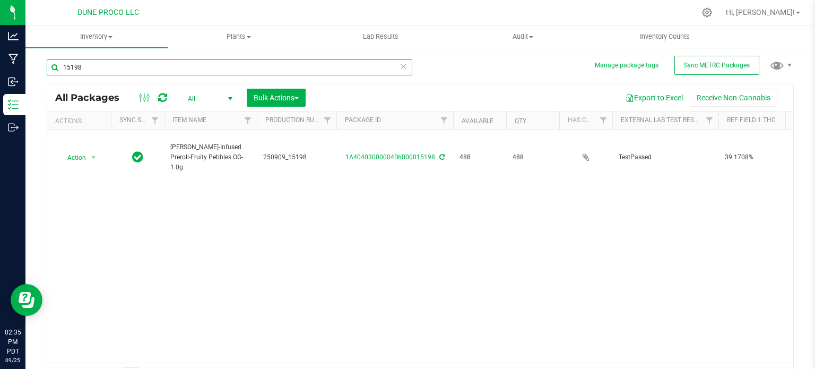
click at [166, 70] on input "15198" at bounding box center [229, 67] width 365 height 16
type input "15197"
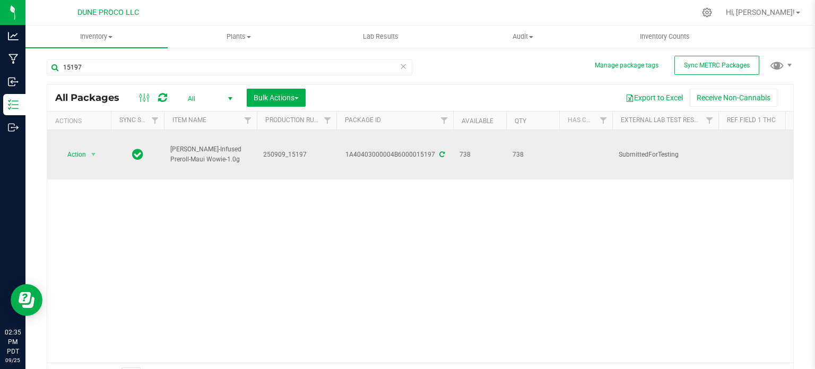
click at [439, 151] on icon at bounding box center [441, 154] width 5 height 6
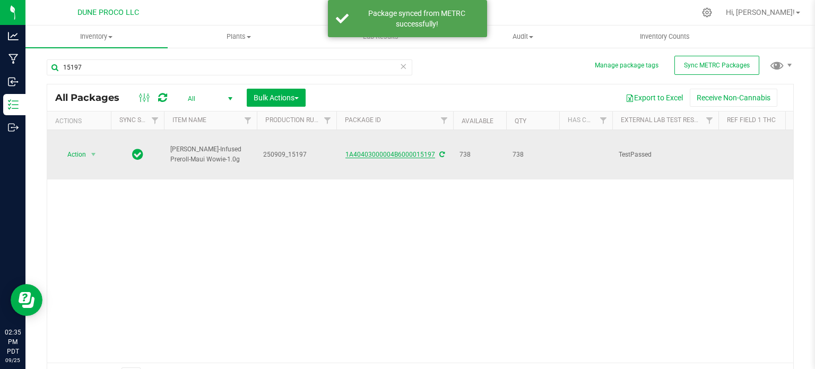
click at [421, 151] on link "1A40403000004B6000015197" at bounding box center [390, 154] width 90 height 7
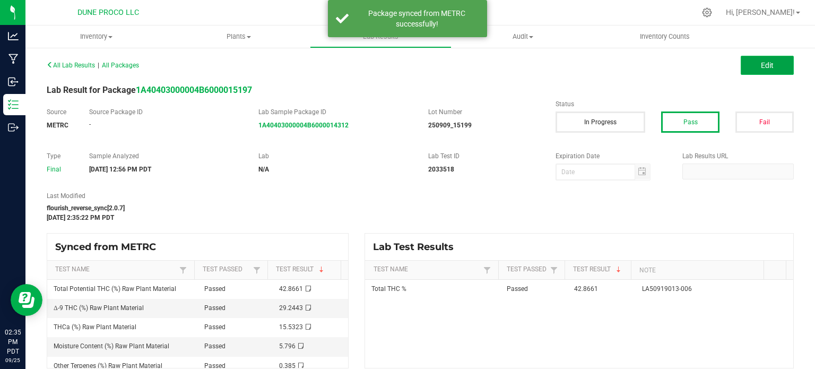
click at [768, 58] on button "Edit" at bounding box center [766, 65] width 53 height 19
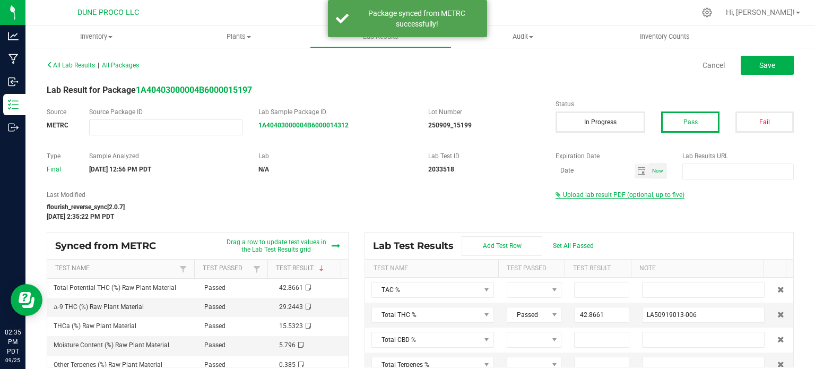
click at [639, 197] on span "Upload lab result PDF (optional, up to five)" at bounding box center [623, 194] width 121 height 7
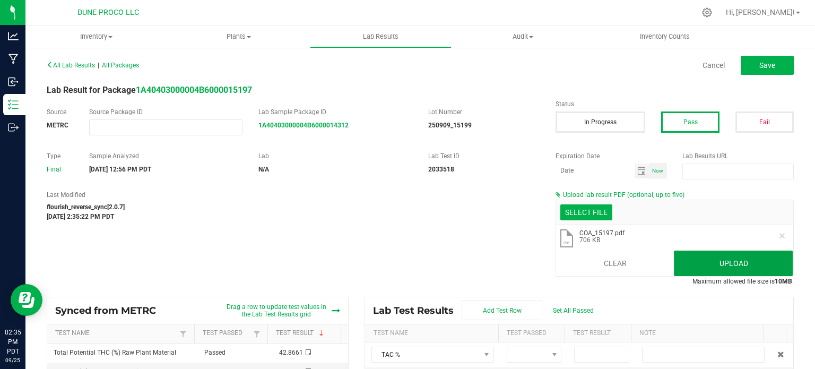
click at [676, 256] on button "Upload" at bounding box center [733, 262] width 119 height 25
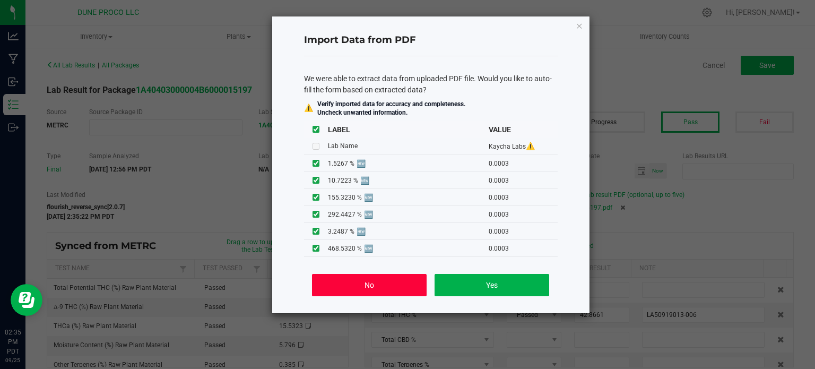
click at [356, 285] on button "No" at bounding box center [369, 285] width 114 height 22
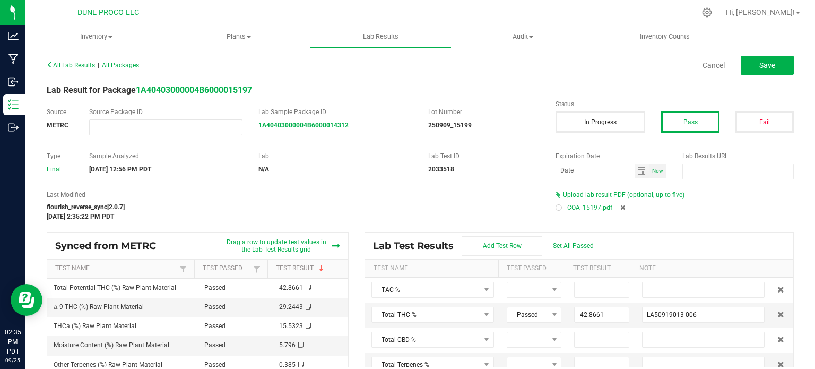
click at [555, 207] on div at bounding box center [558, 207] width 6 height 6
click at [759, 63] on span "Save" at bounding box center [767, 65] width 16 height 8
type input "42.8661"
type input "LA50919013-006"
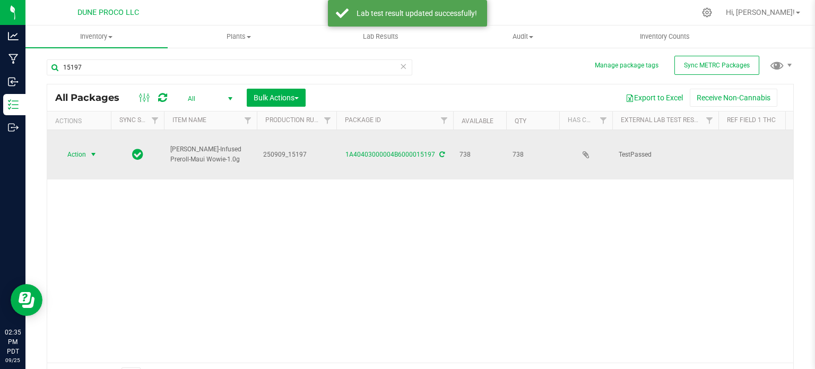
click at [92, 147] on span "select" at bounding box center [93, 154] width 13 height 15
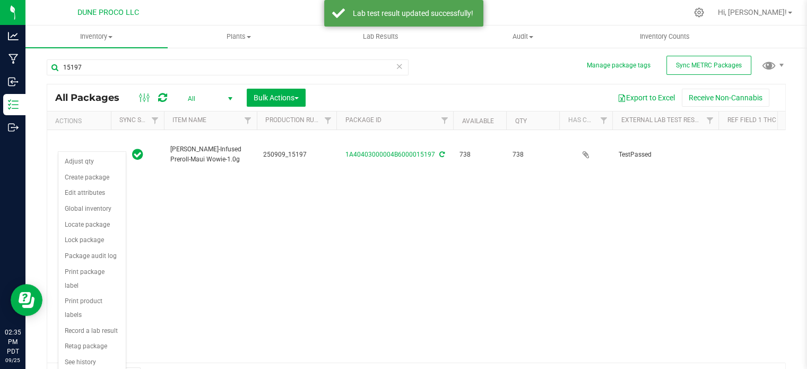
click at [321, 189] on div "Action Action Adjust qty Create package Edit attributes Global inventory Locate…" at bounding box center [416, 246] width 738 height 232
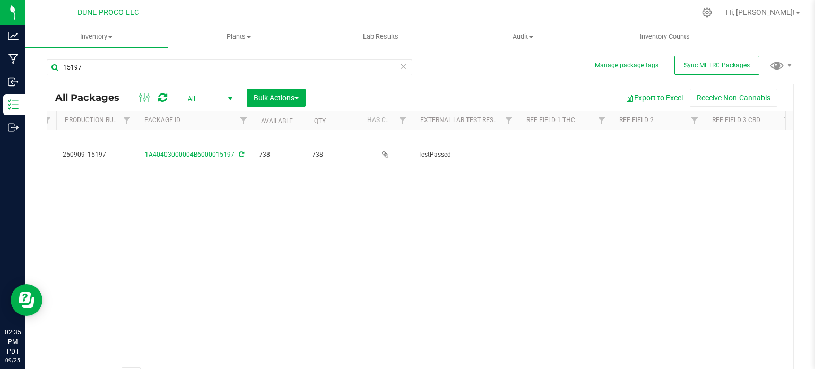
scroll to position [0, 209]
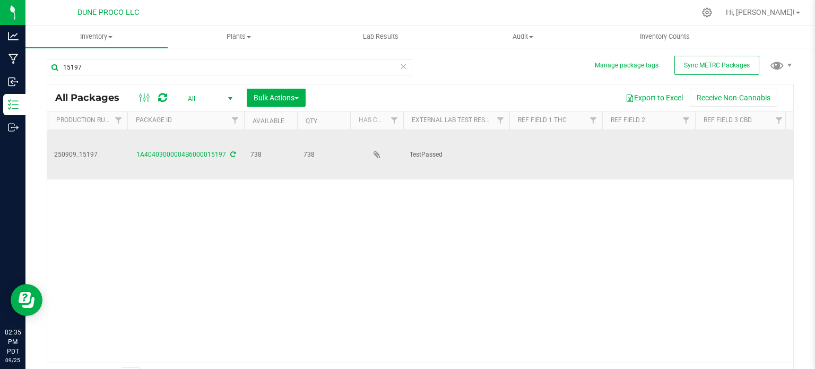
click at [543, 141] on td at bounding box center [555, 154] width 93 height 49
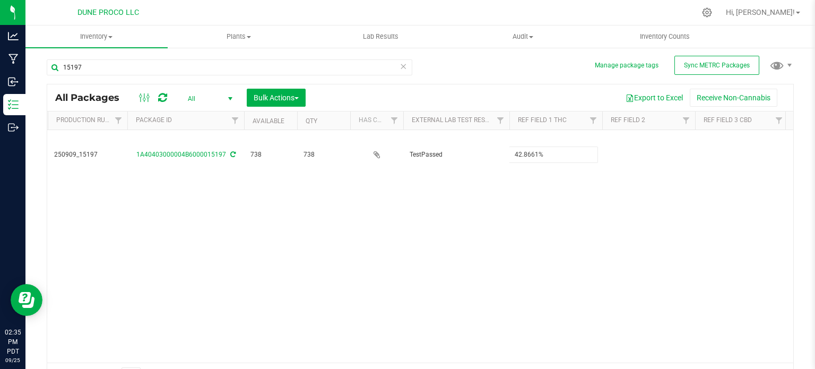
type input "42.8661%"
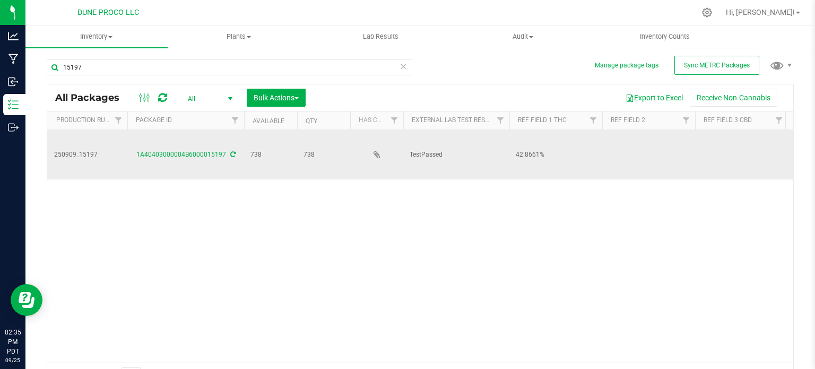
click at [654, 148] on td at bounding box center [648, 154] width 93 height 49
type input "<"
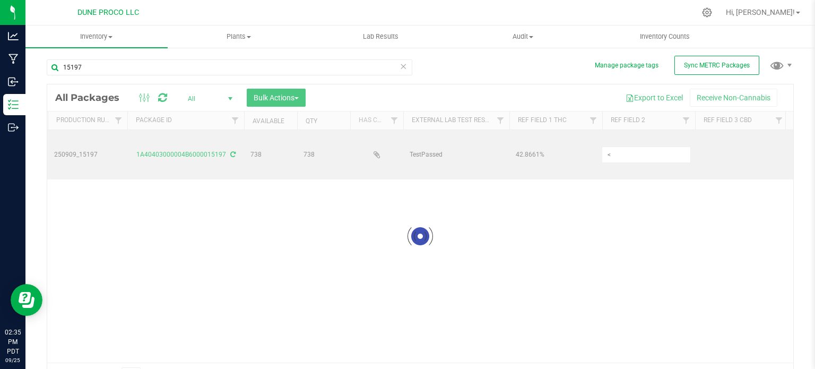
click at [719, 142] on div "Loading... All Packages All Active Only Lab Samples Locked All External Interna…" at bounding box center [420, 236] width 747 height 304
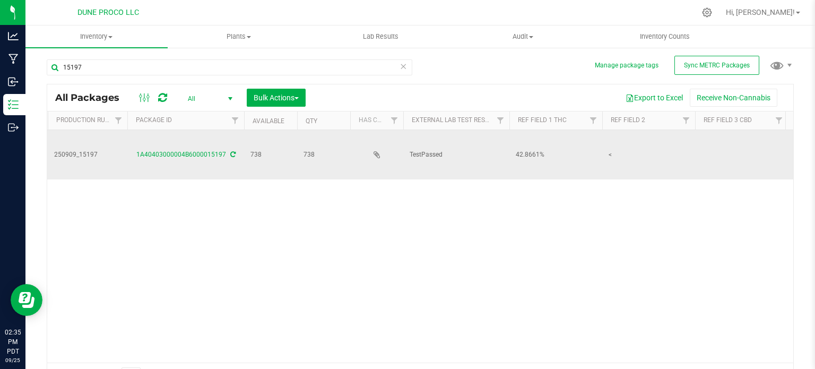
click at [625, 150] on span "<" at bounding box center [648, 155] width 80 height 10
click at [715, 143] on div "All Packages All Active Only Lab Samples Locked All External Internal Bulk Acti…" at bounding box center [420, 236] width 747 height 304
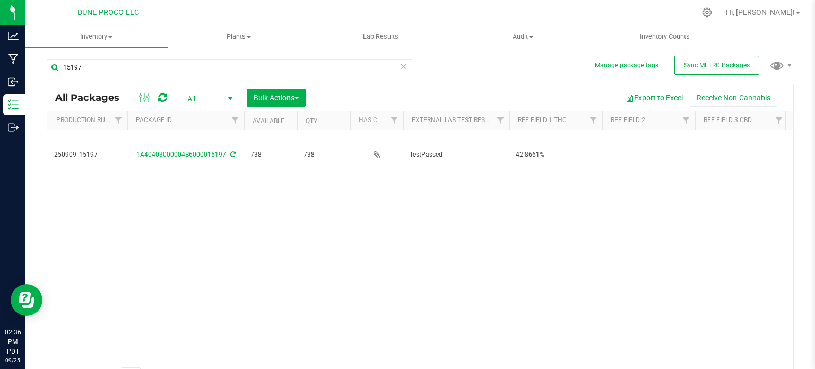
click at [715, 143] on td at bounding box center [741, 154] width 93 height 49
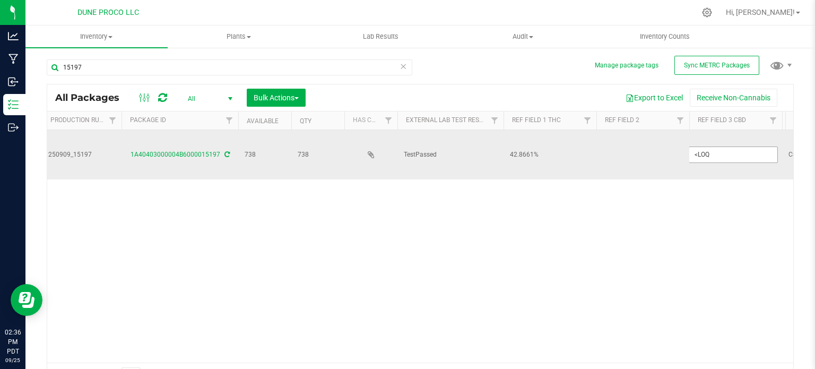
click at [715, 146] on input "<LOQ" at bounding box center [732, 154] width 89 height 16
type input "<LOQ"
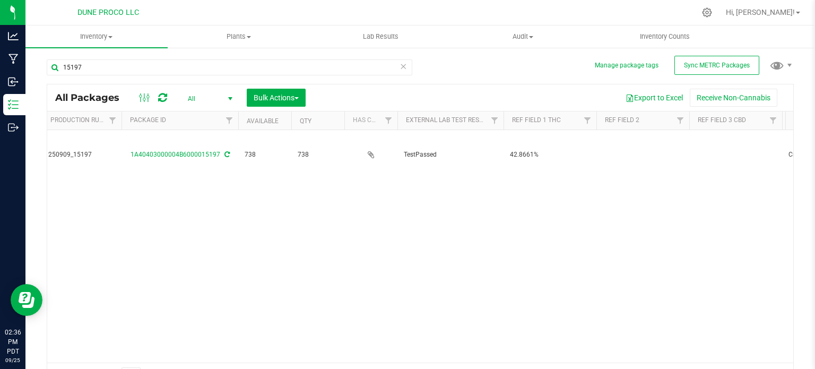
click at [641, 202] on div "Action Action Adjust qty Create package Edit attributes Global inventory Locate…" at bounding box center [420, 246] width 746 height 232
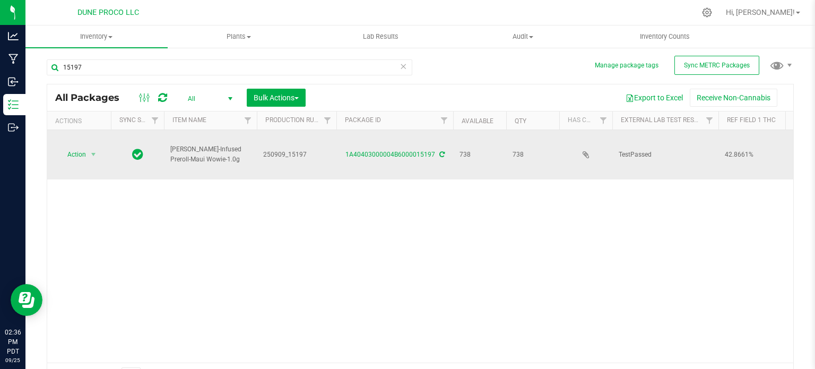
click at [89, 148] on span "select" at bounding box center [93, 154] width 13 height 15
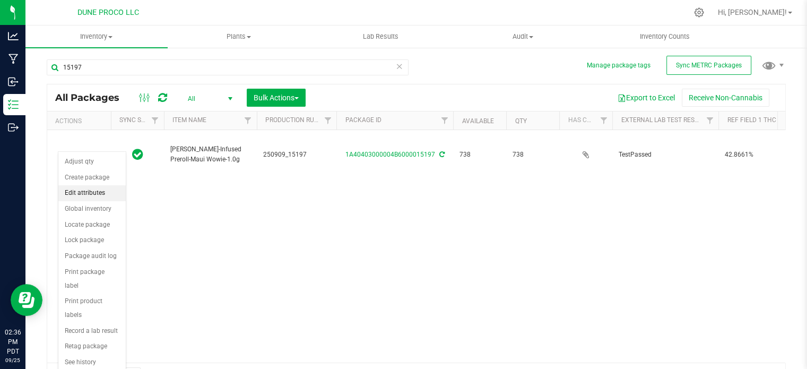
click at [90, 198] on li "Edit attributes" at bounding box center [91, 193] width 67 height 16
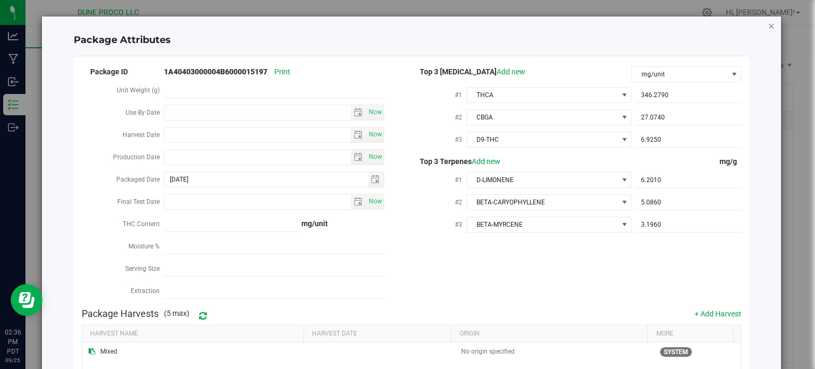
click at [767, 25] on icon "Close modal" at bounding box center [770, 25] width 7 height 13
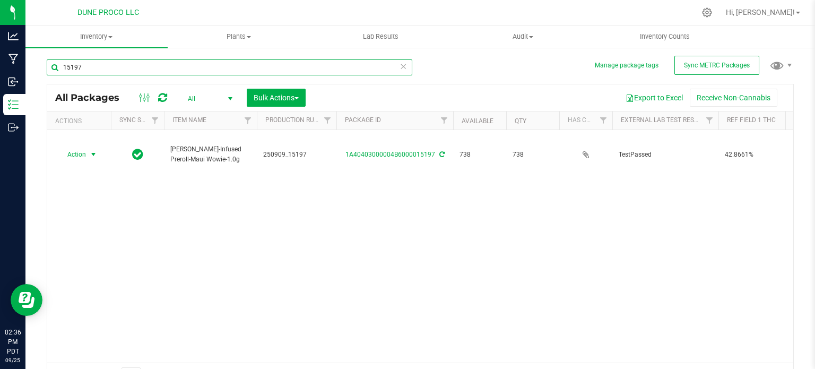
click at [122, 68] on input "15197" at bounding box center [229, 67] width 365 height 16
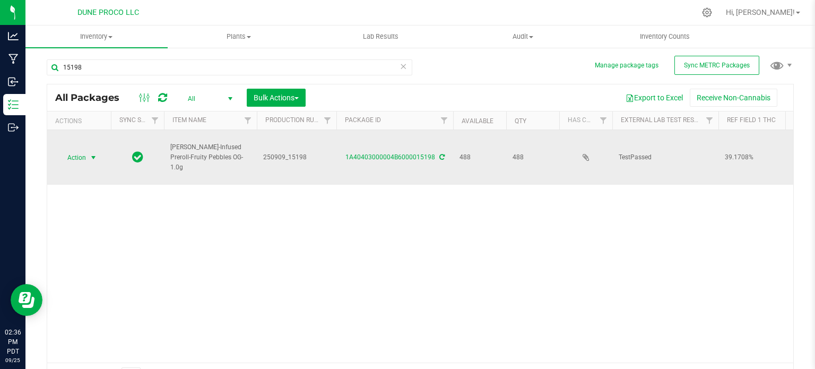
click at [80, 159] on span "Action" at bounding box center [72, 157] width 29 height 15
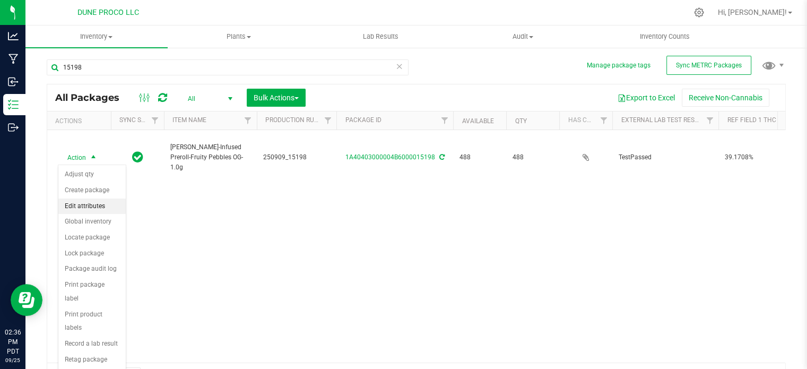
click at [85, 212] on li "Edit attributes" at bounding box center [91, 206] width 67 height 16
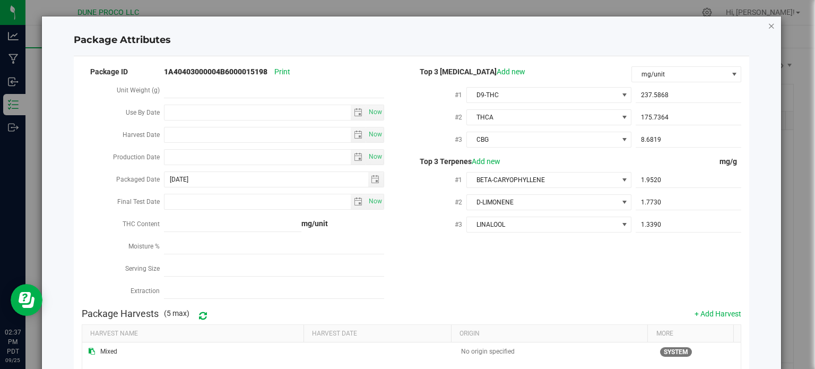
click at [767, 27] on icon "Close modal" at bounding box center [770, 25] width 7 height 13
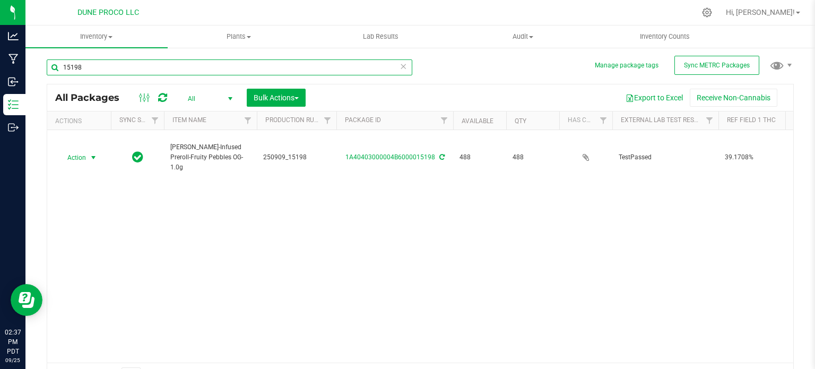
click at [127, 73] on input "15198" at bounding box center [229, 67] width 365 height 16
type input "15197"
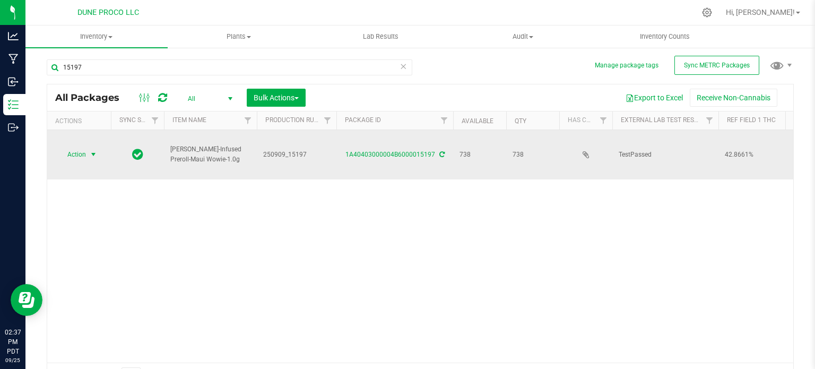
click at [77, 147] on span "Action" at bounding box center [72, 154] width 29 height 15
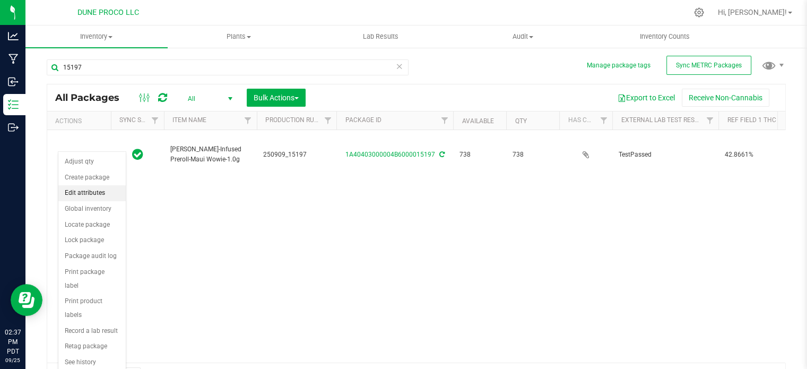
click at [87, 191] on li "Edit attributes" at bounding box center [91, 193] width 67 height 16
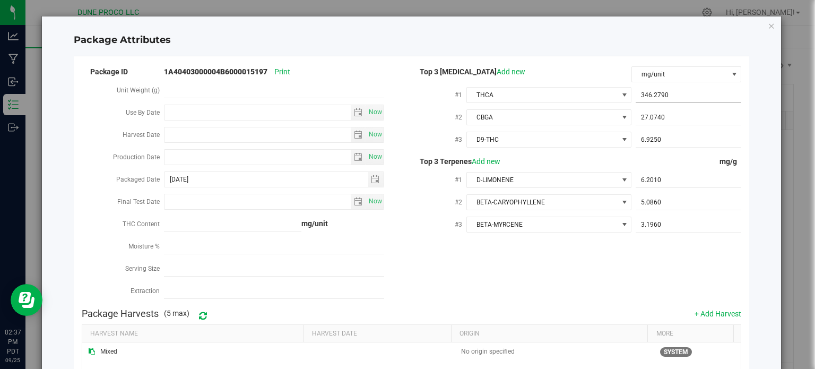
click at [655, 95] on span "346.2790 346.279" at bounding box center [688, 95] width 106 height 15
click at [655, 95] on input "346.279" at bounding box center [688, 95] width 106 height 15
paste input "292.4427"
type input "292.4427"
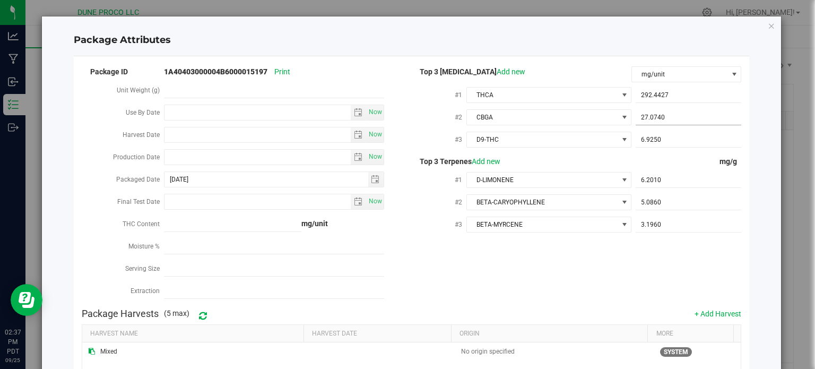
click at [641, 124] on span "27.0740 27.074" at bounding box center [688, 117] width 106 height 15
click at [641, 124] on input "27.074" at bounding box center [688, 117] width 106 height 15
paste input "155.323"
type input "155.323"
type input "155.3230"
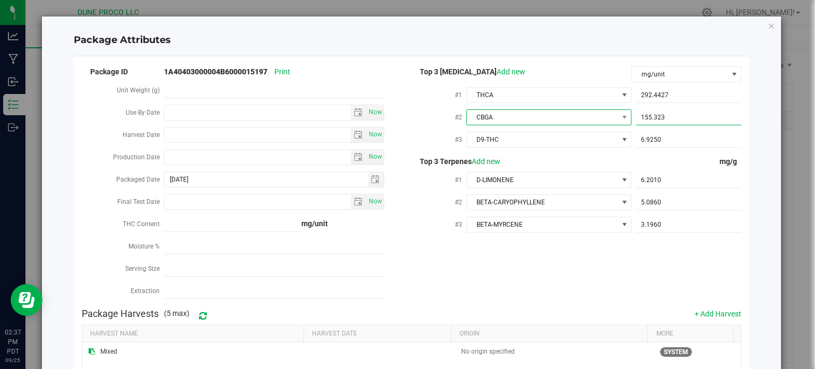
click at [554, 115] on span "CBGA" at bounding box center [542, 117] width 151 height 15
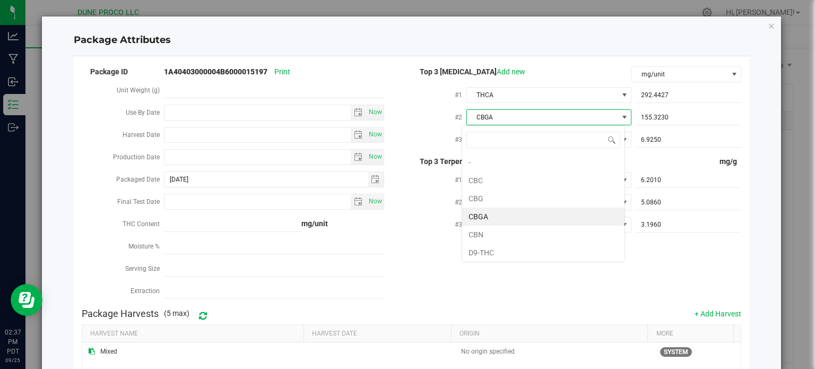
scroll to position [15, 163]
type input "9"
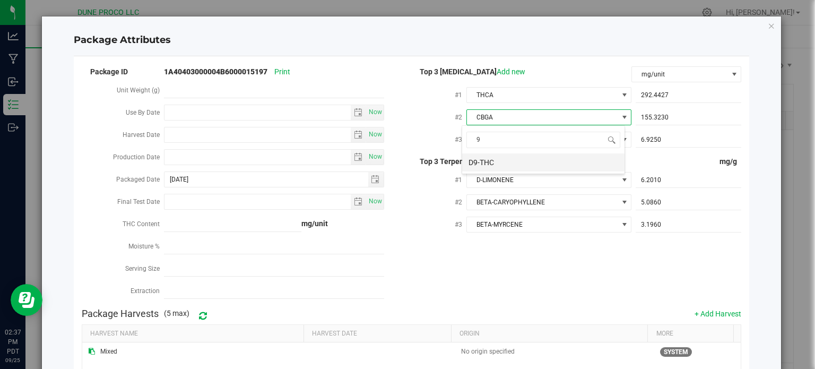
click at [520, 163] on li "D9-THC" at bounding box center [543, 162] width 162 height 18
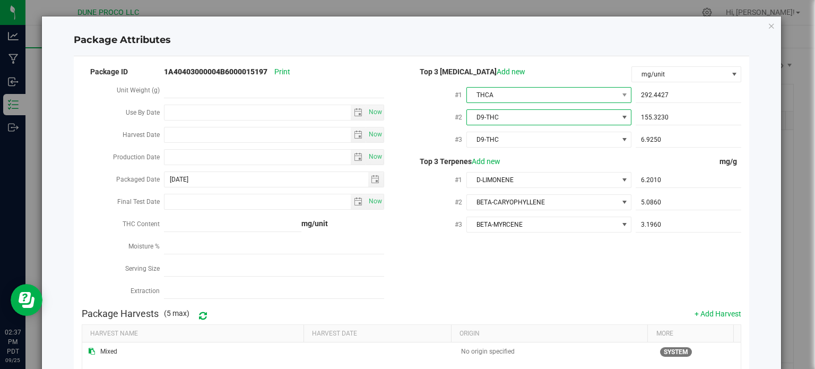
click at [518, 93] on span "THCA" at bounding box center [542, 95] width 151 height 15
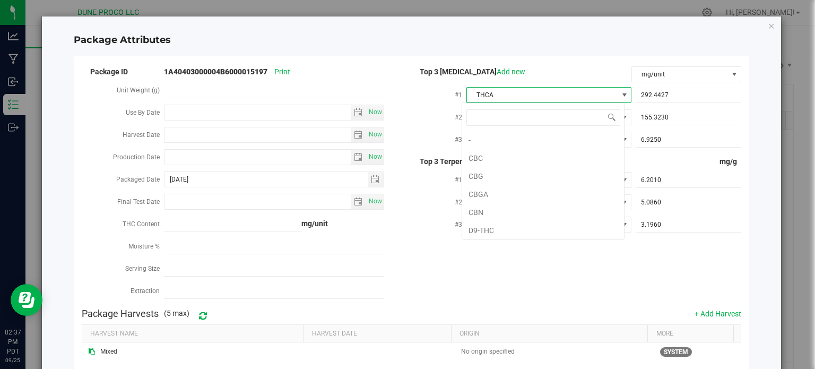
scroll to position [19, 0]
type input "9"
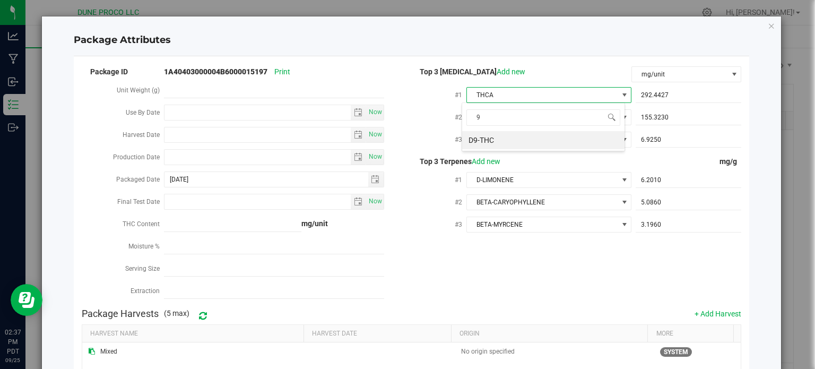
scroll to position [0, 0]
click at [503, 134] on li "D9-THC" at bounding box center [543, 140] width 162 height 18
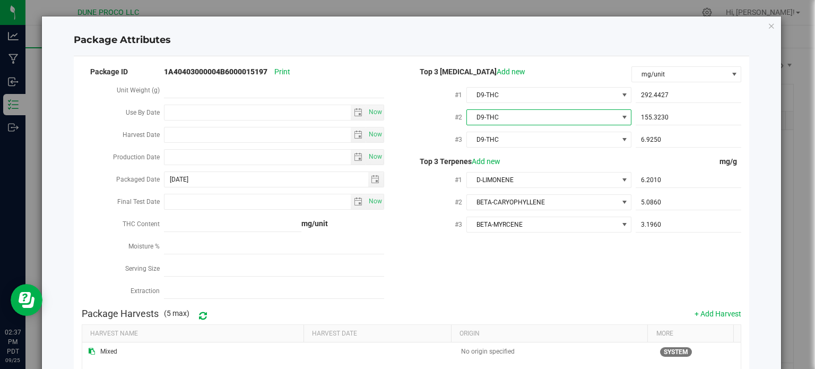
click at [503, 119] on span "D9-THC" at bounding box center [542, 117] width 151 height 15
type input "thca"
click at [492, 163] on li "THCA" at bounding box center [543, 162] width 162 height 18
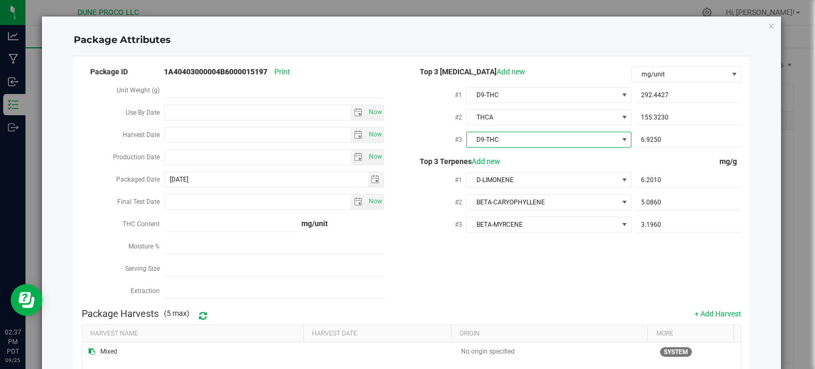
click at [507, 142] on span "D9-THC" at bounding box center [542, 139] width 151 height 15
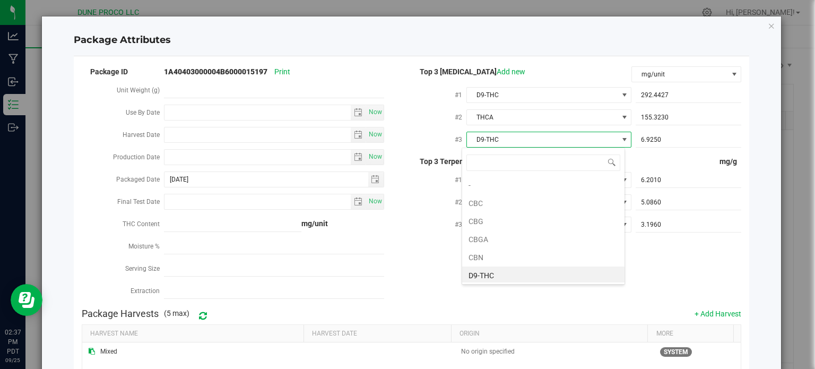
scroll to position [15, 163]
type input "cbg"
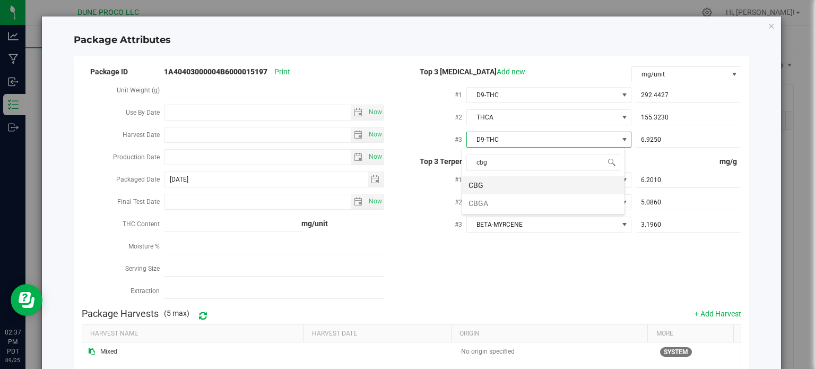
click at [490, 178] on li "CBG" at bounding box center [543, 185] width 162 height 18
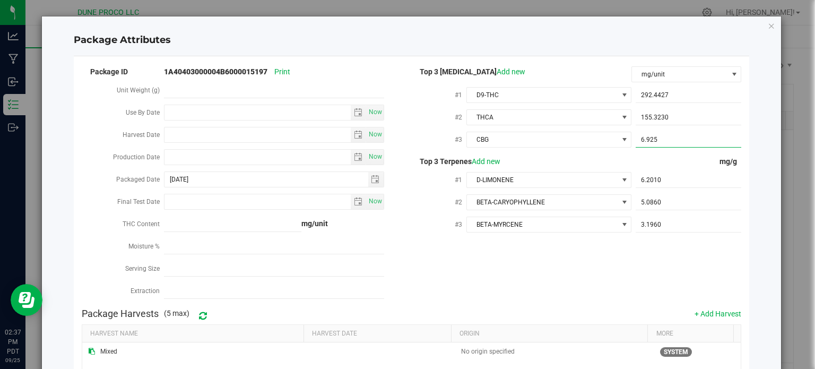
click at [661, 137] on span "6.9250 6.925" at bounding box center [688, 139] width 106 height 15
click at [661, 137] on input "6.925" at bounding box center [688, 139] width 106 height 15
paste input "10.7223"
type input "10.7223"
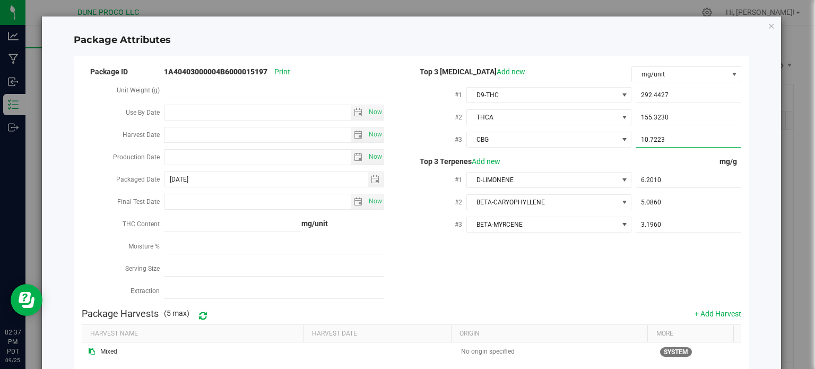
click at [643, 303] on div "Package ID 1A40403000004B6000015197 Print Unit Weight (g) Use By Date Now Harve…" at bounding box center [412, 184] width 660 height 238
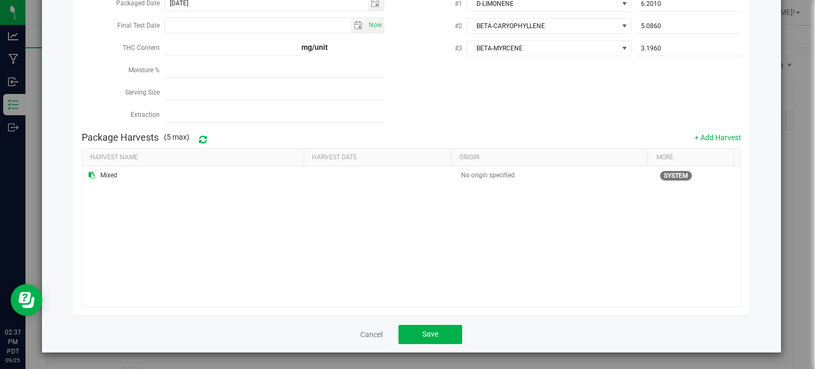
scroll to position [178, 0]
click at [440, 334] on button "Save" at bounding box center [430, 334] width 64 height 19
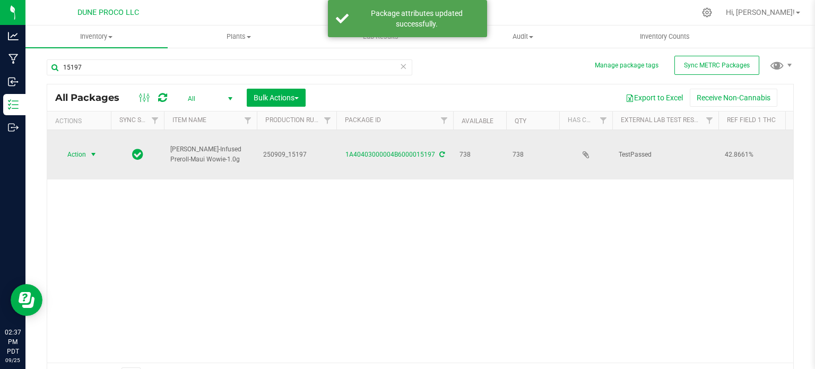
click at [68, 147] on span "Action" at bounding box center [72, 154] width 29 height 15
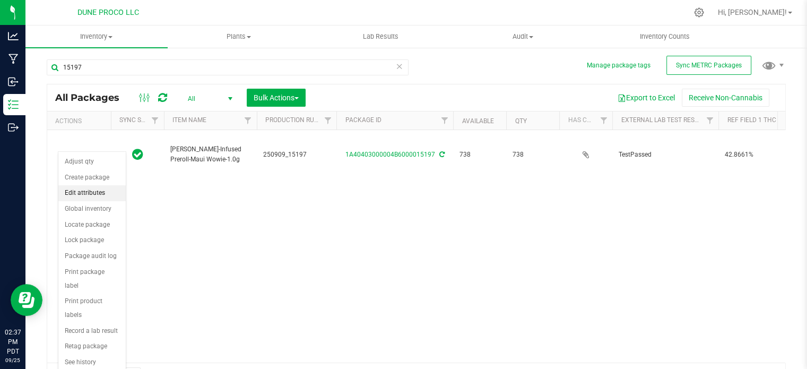
click at [83, 198] on li "Edit attributes" at bounding box center [91, 193] width 67 height 16
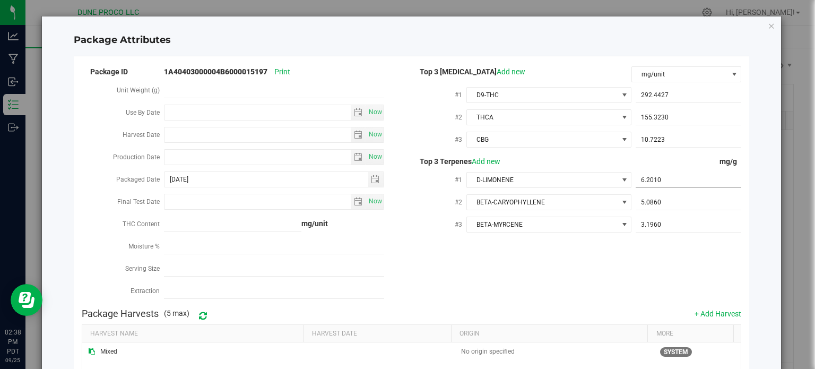
click at [672, 181] on span "6.2010 6.201" at bounding box center [688, 179] width 106 height 15
click at [672, 181] on input "6.201" at bounding box center [688, 179] width 106 height 15
paste input "2.382"
type input "2.382"
type input "2.3820"
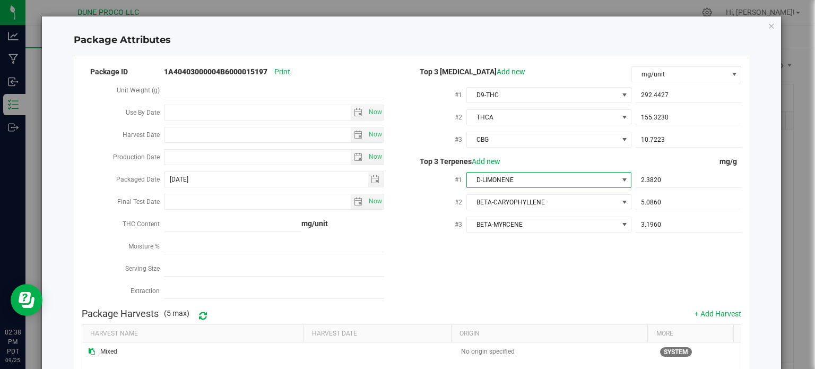
click at [530, 177] on span "D-LIMONENE" at bounding box center [542, 179] width 151 height 15
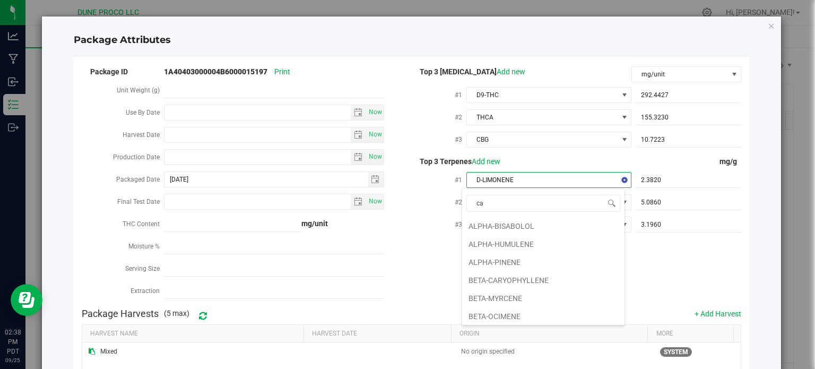
type input "car"
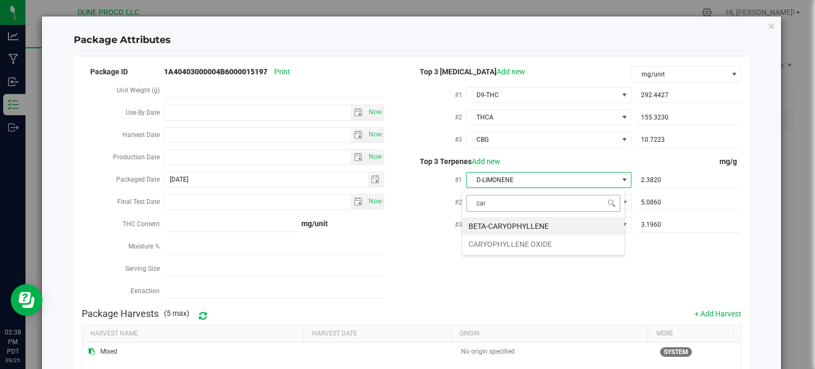
scroll to position [0, 0]
click at [513, 215] on div "car BETA-CARYOPHYLLENE CARYOPHYLLENE OXIDE" at bounding box center [542, 221] width 163 height 67
click at [506, 221] on li "BETA-CARYOPHYLLENE" at bounding box center [543, 226] width 162 height 18
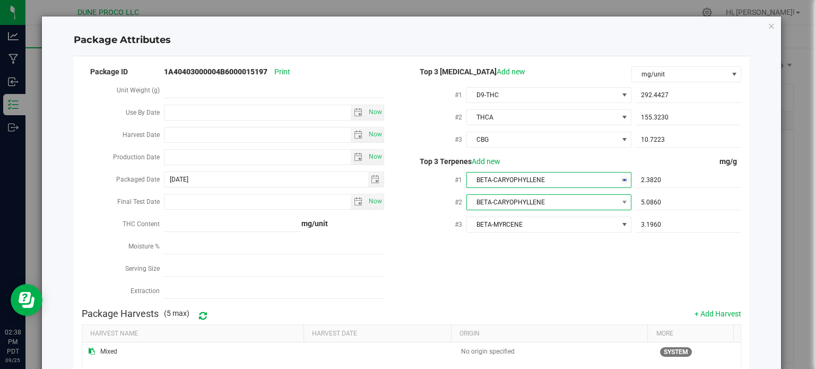
click at [508, 202] on span "BETA-CARYOPHYLLENE" at bounding box center [542, 202] width 151 height 15
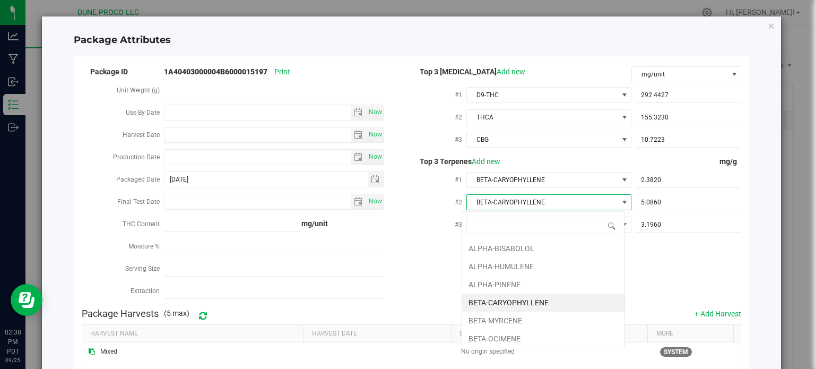
scroll to position [15, 163]
type input "my"
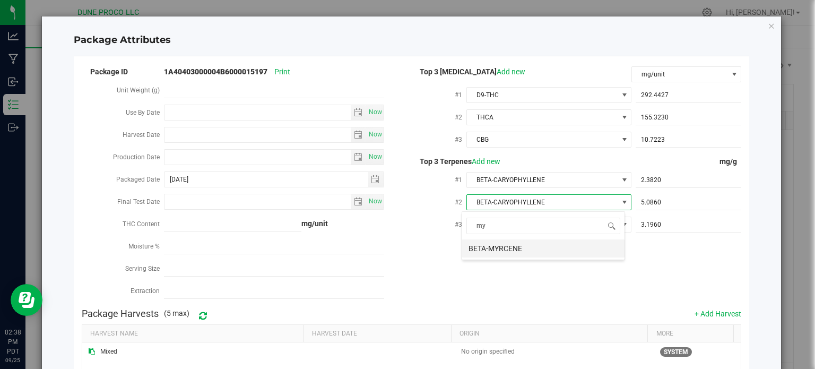
click at [491, 241] on li "BETA-MYRCENE" at bounding box center [543, 248] width 162 height 18
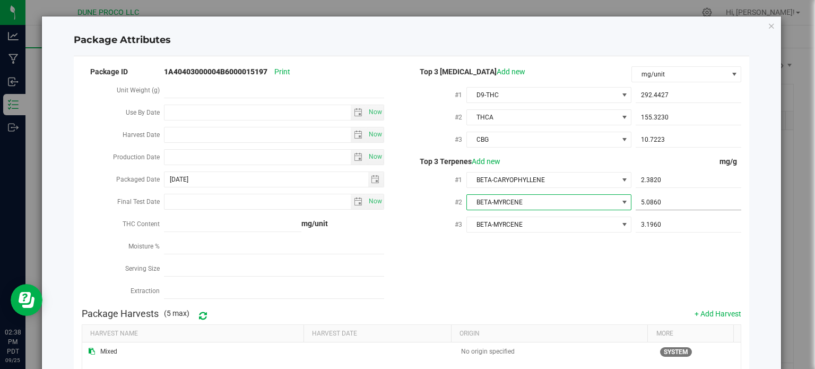
click at [681, 200] on span "5.0860 5.086" at bounding box center [688, 202] width 106 height 15
paste input "1"
click at [653, 204] on input "5.0861" at bounding box center [688, 202] width 106 height 15
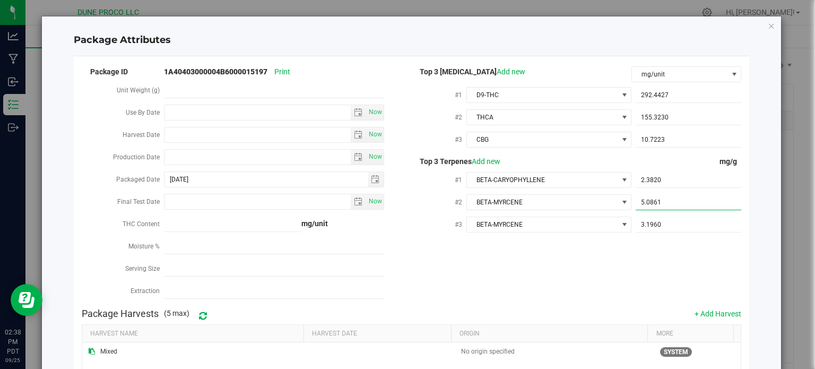
paste input "1.665"
type input "1.665"
type input "1.6650"
click at [671, 223] on span "3.1960 3.196" at bounding box center [688, 224] width 106 height 15
paste input "1"
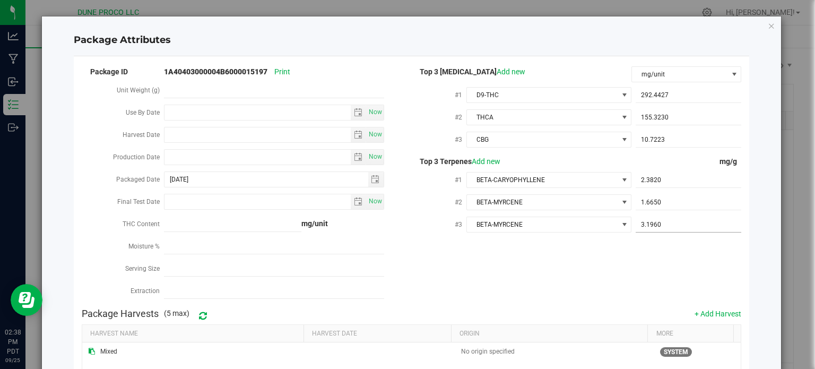
type input "3.1961"
click at [588, 223] on span "BETA-MYRCENE" at bounding box center [542, 224] width 151 height 15
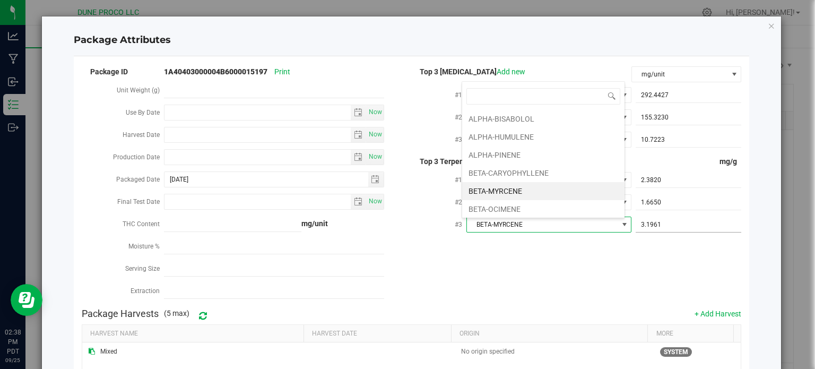
click at [660, 226] on span "3.1961 3.1961" at bounding box center [688, 224] width 106 height 15
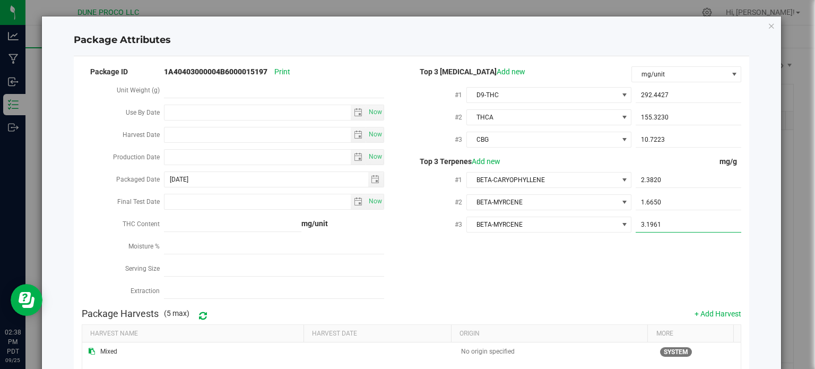
click at [660, 226] on input "3.1961" at bounding box center [688, 224] width 106 height 15
paste input "1.402"
type input "1.402"
type input "1.4020"
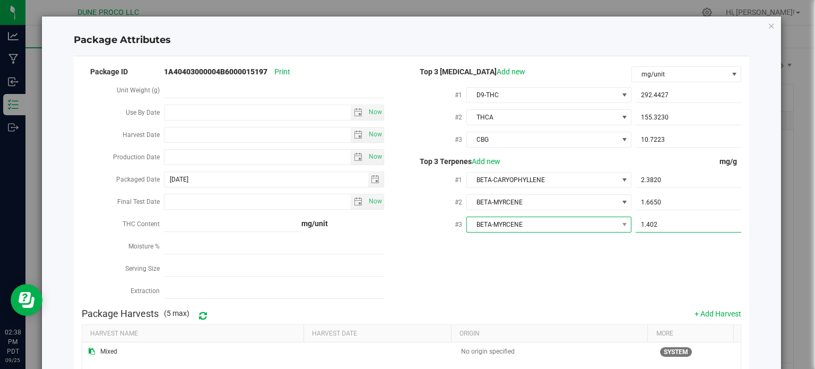
click at [586, 231] on span "BETA-MYRCENE" at bounding box center [542, 224] width 151 height 15
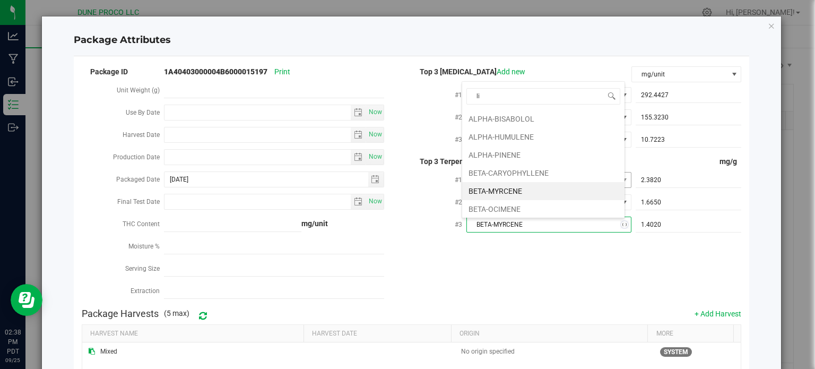
scroll to position [0, 0]
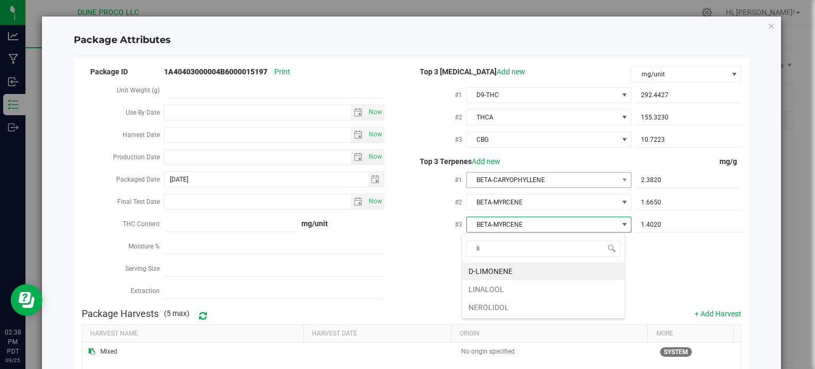
type input "lin"
click at [488, 276] on li "LINALOOL" at bounding box center [543, 271] width 162 height 18
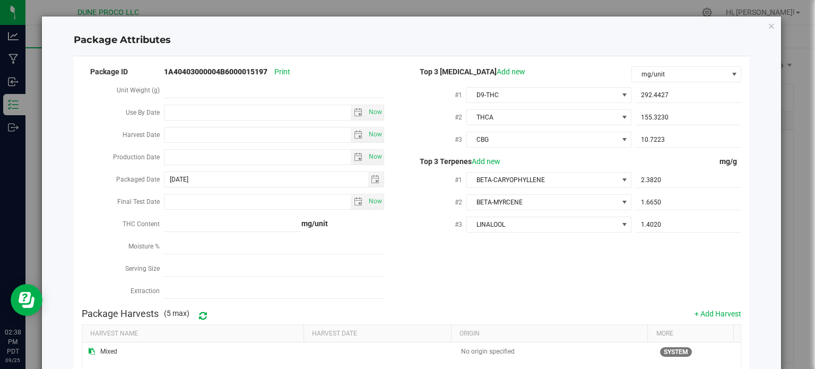
click at [489, 280] on div "Package ID 1A40403000004B6000015197 Print Unit Weight (g) Use By Date Now Harve…" at bounding box center [412, 184] width 660 height 238
click at [516, 303] on div "Package ID 1A40403000004B6000015197 Print Unit Weight (g) Use By Date Now Harve…" at bounding box center [412, 184] width 660 height 238
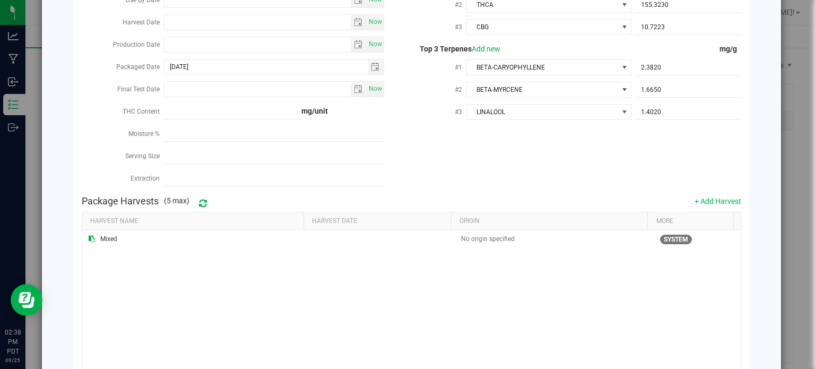
scroll to position [178, 0]
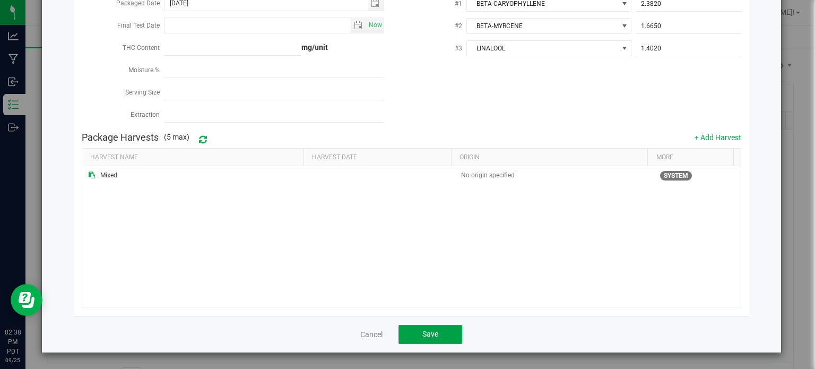
click at [423, 338] on span "Save" at bounding box center [430, 333] width 16 height 8
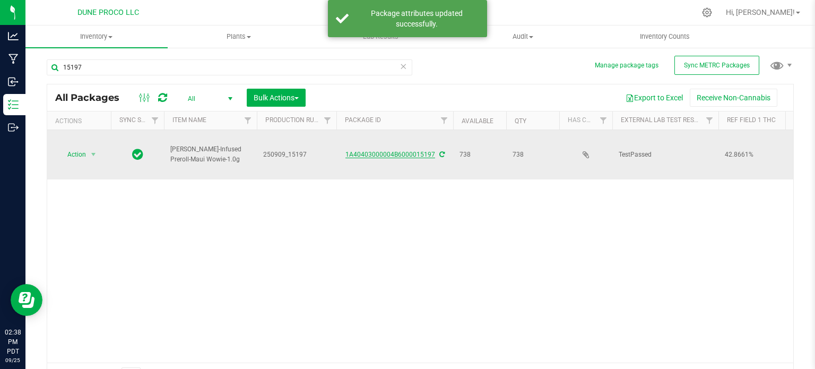
click at [403, 151] on link "1A40403000004B6000015197" at bounding box center [390, 154] width 90 height 7
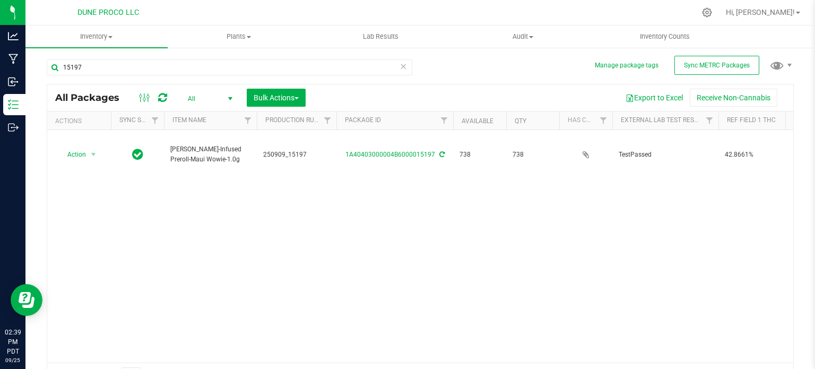
click at [123, 59] on div "15197" at bounding box center [233, 67] width 373 height 34
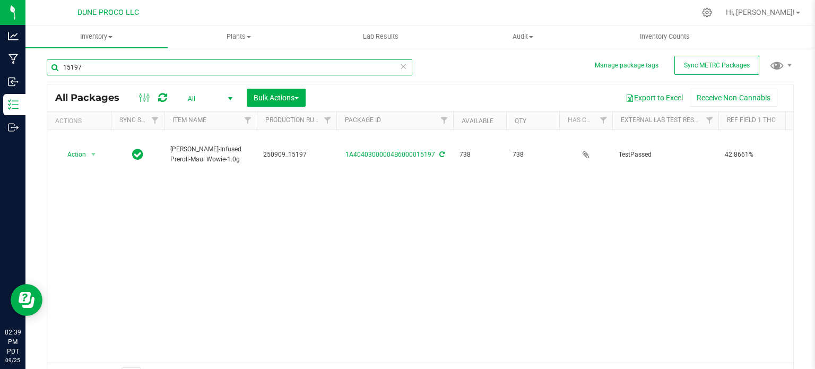
click at [111, 69] on input "15197" at bounding box center [229, 67] width 365 height 16
type input "15176"
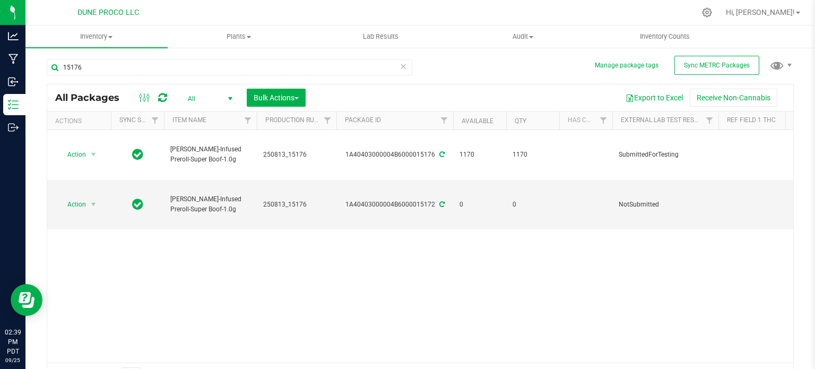
click at [441, 151] on icon at bounding box center [441, 154] width 5 height 6
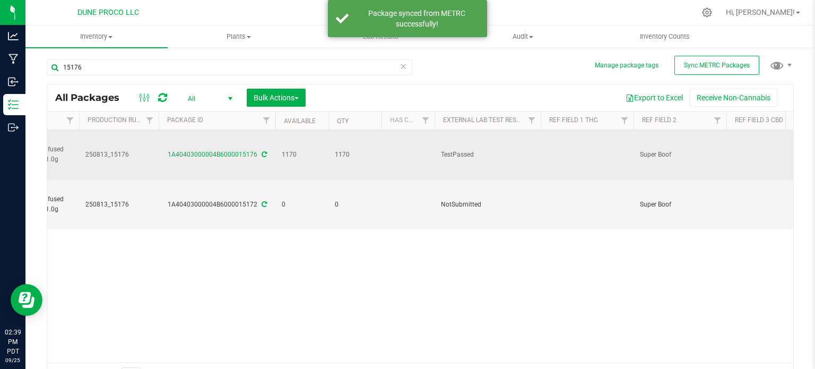
scroll to position [0, 186]
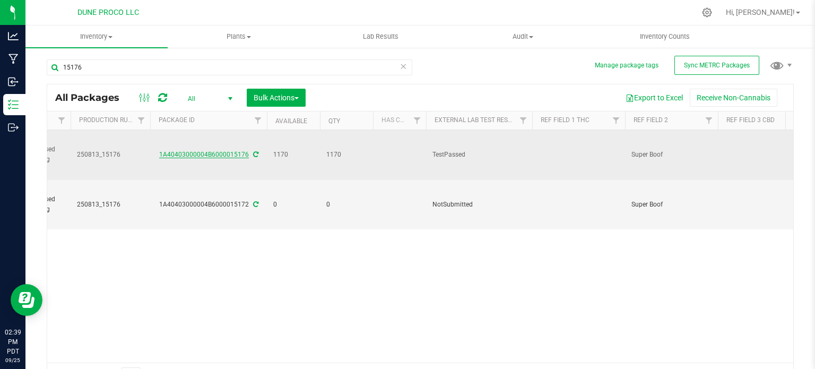
click at [198, 151] on link "1A40403000004B6000015176" at bounding box center [204, 154] width 90 height 7
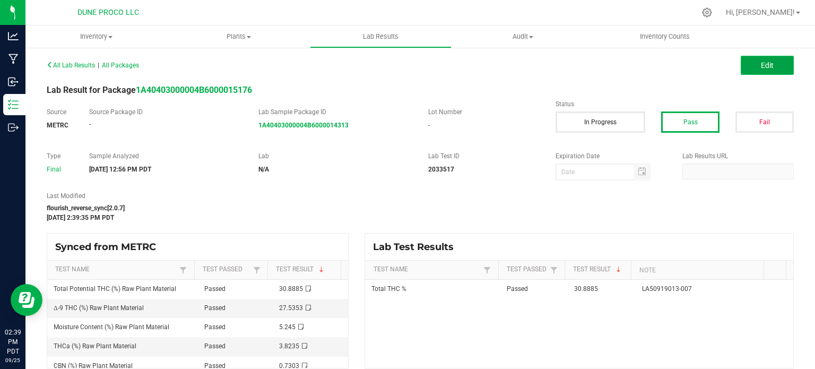
click at [744, 57] on button "Edit" at bounding box center [766, 65] width 53 height 19
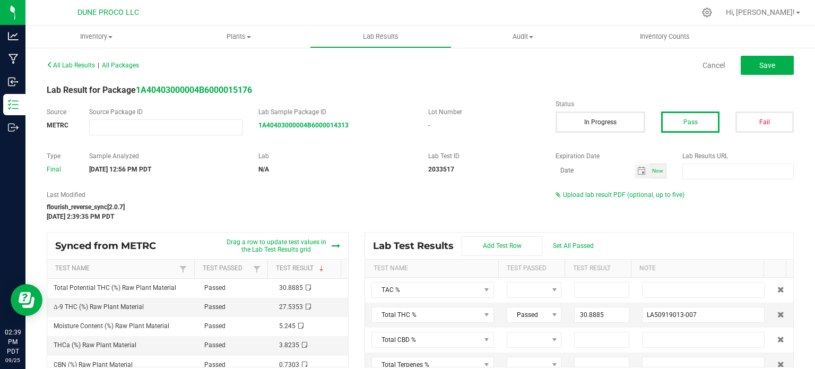
click at [620, 190] on div "Upload lab result PDF (optional, up to five)" at bounding box center [674, 195] width 238 height 10
click at [605, 198] on span "Upload lab result PDF (optional, up to five)" at bounding box center [623, 194] width 121 height 7
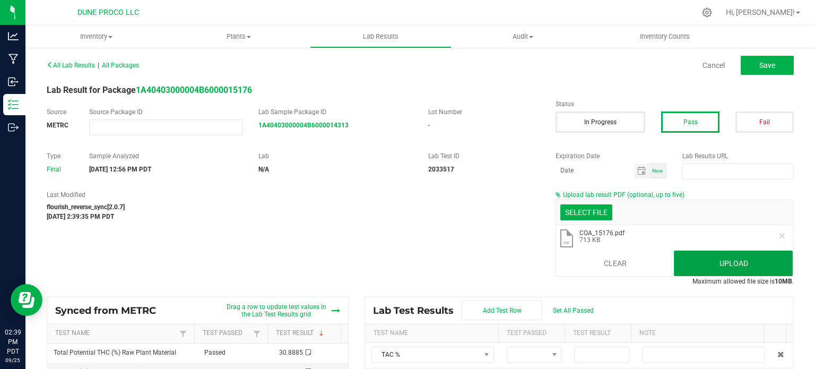
click at [743, 264] on button "Upload" at bounding box center [733, 262] width 119 height 25
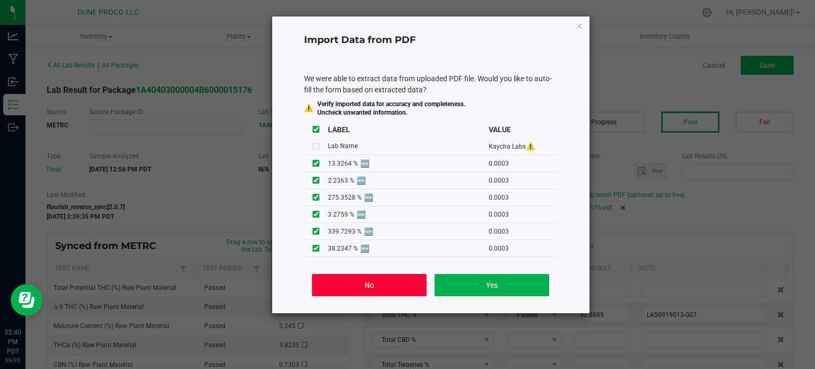
click at [377, 277] on button "No" at bounding box center [369, 285] width 114 height 22
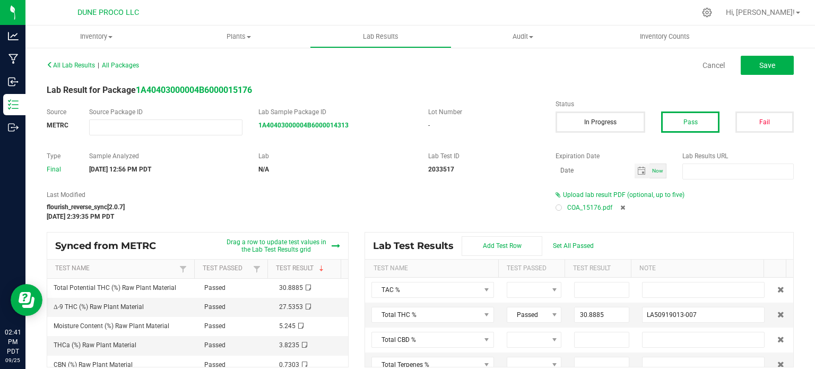
click at [555, 208] on div at bounding box center [558, 207] width 6 height 6
click at [759, 65] on span "Save" at bounding box center [767, 65] width 16 height 8
type input "30.8885"
type input "LA50919013-007"
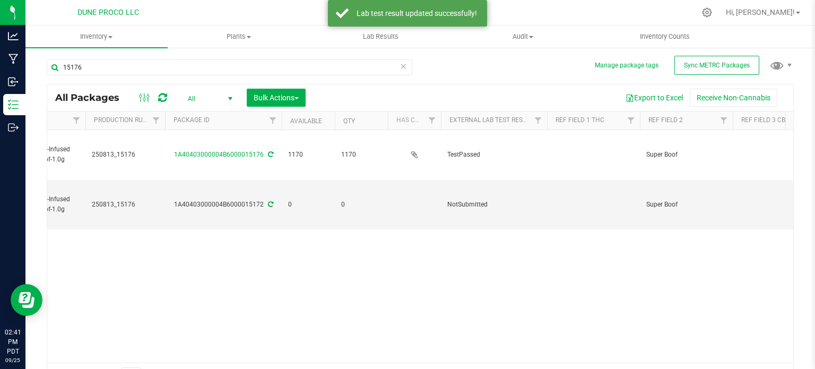
scroll to position [0, 172]
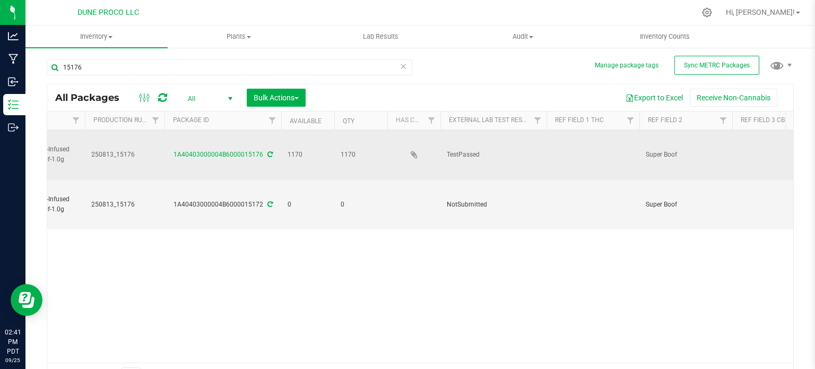
click at [586, 147] on td at bounding box center [592, 155] width 93 height 50
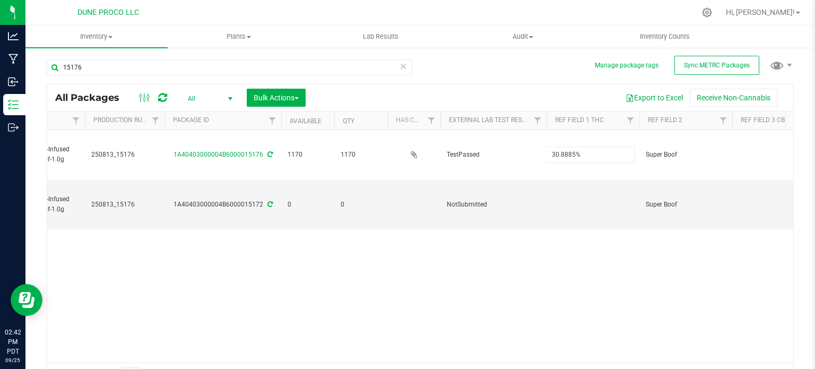
click at [608, 220] on div "All Packages All Active Only Lab Samples Locked All External Internal Bulk Acti…" at bounding box center [420, 236] width 747 height 304
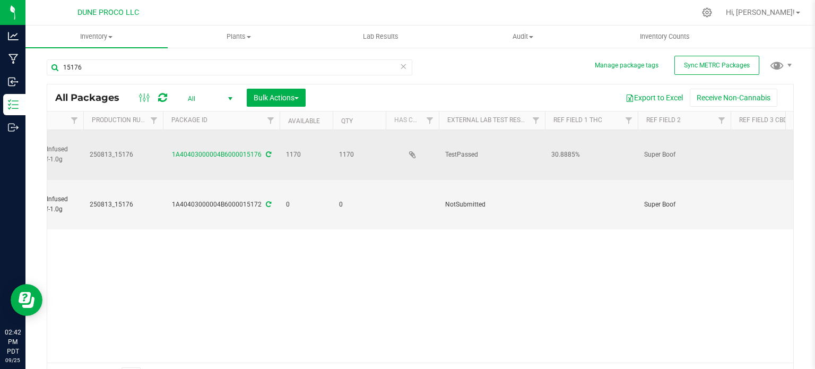
click at [750, 143] on td at bounding box center [776, 155] width 93 height 50
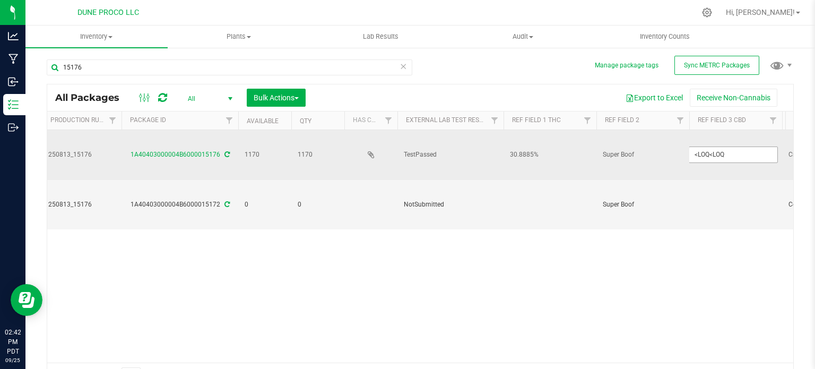
click at [711, 147] on input "<LOQ<LOQ" at bounding box center [732, 154] width 89 height 16
type input "<LOQ"
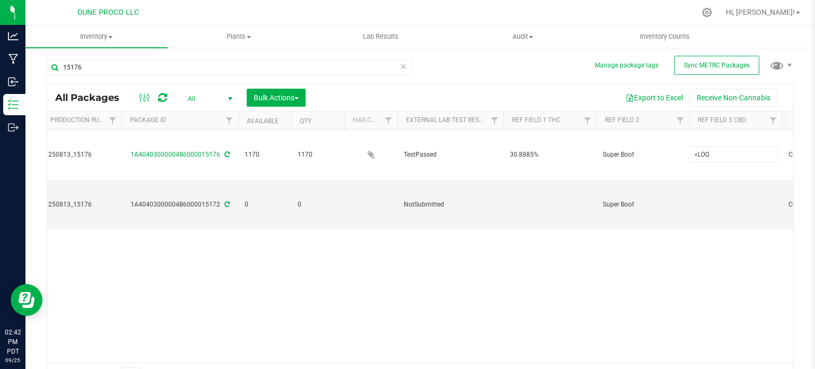
click at [654, 241] on div "Action Action Adjust qty Create package Edit attributes Global inventory Locate…" at bounding box center [420, 246] width 746 height 232
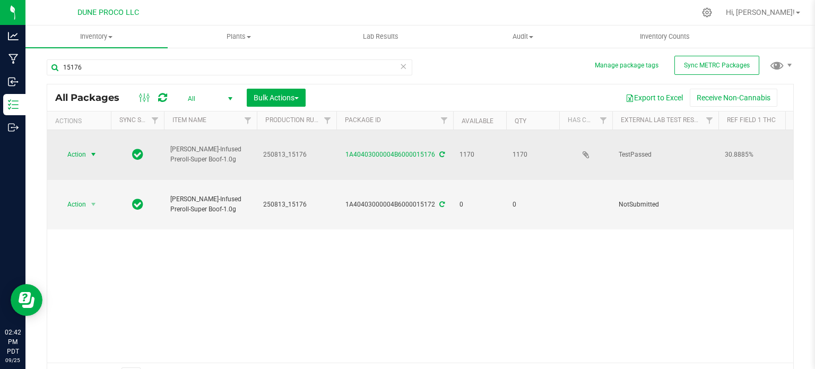
click at [85, 147] on span "Action" at bounding box center [72, 154] width 29 height 15
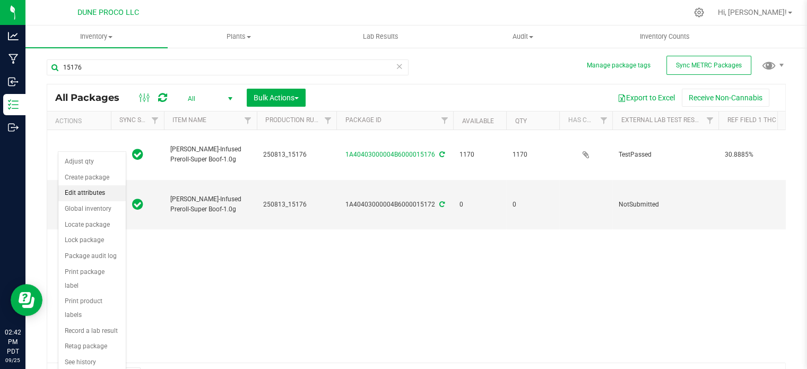
click at [91, 194] on li "Edit attributes" at bounding box center [91, 193] width 67 height 16
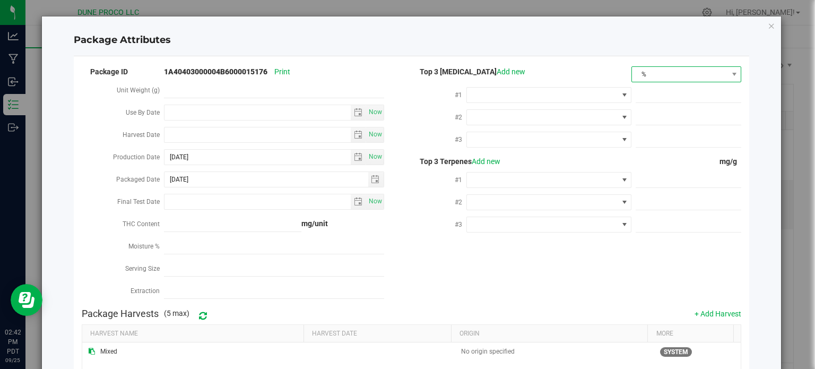
click at [680, 68] on span "%" at bounding box center [679, 74] width 95 height 15
click at [648, 116] on li "mg/unit" at bounding box center [679, 111] width 108 height 18
click at [652, 95] on span at bounding box center [688, 95] width 106 height 15
paste input "275.3528"
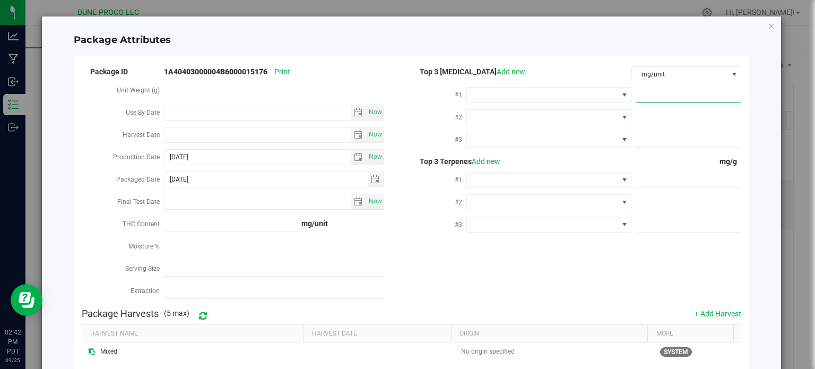
type input "275.3528"
click at [620, 97] on span at bounding box center [624, 95] width 8 height 8
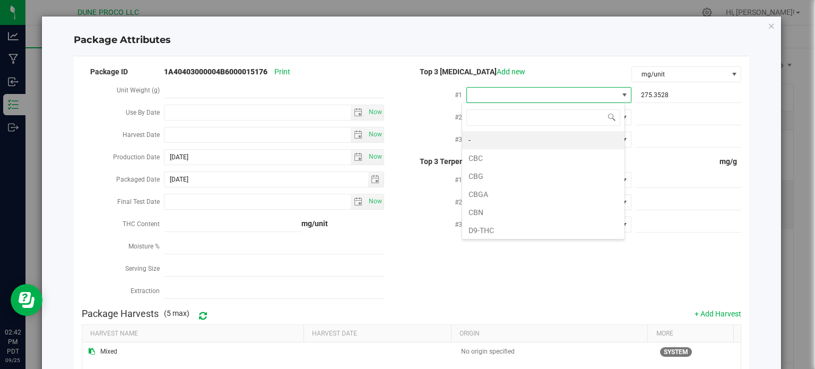
scroll to position [15, 163]
type input "9"
click at [569, 135] on li "D9-THC" at bounding box center [543, 140] width 162 height 18
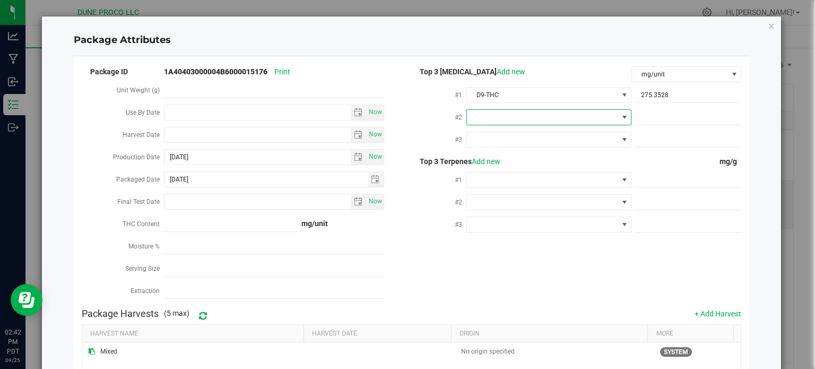
click at [556, 119] on span at bounding box center [542, 117] width 151 height 15
type input "thca"
click at [539, 159] on li "THCA" at bounding box center [543, 162] width 162 height 18
click at [658, 123] on span at bounding box center [688, 117] width 106 height 15
paste input "38.2347"
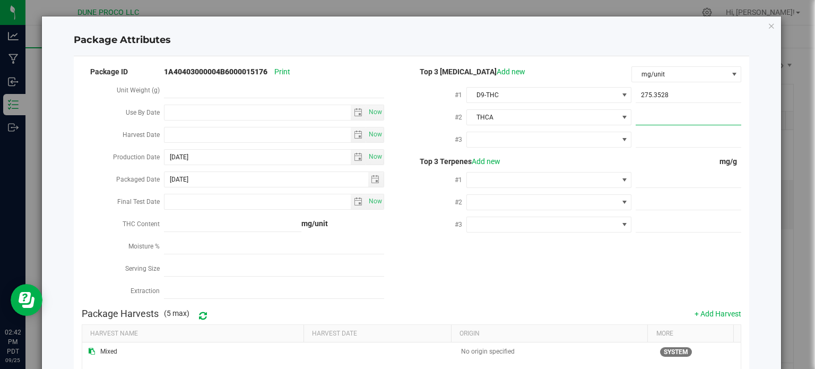
type input "38.2347"
click at [649, 132] on span at bounding box center [688, 139] width 106 height 15
paste input "13.3264"
type input "13.3264"
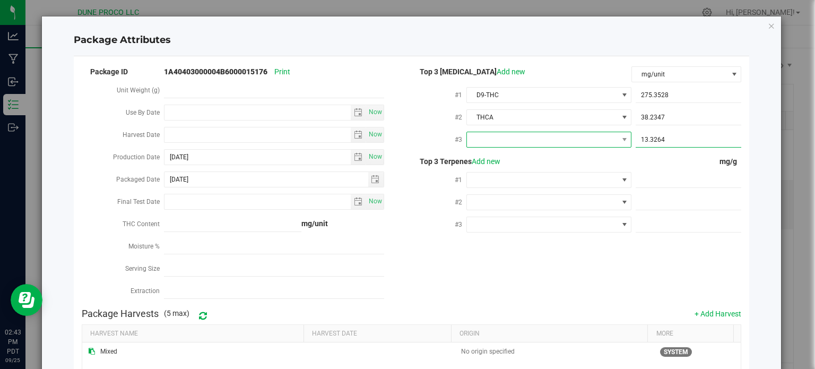
type input "13.3264"
click at [600, 139] on span at bounding box center [542, 139] width 151 height 15
type input "cbg"
click at [551, 182] on li "CBG" at bounding box center [543, 185] width 162 height 18
click at [651, 182] on span at bounding box center [688, 179] width 106 height 15
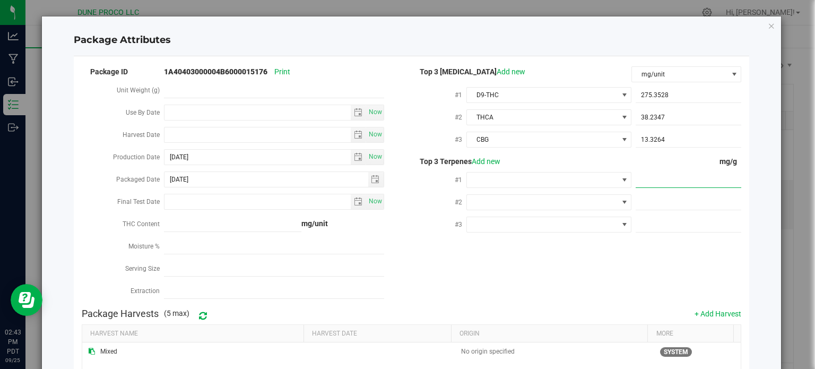
paste input "1.709"
type input "1.709"
click at [635, 183] on input "1.709" at bounding box center [688, 179] width 106 height 15
type input "1.7090"
click at [620, 180] on span at bounding box center [624, 180] width 8 height 8
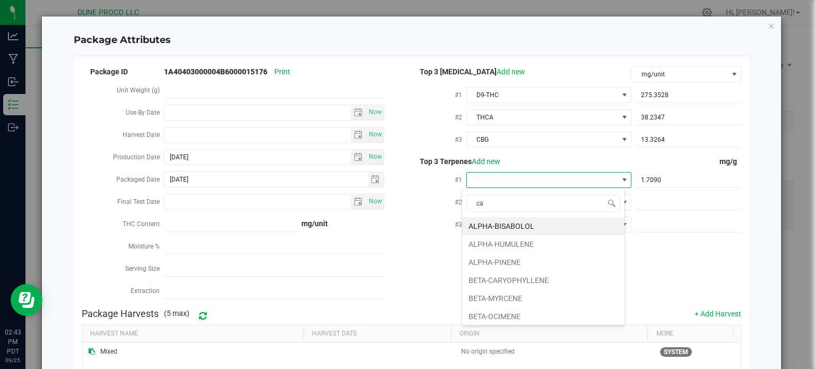
type input "car"
click at [573, 225] on li "BETA-CARYOPHYLLENE" at bounding box center [543, 226] width 162 height 18
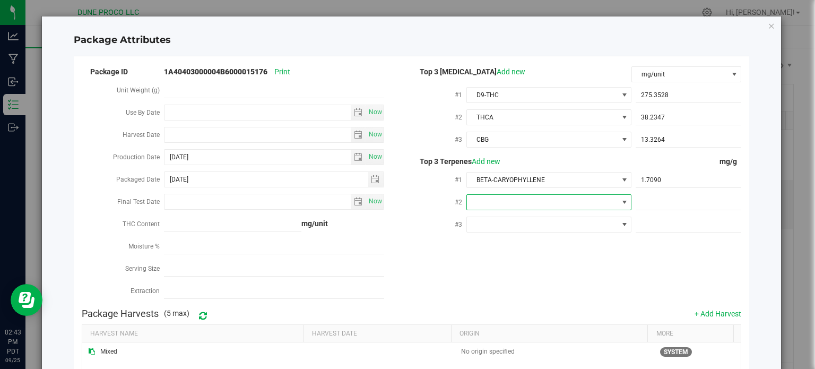
click at [589, 204] on span at bounding box center [542, 202] width 151 height 15
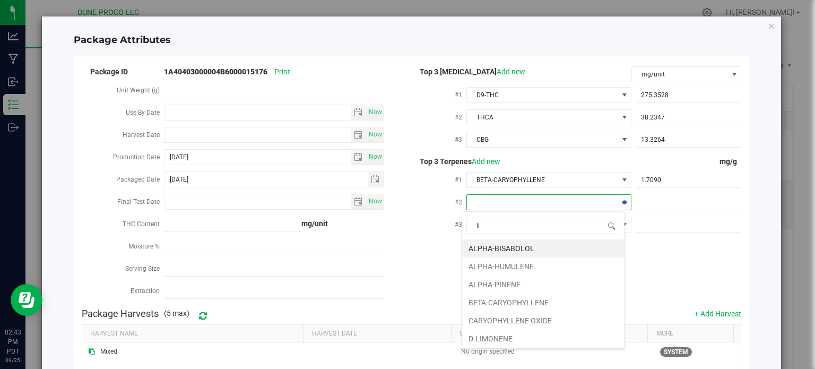
type input "lin"
click at [531, 250] on li "LINALOOL" at bounding box center [543, 248] width 162 height 18
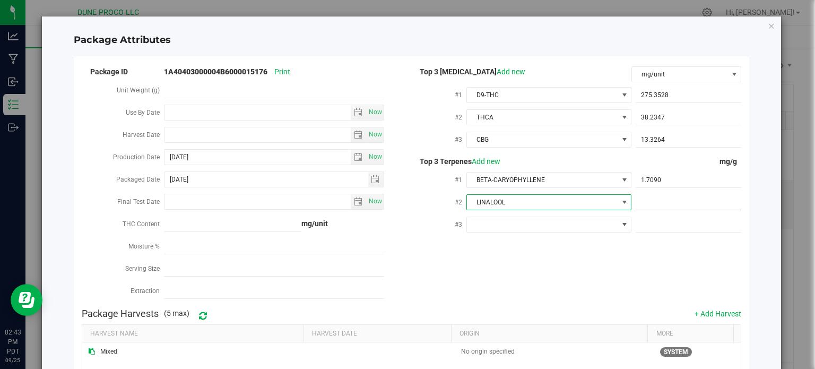
click at [669, 205] on span at bounding box center [688, 202] width 106 height 15
paste input "1.345"
type input "1.345"
type input "1.3450"
click at [635, 223] on span at bounding box center [688, 224] width 106 height 15
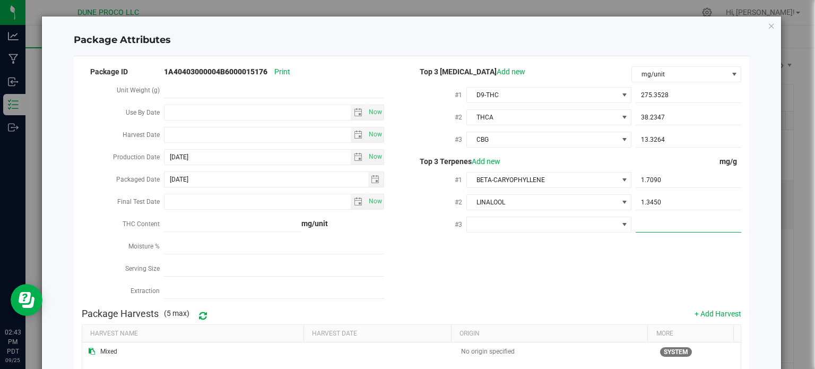
paste input "1.077"
type input "1.077"
type input "1.0770"
click at [575, 229] on span at bounding box center [542, 224] width 151 height 15
type input "bi"
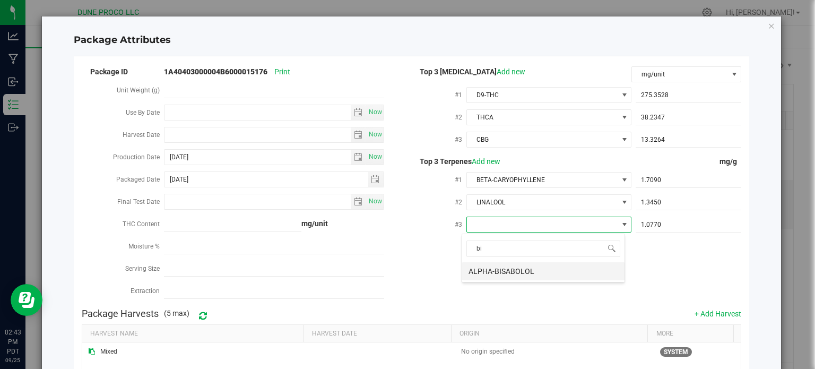
click at [517, 269] on li "ALPHA-BISABOLOL" at bounding box center [543, 271] width 162 height 18
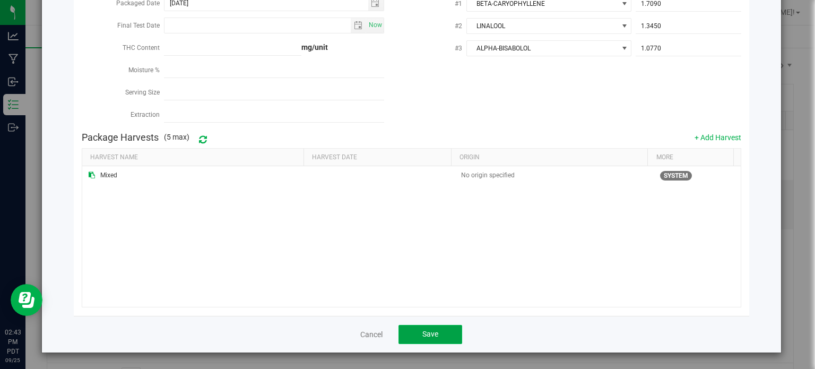
click at [429, 341] on button "Save" at bounding box center [430, 334] width 64 height 19
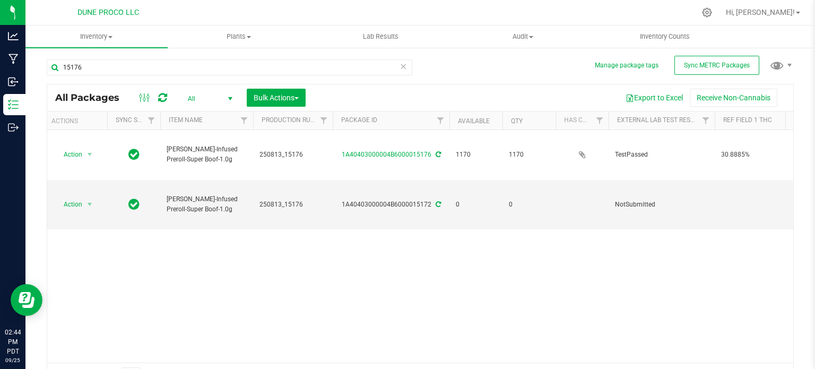
scroll to position [0, 0]
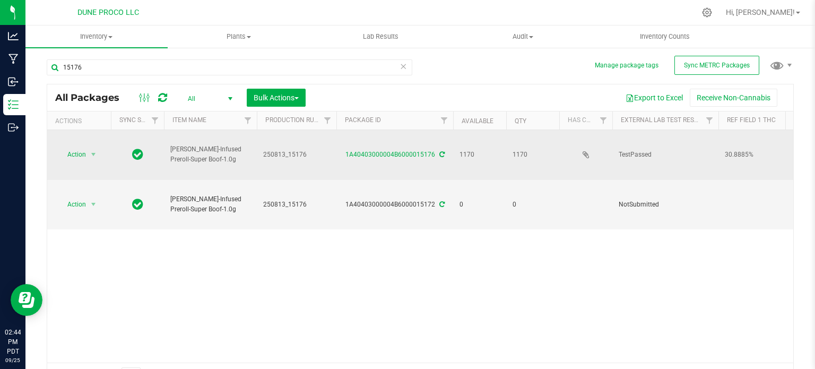
click at [385, 150] on td "1A40403000004B6000015176" at bounding box center [394, 155] width 117 height 50
click at [377, 151] on link "1A40403000004B6000015176" at bounding box center [390, 154] width 90 height 7
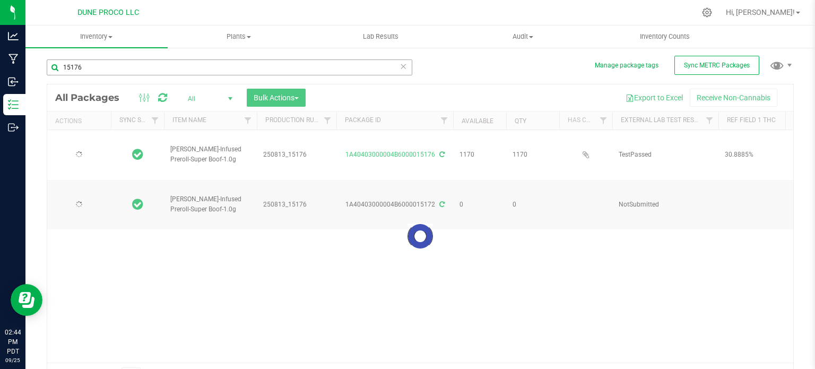
type input "2025-08-13"
click at [135, 71] on input "15176" at bounding box center [229, 67] width 365 height 16
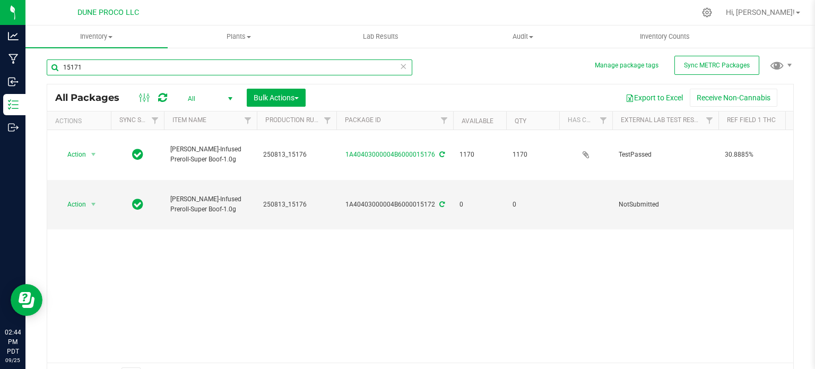
type input "15171"
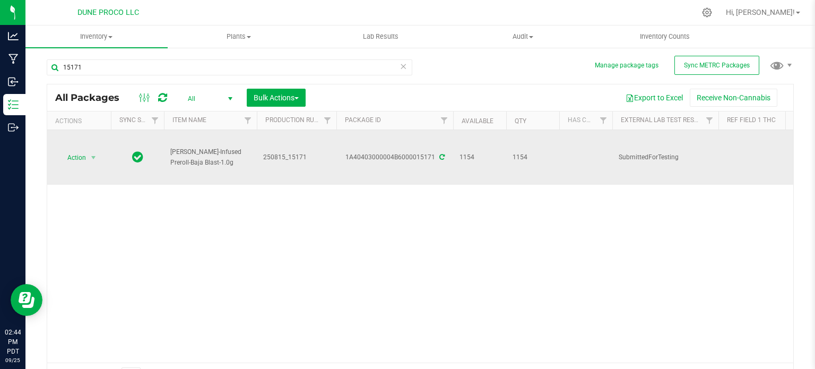
click at [440, 157] on icon at bounding box center [441, 157] width 5 height 6
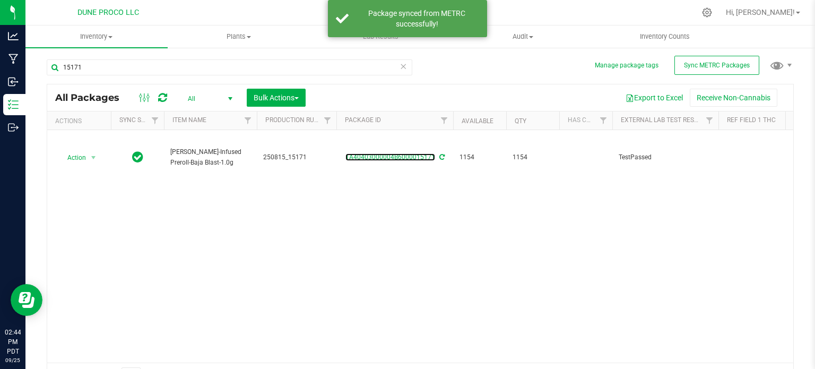
click at [389, 159] on link "1A40403000004B6000015171" at bounding box center [390, 156] width 90 height 7
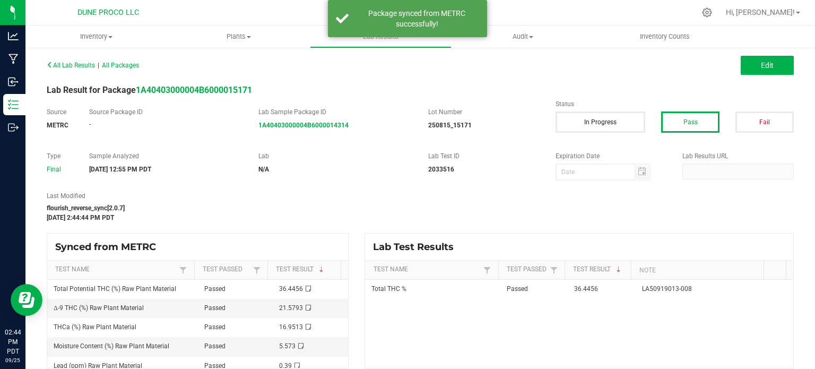
click at [749, 55] on div "All Lab Results | All Packages Edit" at bounding box center [420, 65] width 763 height 27
click at [744, 62] on button "Edit" at bounding box center [766, 65] width 53 height 19
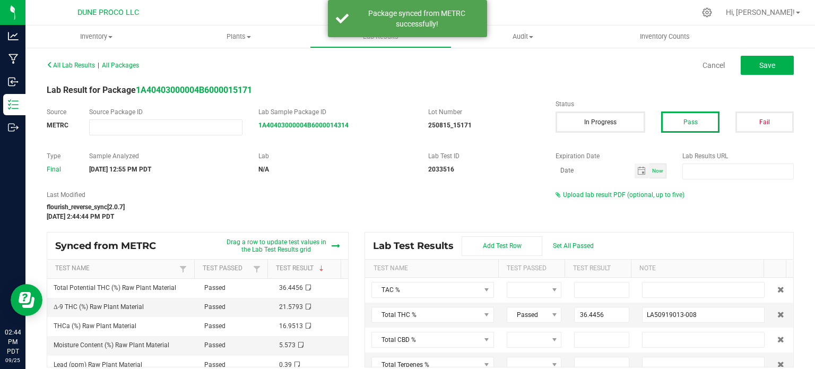
click at [600, 188] on div "All Lab Results | All Packages Cancel Save Lab Result for Package 1A40403000004…" at bounding box center [420, 212] width 747 height 310
click at [596, 193] on span "Upload lab result PDF (optional, up to five)" at bounding box center [623, 194] width 121 height 7
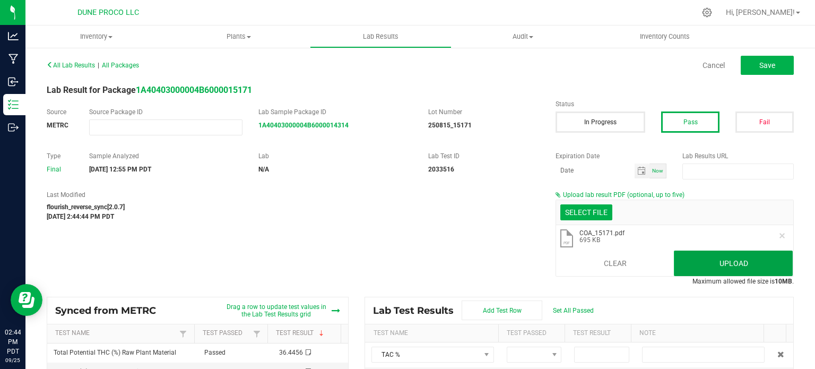
click at [706, 259] on button "Upload" at bounding box center [733, 262] width 119 height 25
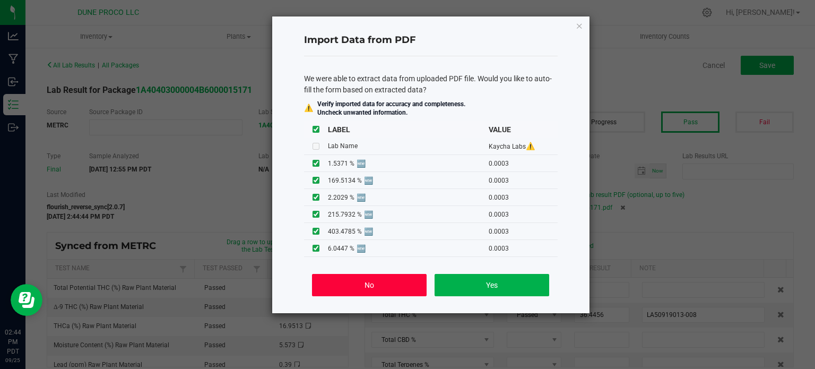
click at [371, 286] on button "No" at bounding box center [369, 285] width 114 height 22
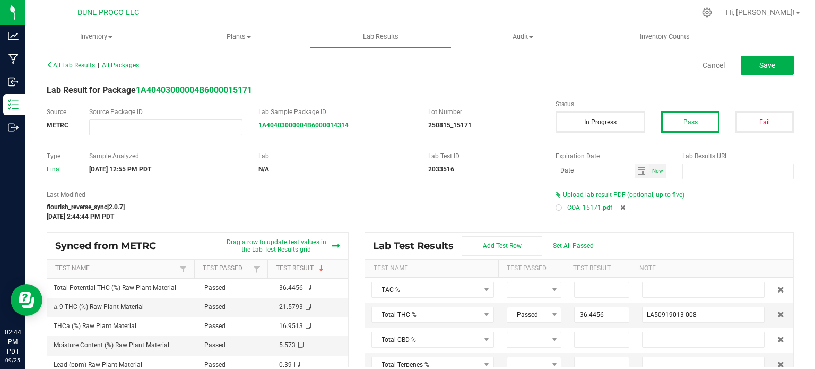
click at [555, 207] on div at bounding box center [558, 207] width 6 height 6
click at [772, 75] on div "All Lab Results | All Packages Cancel Save" at bounding box center [420, 65] width 763 height 27
click at [770, 69] on button "Save" at bounding box center [766, 65] width 53 height 19
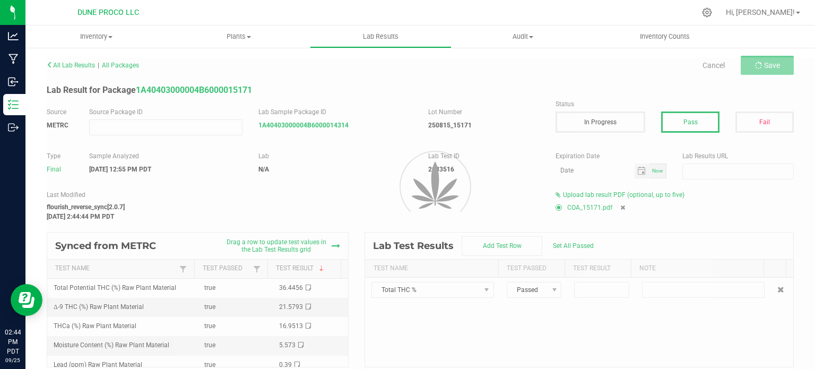
type input "36.4456"
type input "LA50919013-008"
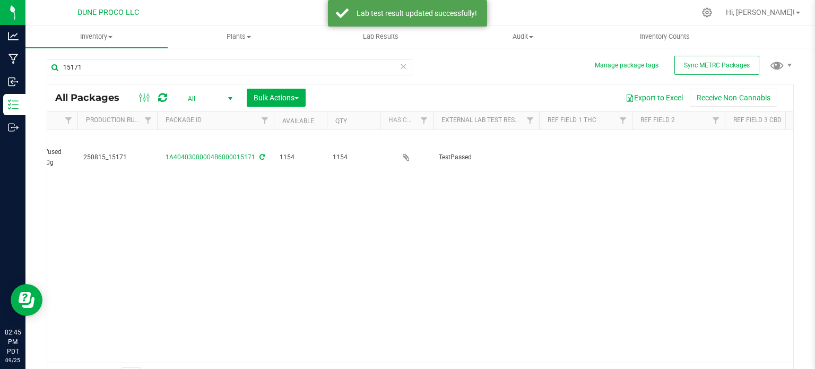
scroll to position [0, 180]
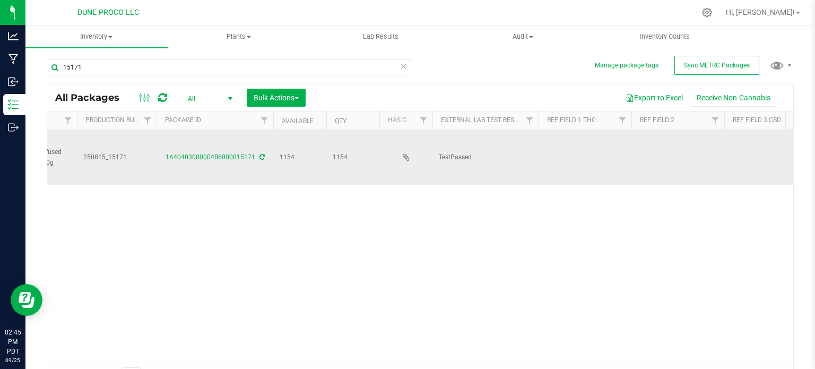
click at [587, 153] on td at bounding box center [584, 157] width 93 height 55
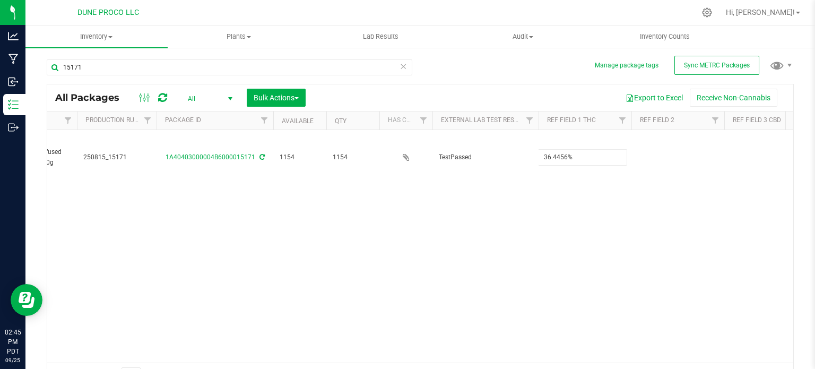
type input "36.4456%"
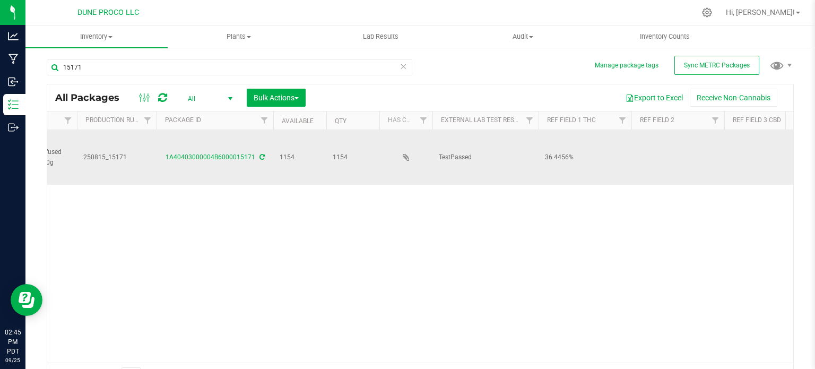
click at [755, 150] on td at bounding box center [770, 157] width 93 height 55
type input "<LOQ"
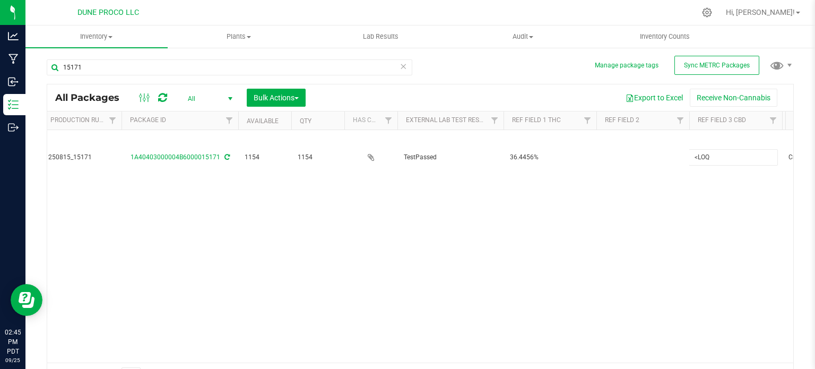
click at [632, 220] on div "All Packages All Active Only Lab Samples Locked All External Internal Bulk Acti…" at bounding box center [420, 236] width 747 height 304
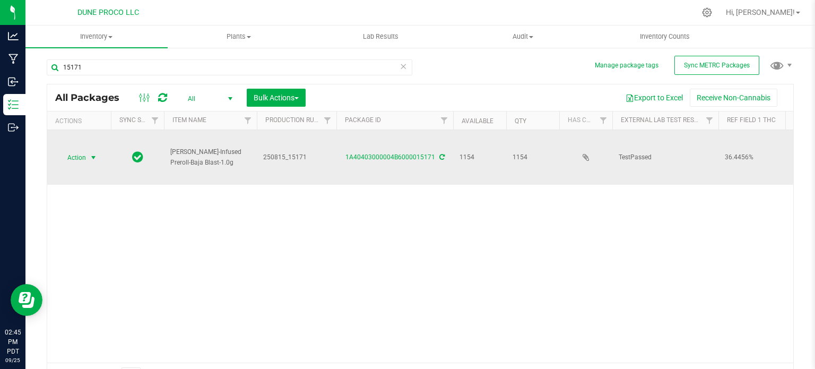
click at [91, 161] on span "select" at bounding box center [93, 157] width 13 height 15
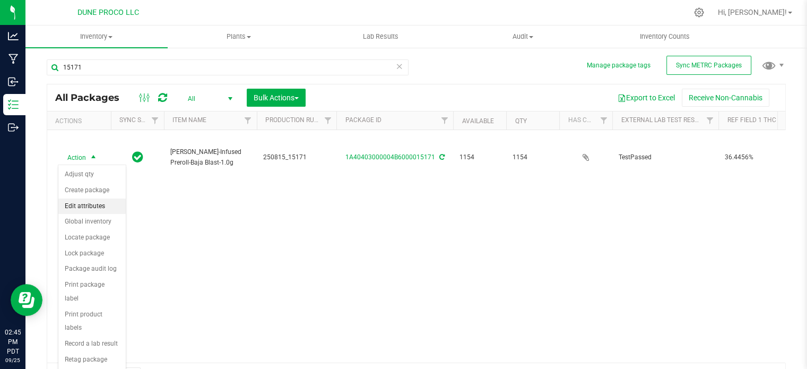
click at [100, 209] on li "Edit attributes" at bounding box center [91, 206] width 67 height 16
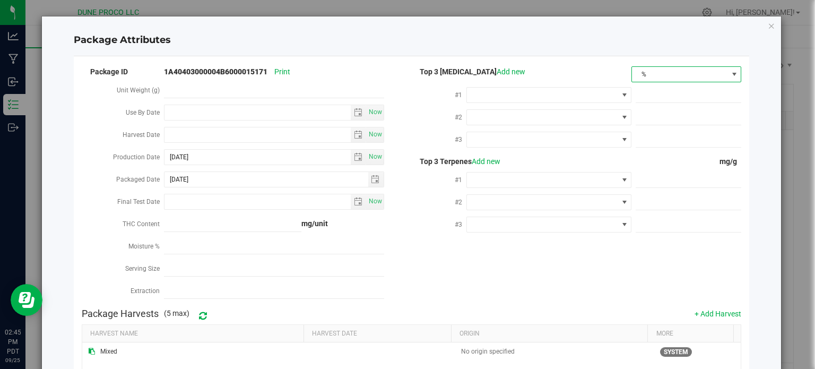
click at [636, 80] on span "%" at bounding box center [679, 74] width 95 height 15
click at [636, 102] on li "mg/unit" at bounding box center [679, 111] width 108 height 18
click at [636, 91] on span at bounding box center [688, 95] width 106 height 15
paste input "215.7932"
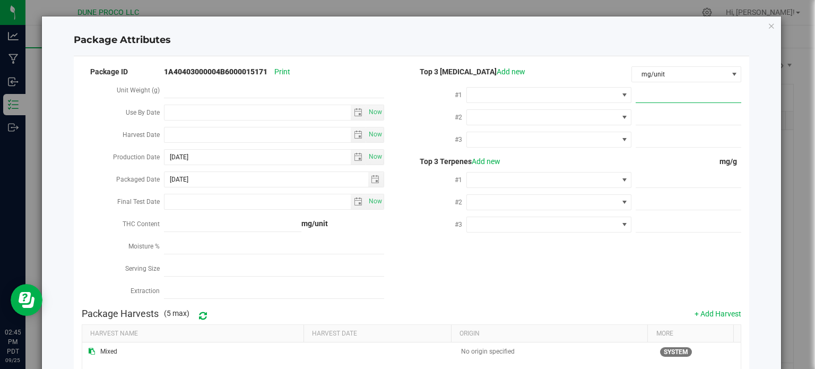
type input "215.7932"
click at [607, 94] on span at bounding box center [542, 95] width 151 height 15
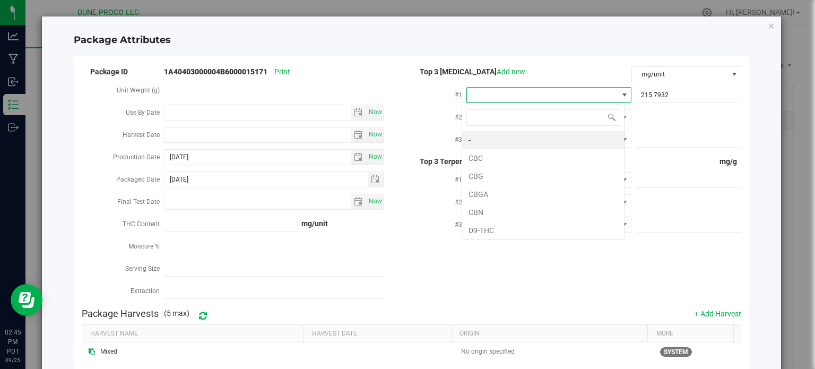
scroll to position [15, 163]
type input "9"
click at [564, 138] on li "D9-THC" at bounding box center [543, 140] width 162 height 18
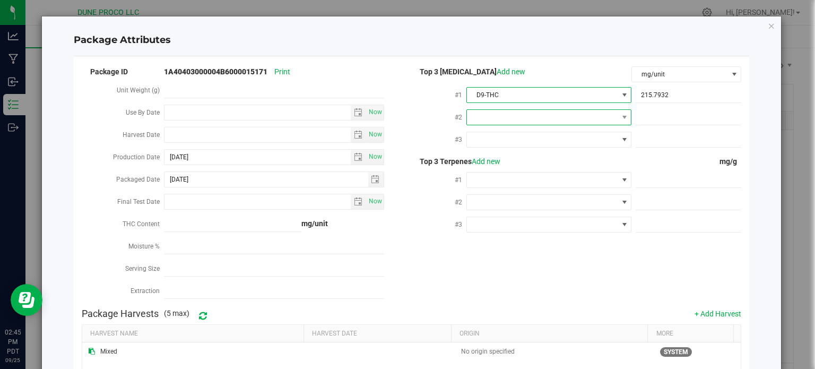
click at [548, 116] on span at bounding box center [542, 117] width 151 height 15
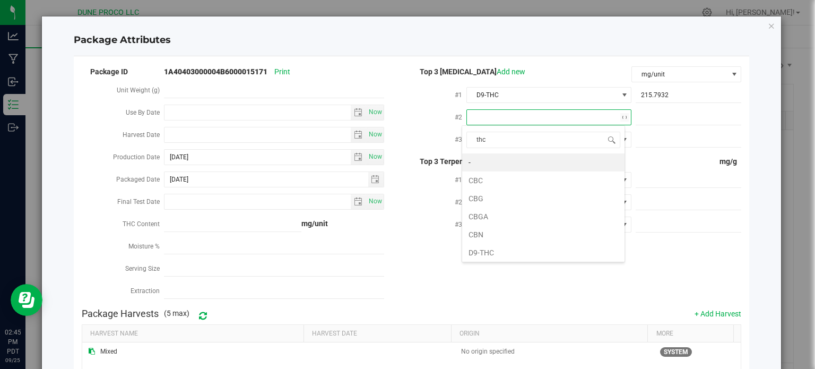
type input "thca"
click at [525, 162] on li "THCA" at bounding box center [543, 162] width 162 height 18
click at [520, 148] on div at bounding box center [548, 138] width 165 height 19
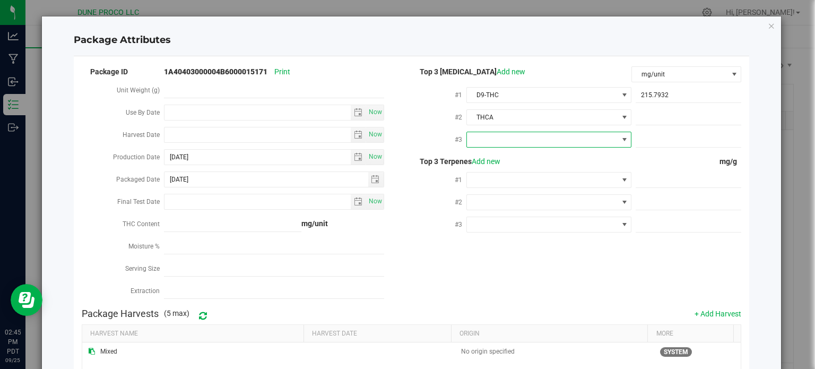
click at [521, 141] on span at bounding box center [542, 139] width 151 height 15
type input "cbg"
click at [512, 185] on li "CBG" at bounding box center [543, 185] width 162 height 18
click at [656, 110] on span at bounding box center [688, 117] width 106 height 15
paste input "169.5134"
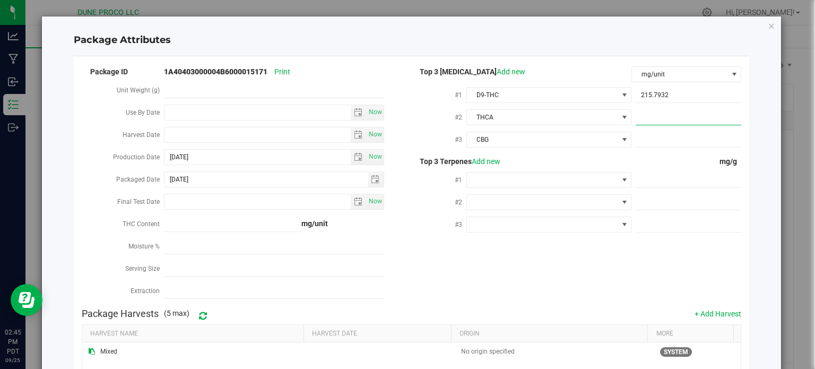
type input "169.5134"
click at [677, 142] on span at bounding box center [688, 139] width 106 height 15
paste input "8.3873"
type input "8.3873"
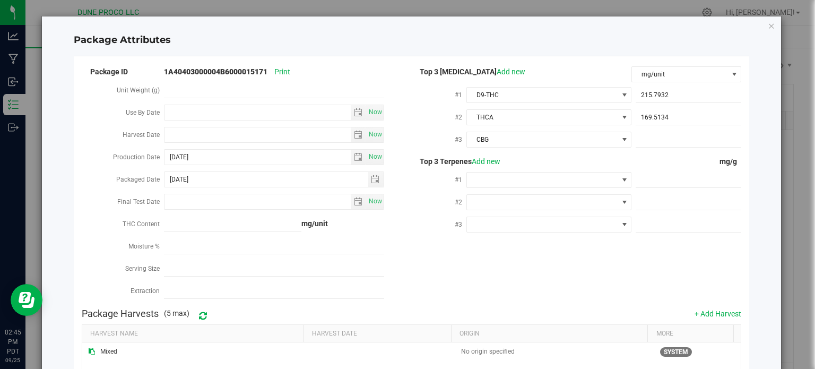
type input "8.3873"
click at [688, 179] on span at bounding box center [688, 179] width 106 height 15
paste input "2.495"
type input "2.495"
type input "2.4950"
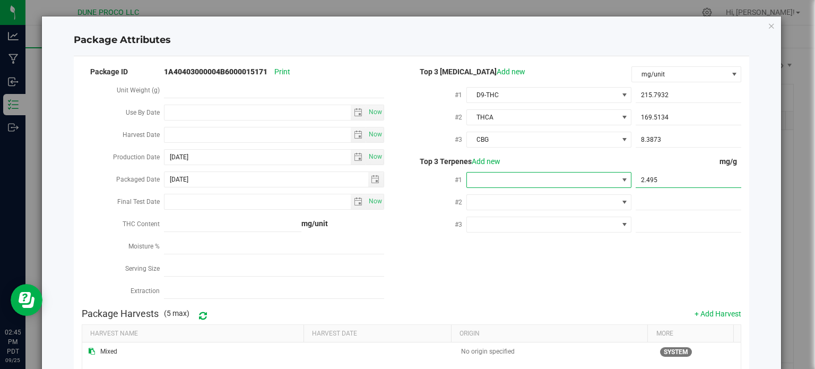
click at [620, 178] on span at bounding box center [624, 180] width 8 height 8
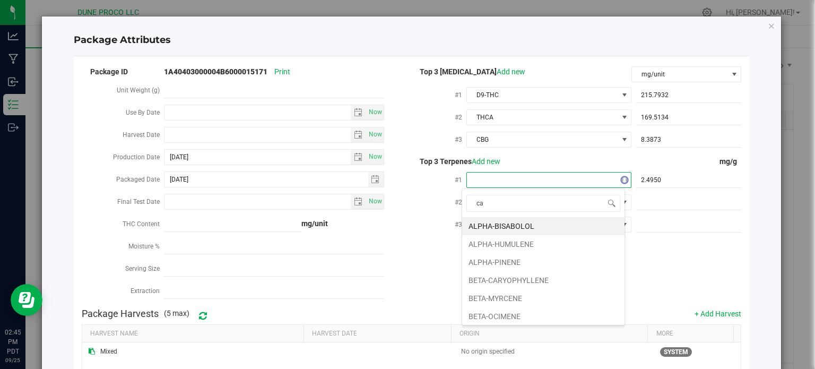
type input "car"
click at [547, 222] on li "BETA-CARYOPHYLLENE" at bounding box center [543, 226] width 162 height 18
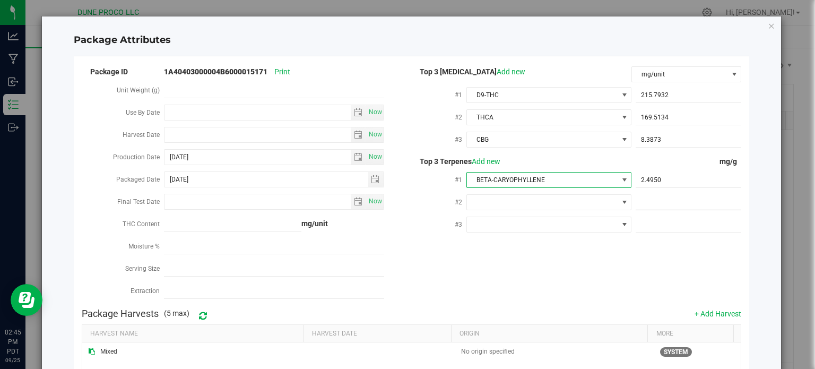
click at [688, 208] on span at bounding box center [688, 202] width 106 height 15
paste input "1.658"
type input "1.658"
type input "1.6580"
click at [514, 207] on span at bounding box center [542, 202] width 151 height 15
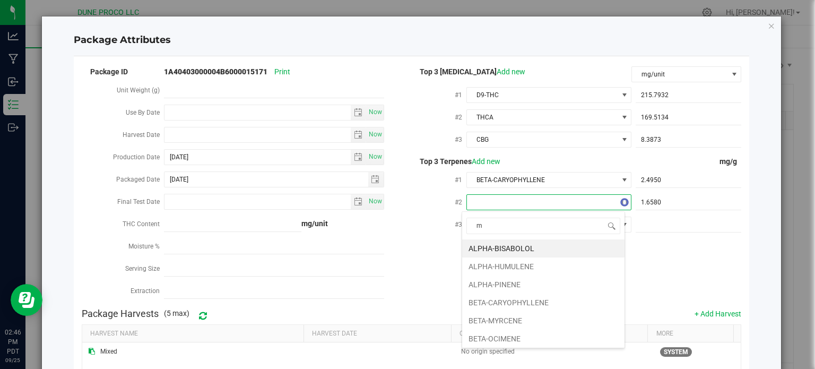
type input "my"
click at [519, 249] on li "BETA-MYRCENE" at bounding box center [543, 248] width 162 height 18
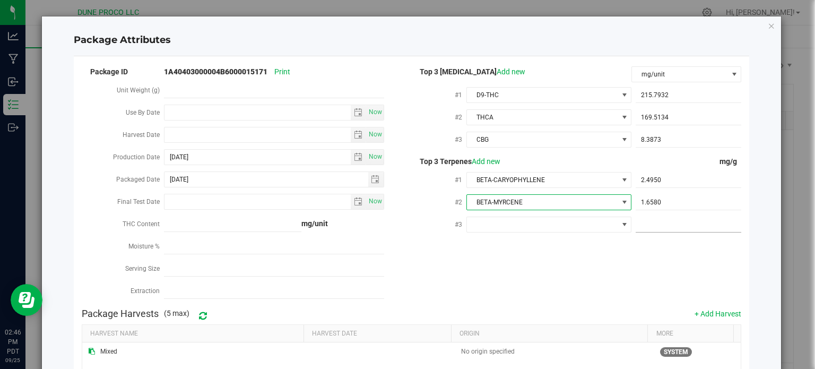
click at [653, 231] on span at bounding box center [688, 224] width 106 height 15
paste input "1.436"
type input "1.436"
type input "1.4360"
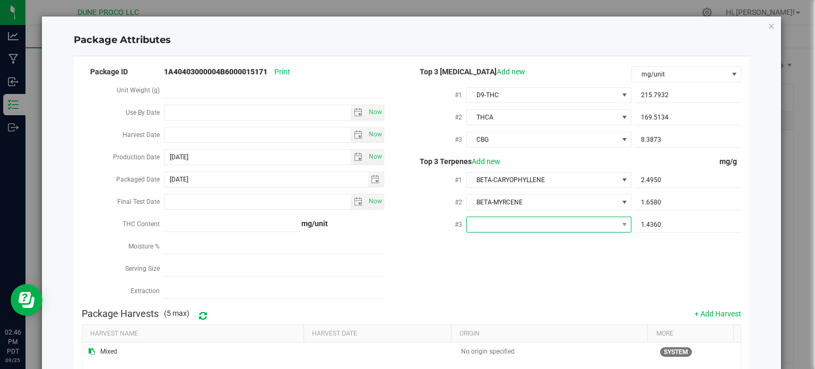
click at [532, 228] on span at bounding box center [542, 224] width 151 height 15
click at [507, 251] on input "lim" at bounding box center [543, 248] width 154 height 16
type input "lin"
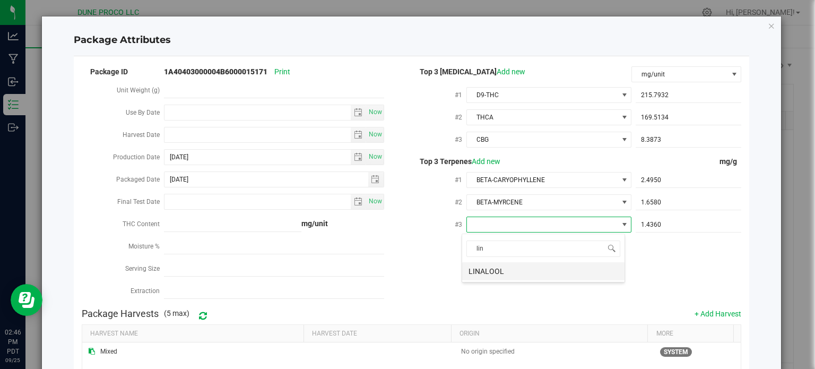
click at [527, 264] on li "LINALOOL" at bounding box center [543, 271] width 162 height 18
click at [513, 268] on div "Package ID 1A40403000004B6000015171 Print Unit Weight (g) Use By Date Now Harve…" at bounding box center [412, 184] width 660 height 238
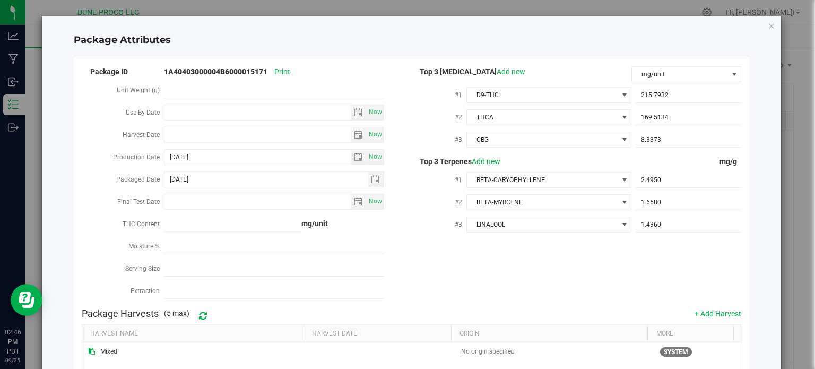
click at [621, 292] on div "Package ID 1A40403000004B6000015171 Print Unit Weight (g) Use By Date Now Harve…" at bounding box center [412, 184] width 660 height 238
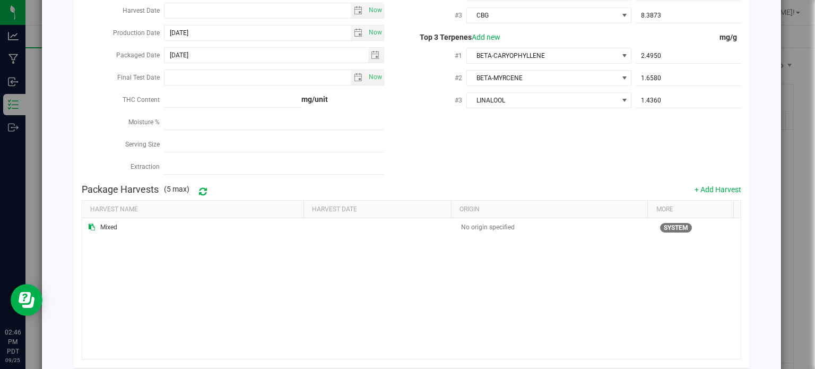
scroll to position [178, 0]
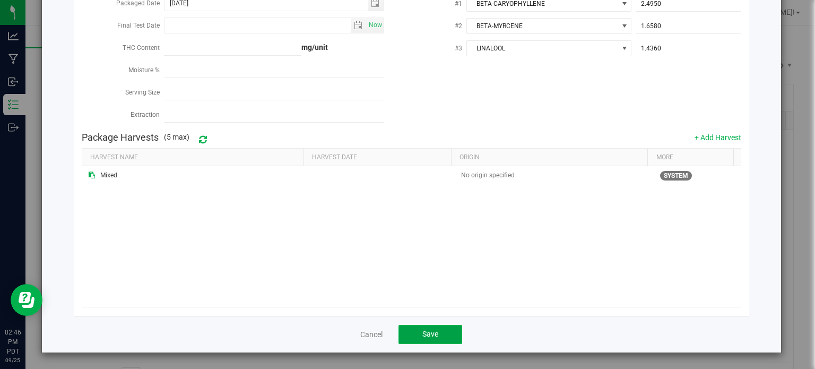
click at [455, 332] on button "Save" at bounding box center [430, 334] width 64 height 19
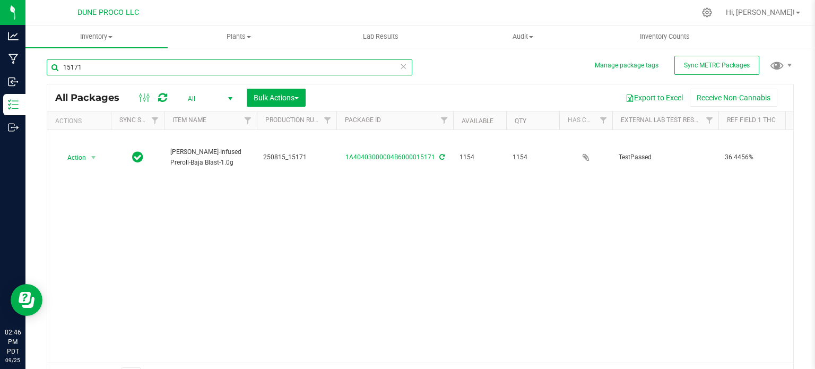
click at [125, 73] on input "15171" at bounding box center [229, 67] width 365 height 16
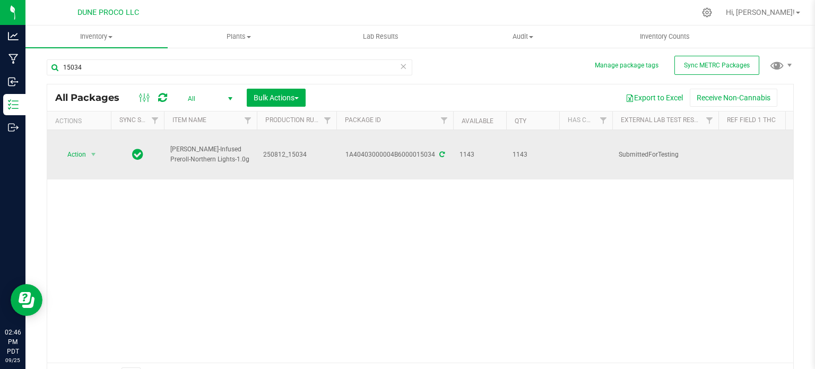
click at [440, 151] on icon at bounding box center [441, 154] width 5 height 6
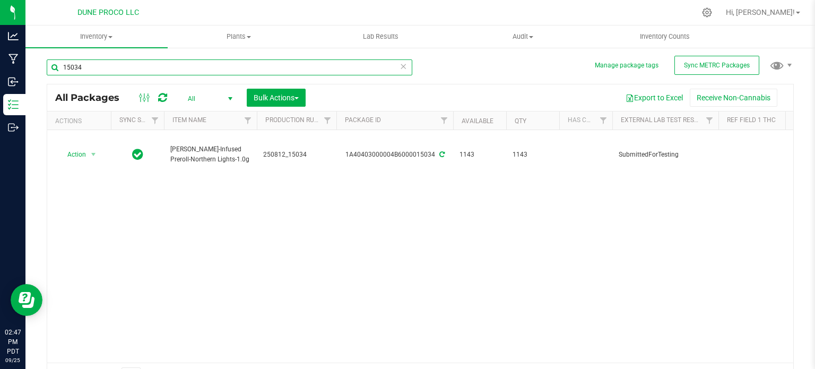
click at [107, 60] on input "15034" at bounding box center [229, 67] width 365 height 16
type input "15047"
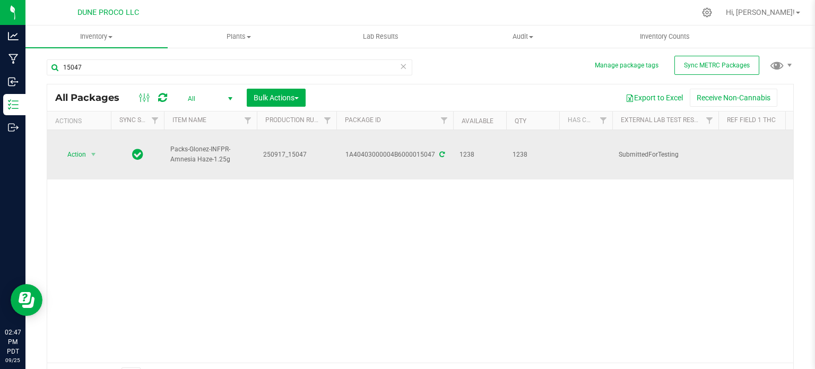
click at [439, 151] on icon at bounding box center [441, 154] width 5 height 6
click at [98, 149] on span "select" at bounding box center [93, 154] width 13 height 15
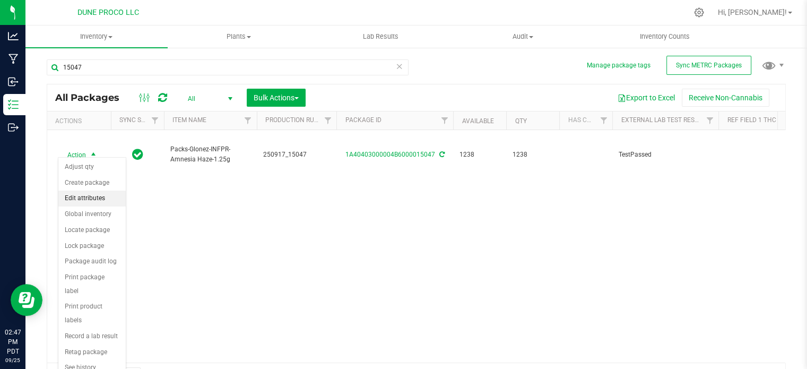
click at [93, 198] on li "Edit attributes" at bounding box center [91, 198] width 67 height 16
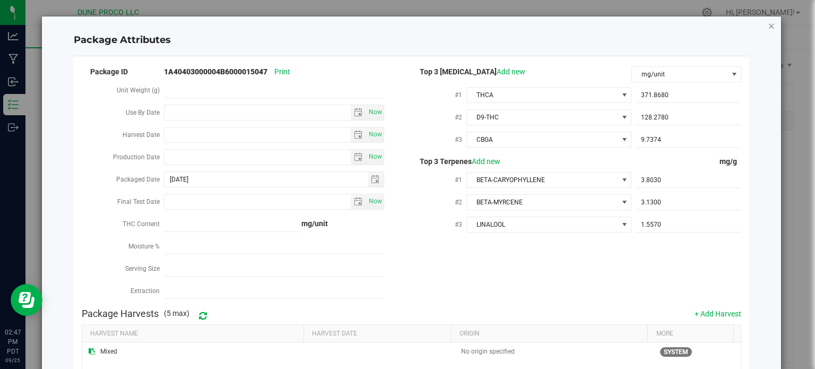
click at [767, 27] on icon "Close modal" at bounding box center [770, 25] width 7 height 13
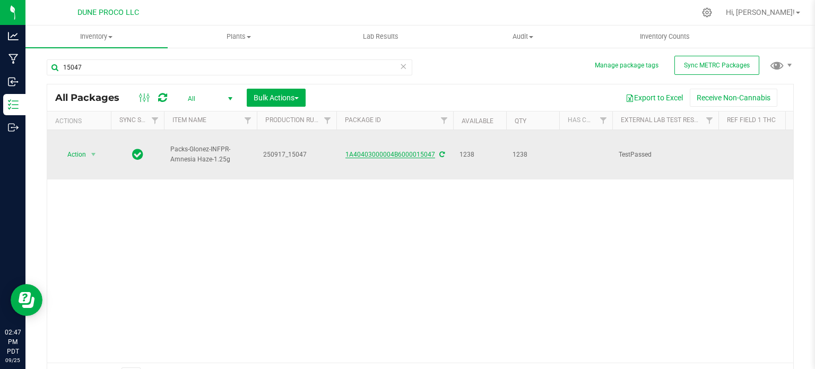
click at [374, 151] on link "1A40403000004B6000015047" at bounding box center [390, 154] width 90 height 7
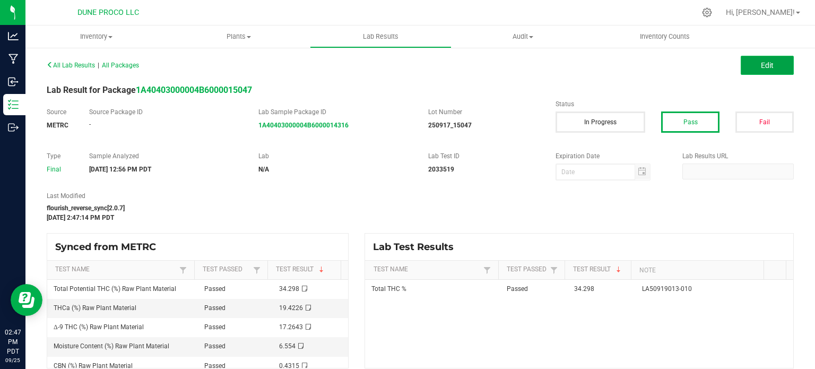
click at [749, 67] on button "Edit" at bounding box center [766, 65] width 53 height 19
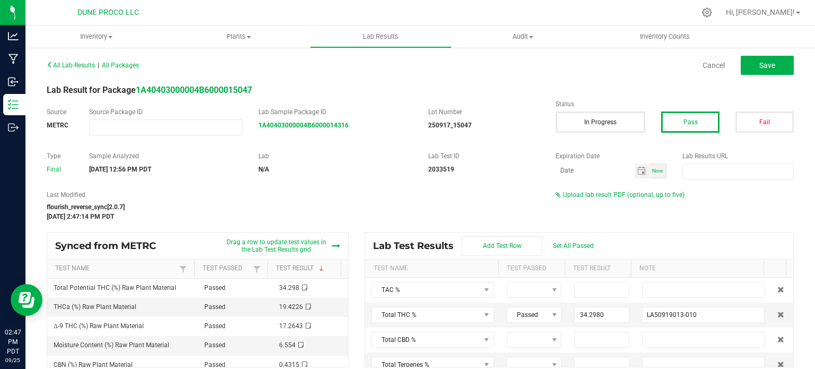
click at [609, 200] on div "Last Modified flourish_reverse_sync[2.0.7] Sep 25, 2025 2:47:14 PM PDT Upload l…" at bounding box center [420, 205] width 763 height 31
click at [610, 198] on span "Upload lab result PDF (optional, up to five)" at bounding box center [623, 194] width 121 height 7
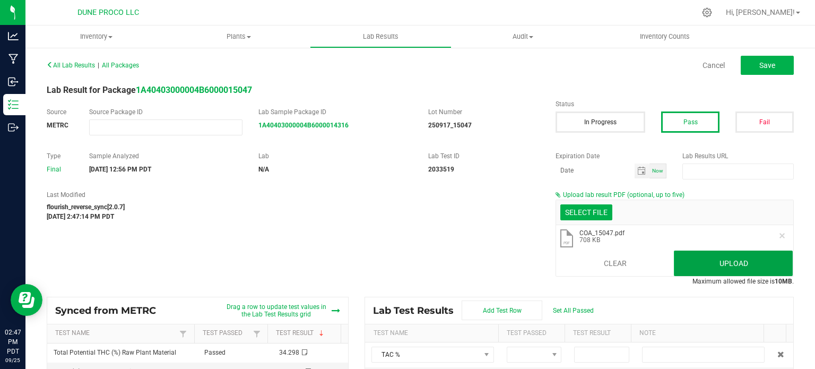
click at [717, 265] on button "Upload" at bounding box center [733, 262] width 119 height 25
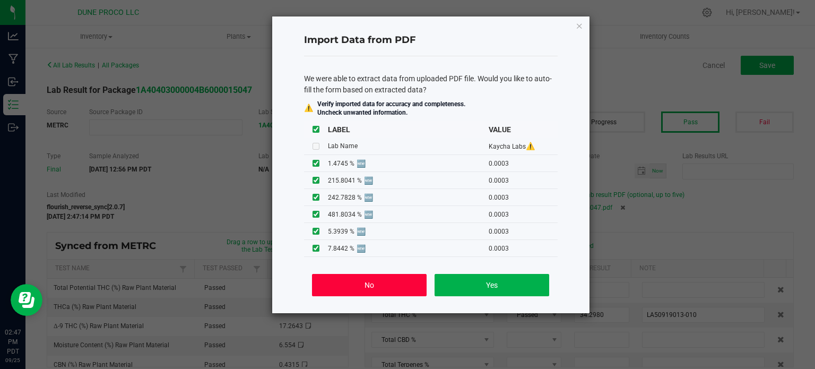
click at [362, 278] on button "No" at bounding box center [369, 285] width 114 height 22
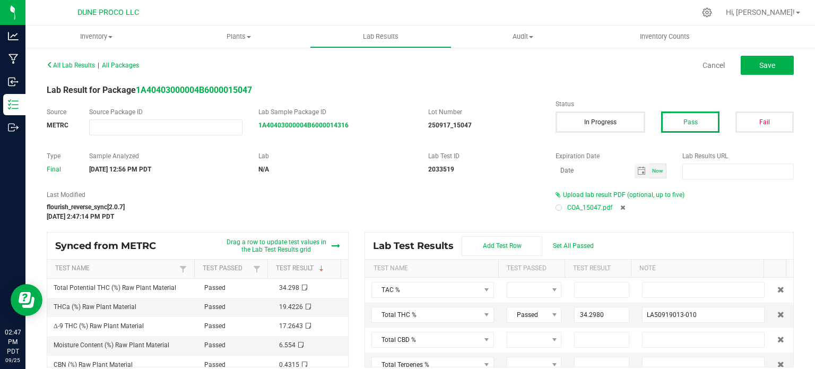
click at [547, 207] on div "Upload lab result PDF (optional, up to five) COA_15047.pdf" at bounding box center [674, 202] width 254 height 25
click at [555, 207] on div at bounding box center [558, 207] width 6 height 6
click at [749, 67] on button "Save" at bounding box center [766, 65] width 53 height 19
type input "34.2980"
type input "LA50919013-010"
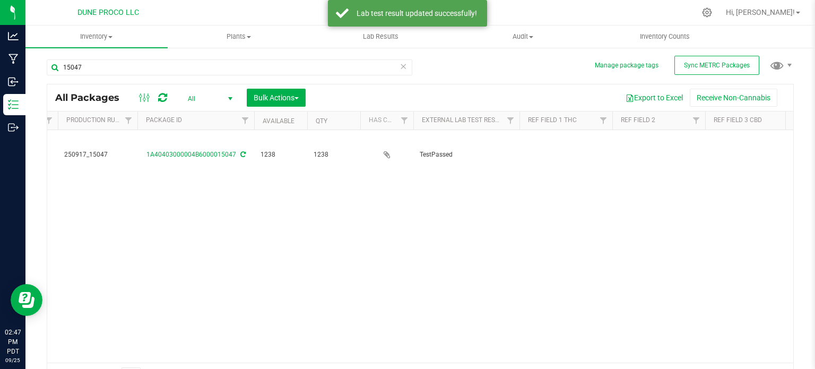
scroll to position [0, 200]
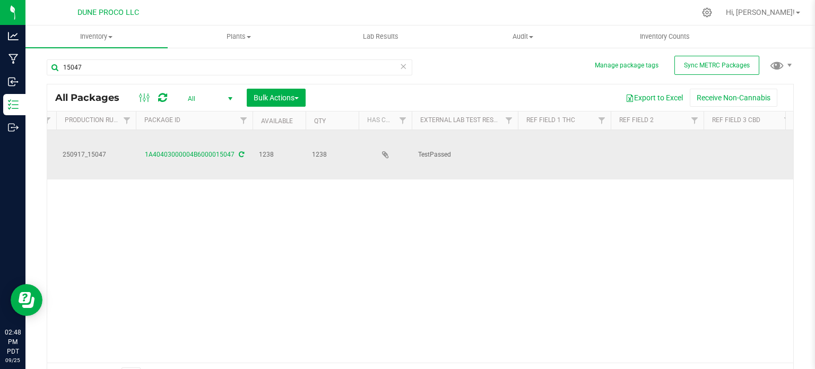
click at [574, 145] on td at bounding box center [564, 154] width 93 height 49
click at [736, 144] on td at bounding box center [749, 154] width 93 height 49
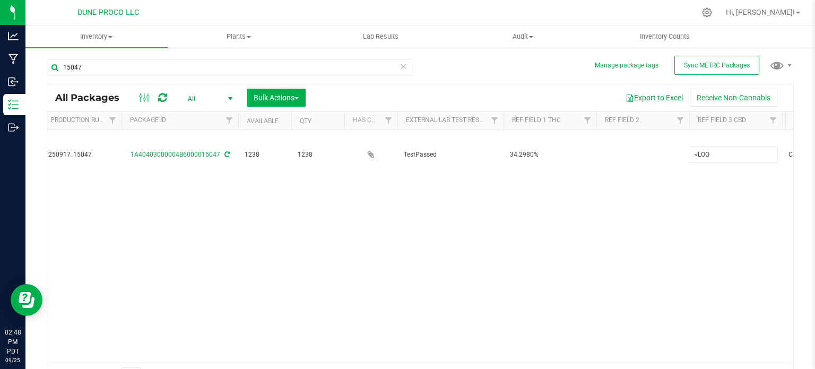
click at [565, 185] on div "All Packages All Active Only Lab Samples Locked All External Internal Bulk Acti…" at bounding box center [420, 236] width 747 height 304
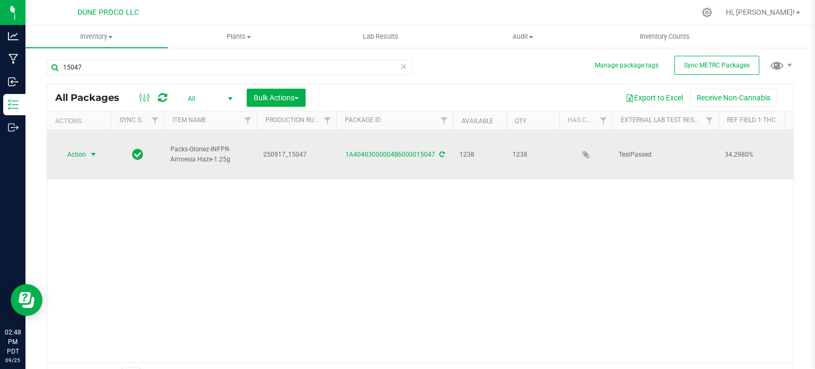
click at [82, 151] on span "Action" at bounding box center [72, 154] width 29 height 15
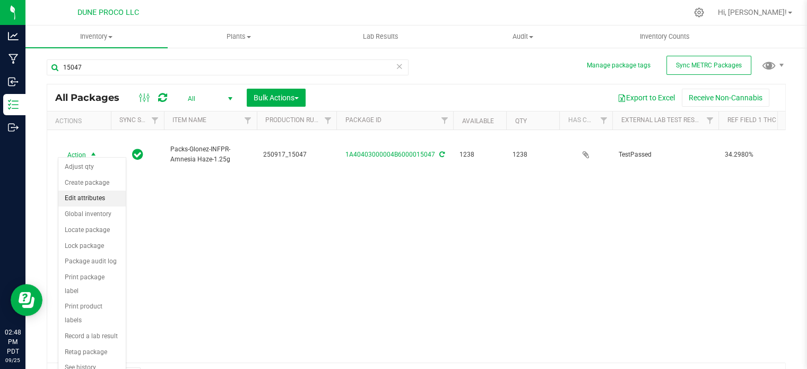
click at [87, 196] on li "Edit attributes" at bounding box center [91, 198] width 67 height 16
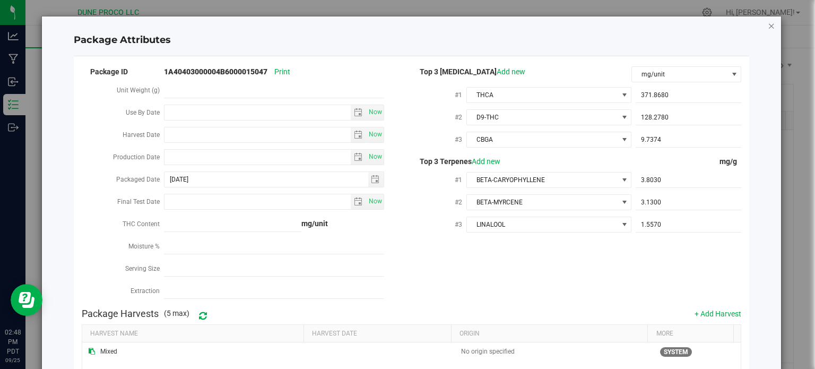
click at [767, 24] on icon "Close modal" at bounding box center [770, 25] width 7 height 13
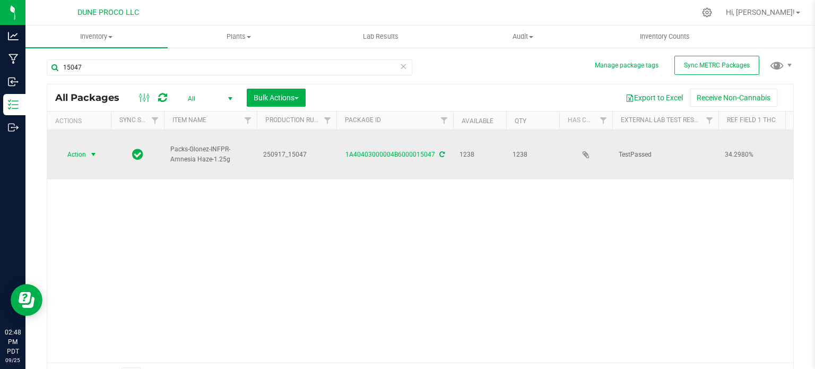
click at [80, 153] on span "Action" at bounding box center [72, 154] width 29 height 15
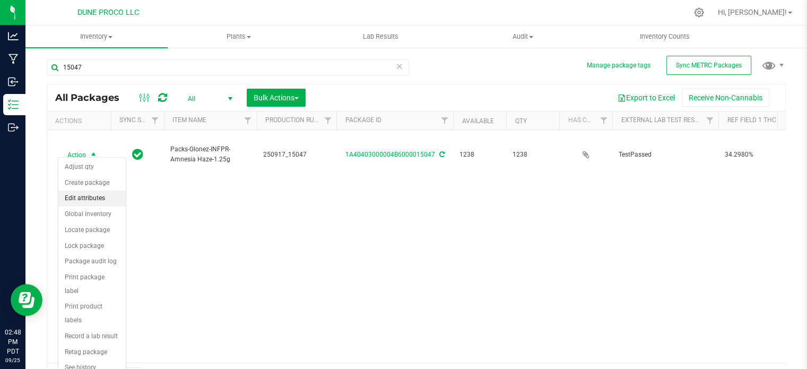
click at [85, 193] on li "Edit attributes" at bounding box center [91, 198] width 67 height 16
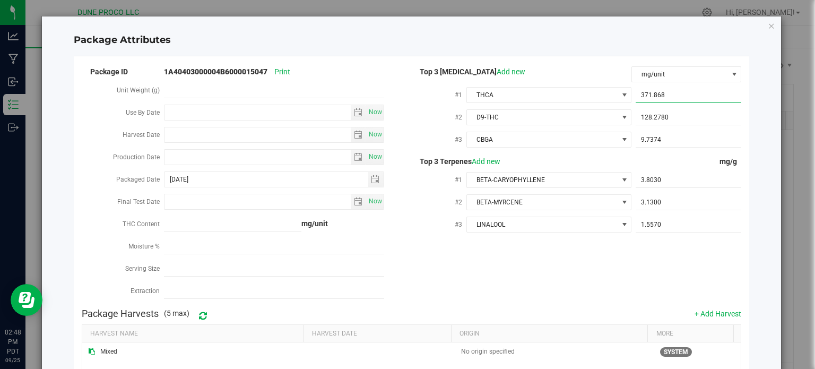
click at [659, 98] on span "371.8680 371.868" at bounding box center [688, 95] width 106 height 15
click at [659, 98] on input "371.868" at bounding box center [688, 95] width 106 height 15
paste input "215.8041"
click at [604, 100] on span "THCA" at bounding box center [542, 95] width 151 height 15
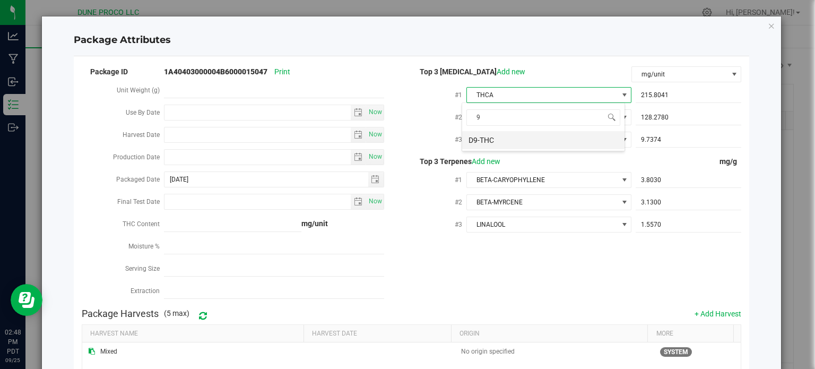
click at [572, 139] on li "D9-THC" at bounding box center [543, 140] width 162 height 18
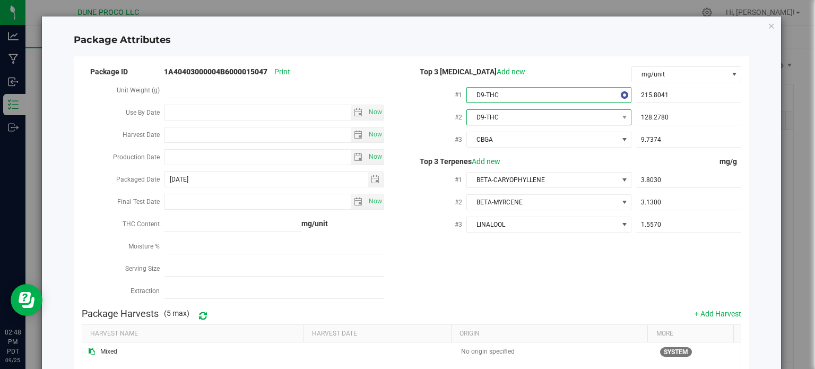
click at [571, 119] on span "D9-THC" at bounding box center [542, 117] width 151 height 15
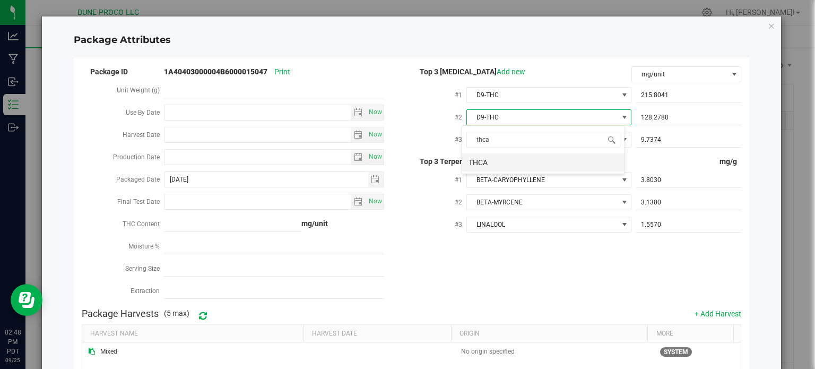
click at [524, 155] on li "THCA" at bounding box center [543, 162] width 162 height 18
click at [524, 135] on span "CBGA" at bounding box center [542, 139] width 151 height 15
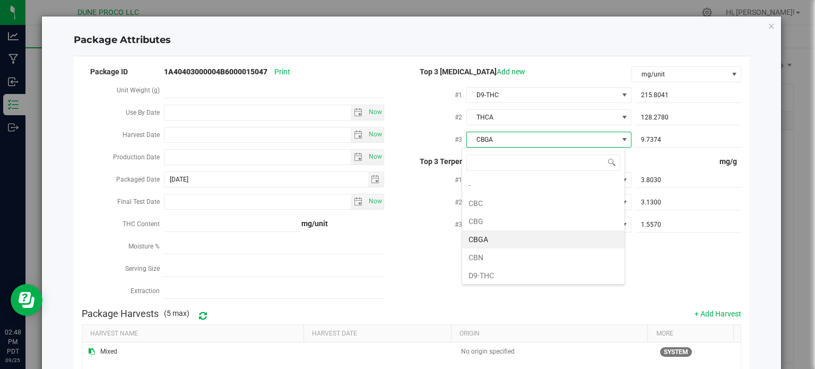
scroll to position [15, 163]
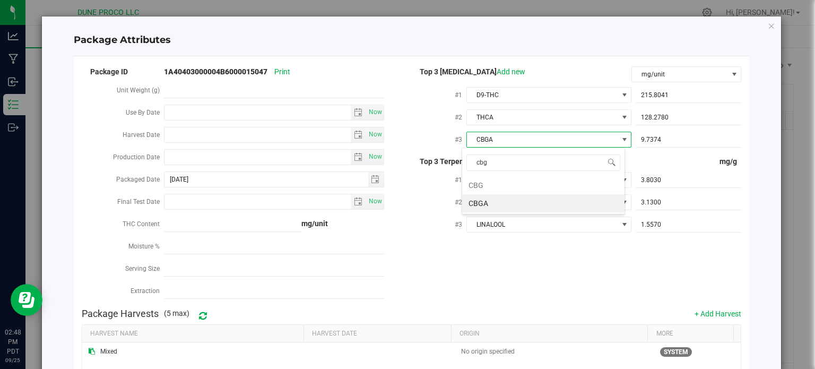
click at [500, 202] on li "CBGA" at bounding box center [543, 203] width 162 height 18
click at [501, 145] on span "CBGA" at bounding box center [542, 139] width 151 height 15
click at [484, 178] on li "CBG" at bounding box center [543, 185] width 162 height 18
click at [684, 121] on span "128.2780 128.278" at bounding box center [688, 117] width 106 height 15
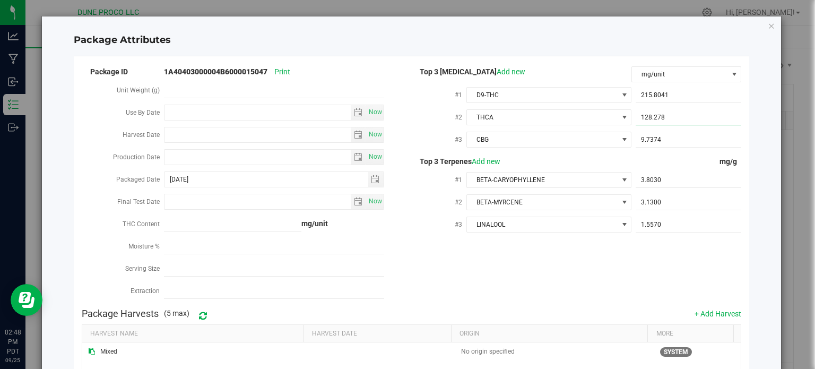
click at [684, 121] on input "128.278" at bounding box center [688, 117] width 106 height 15
paste input "242.782"
click at [494, 142] on span "CBG" at bounding box center [542, 139] width 151 height 15
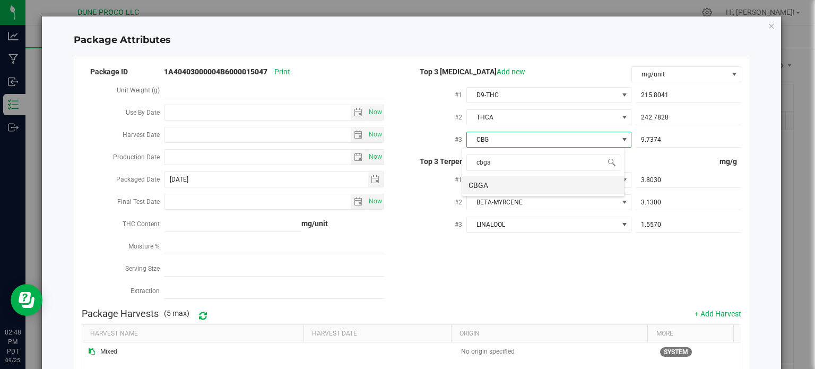
click at [492, 184] on li "CBGA" at bounding box center [543, 185] width 162 height 18
click at [653, 137] on span "9.7374 9.7374" at bounding box center [688, 139] width 106 height 15
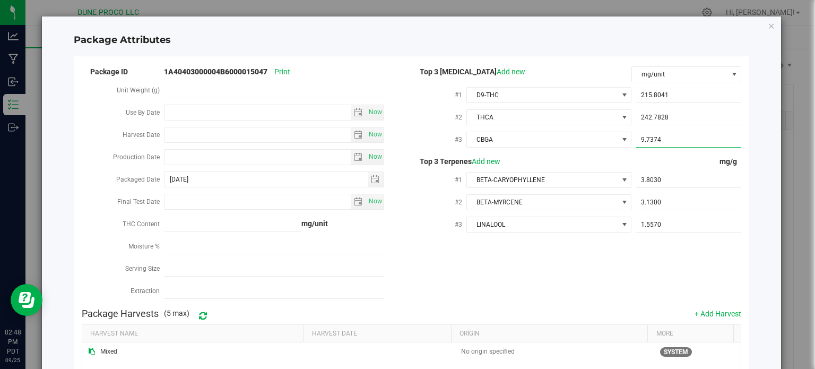
click at [653, 137] on input "9.7374" at bounding box center [688, 139] width 106 height 15
paste input "8.5038"
click at [511, 202] on span "BETA-MYRCENE" at bounding box center [542, 202] width 151 height 15
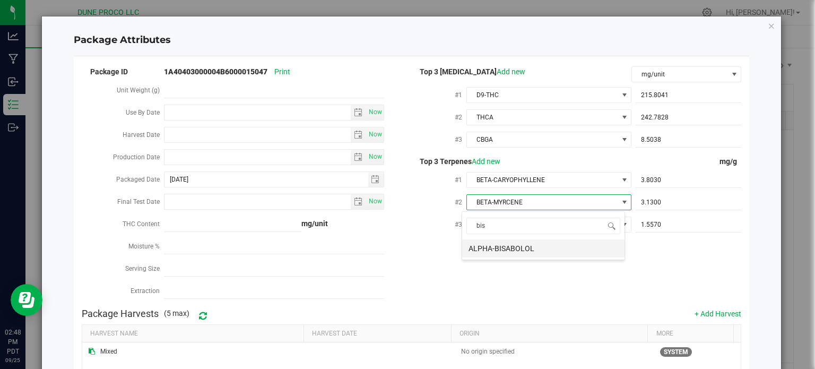
click at [508, 245] on li "ALPHA-BISABOLOL" at bounding box center [543, 248] width 162 height 18
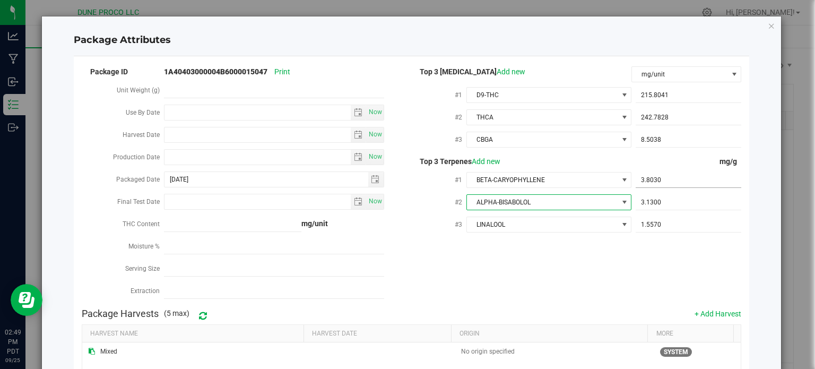
click at [677, 182] on span "3.8030 3.803" at bounding box center [688, 179] width 106 height 15
paste input "2"
click at [677, 182] on input "3.8032" at bounding box center [688, 179] width 106 height 15
paste input "2.319"
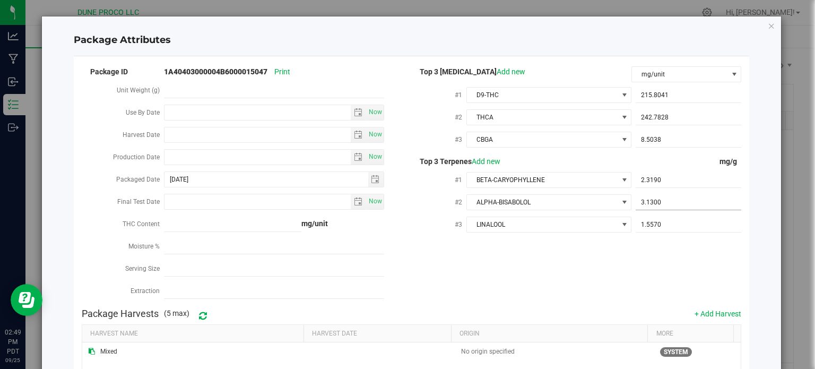
click at [654, 209] on span "3.1300 3.13" at bounding box center [688, 202] width 106 height 15
click at [654, 209] on input "3.13" at bounding box center [688, 202] width 106 height 15
paste input "1.516"
click at [651, 209] on div "Top 3 Terpenes Add new mg/g #1 BETA-CARYOPHYLLENE 2.3190 2.319 #2 ALPHA-BISABOL…" at bounding box center [576, 196] width 330 height 81
click at [648, 225] on span "1.5570 1.557" at bounding box center [688, 224] width 106 height 15
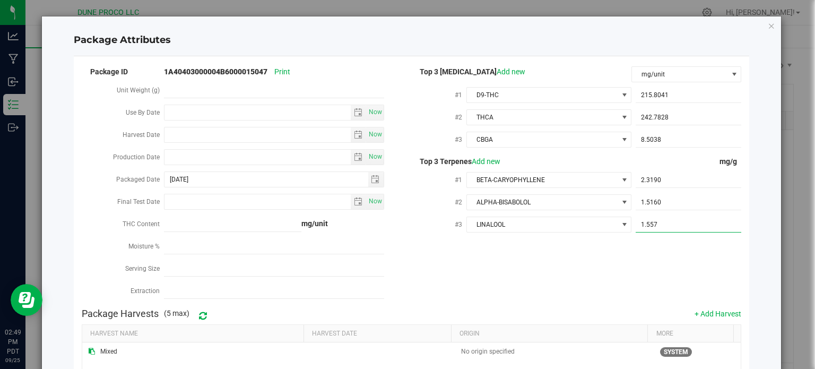
click at [648, 225] on input "1.557" at bounding box center [688, 224] width 106 height 15
paste input "44"
click at [635, 251] on div "Package ID 1A40403000004B6000015047 Print Unit Weight (g) Use By Date Now Harve…" at bounding box center [412, 184] width 660 height 238
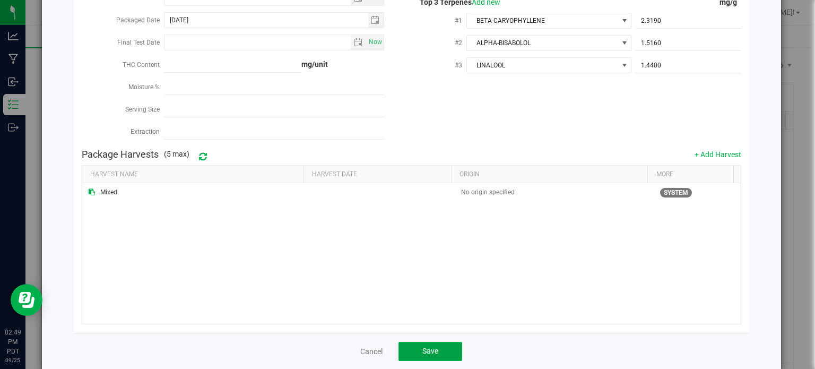
click at [433, 350] on span "Save" at bounding box center [430, 350] width 16 height 8
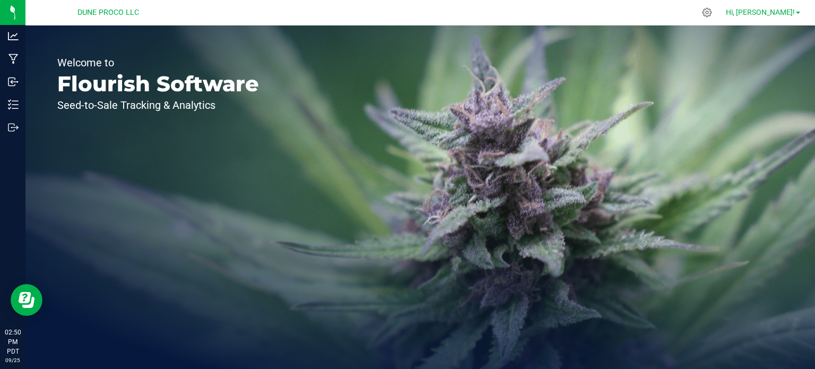
click at [798, 13] on span at bounding box center [798, 13] width 4 height 2
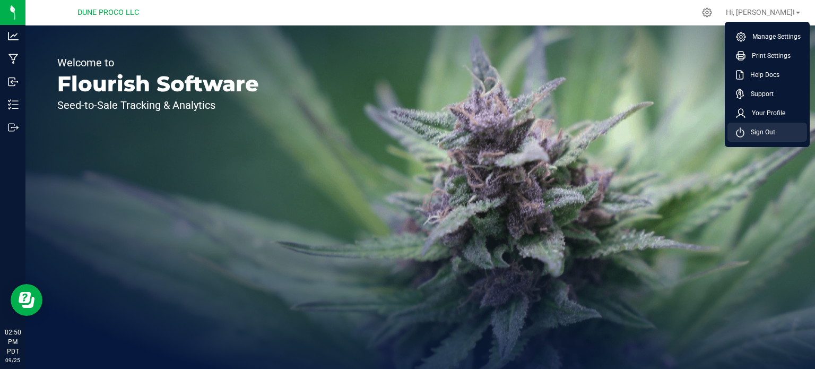
click at [751, 134] on span "Sign Out" at bounding box center [759, 132] width 31 height 11
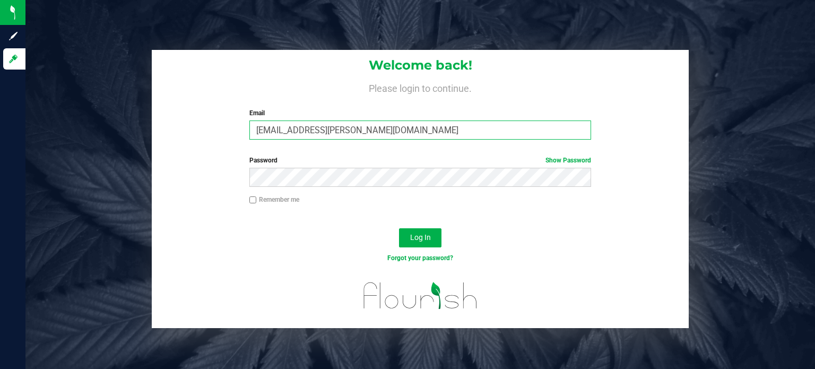
click at [464, 122] on input "[EMAIL_ADDRESS][PERSON_NAME][DOMAIN_NAME]" at bounding box center [420, 129] width 342 height 19
click at [405, 129] on input "[EMAIL_ADDRESS][DOMAIN_NAME]" at bounding box center [420, 129] width 342 height 19
type input "[EMAIL_ADDRESS][PERSON_NAME][DOMAIN_NAME]"
click at [421, 241] on span "Log In" at bounding box center [420, 237] width 21 height 8
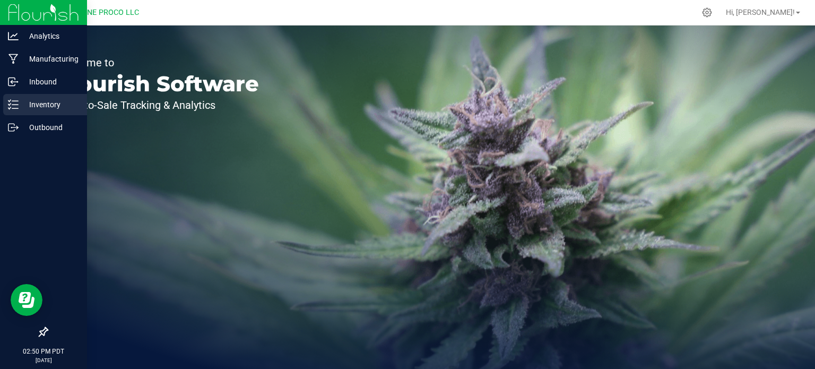
click at [15, 94] on div "Inventory" at bounding box center [45, 104] width 84 height 21
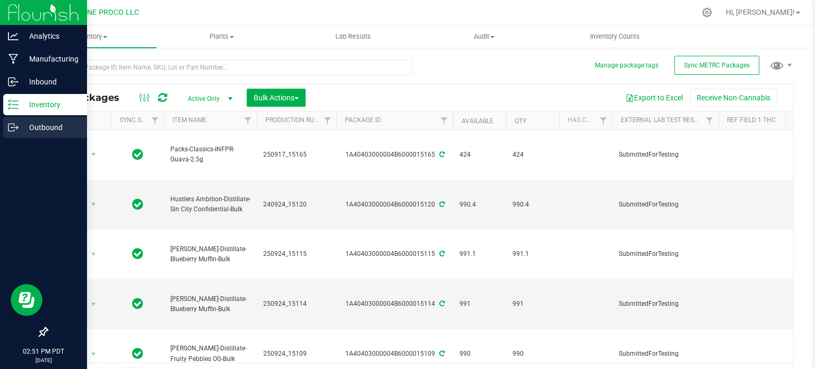
click at [11, 132] on icon at bounding box center [13, 127] width 11 height 11
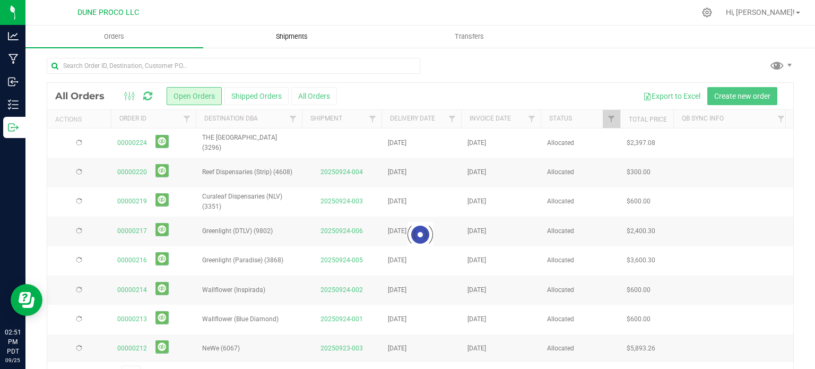
click at [299, 32] on span "Shipments" at bounding box center [291, 37] width 60 height 10
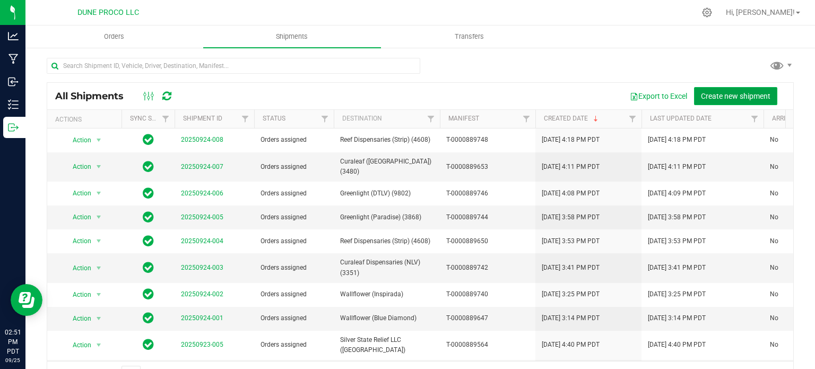
click at [728, 96] on span "Create new shipment" at bounding box center [735, 96] width 69 height 8
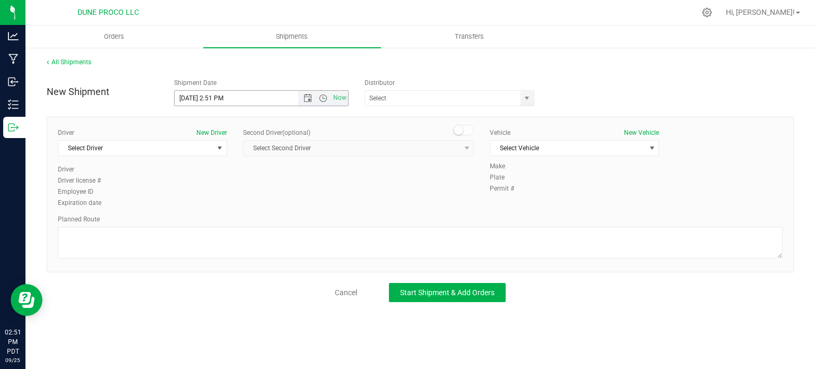
click at [190, 101] on input "9/25/2025 2:51 PM" at bounding box center [245, 98] width 142 height 15
drag, startPoint x: 264, startPoint y: 100, endPoint x: 212, endPoint y: 101, distance: 52.5
click at [212, 101] on input "9/25/2025 2:51 PM" at bounding box center [245, 98] width 142 height 15
click at [522, 94] on span "select" at bounding box center [526, 98] width 8 height 8
type input "9/25/2025 10:00 AM"
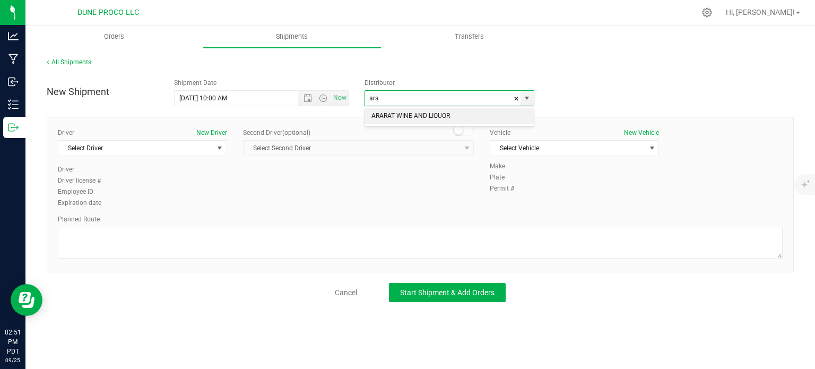
click at [420, 113] on li "ARARAT WINE AND LIQUOR" at bounding box center [449, 116] width 169 height 16
type input "ARARAT WINE AND LIQUOR"
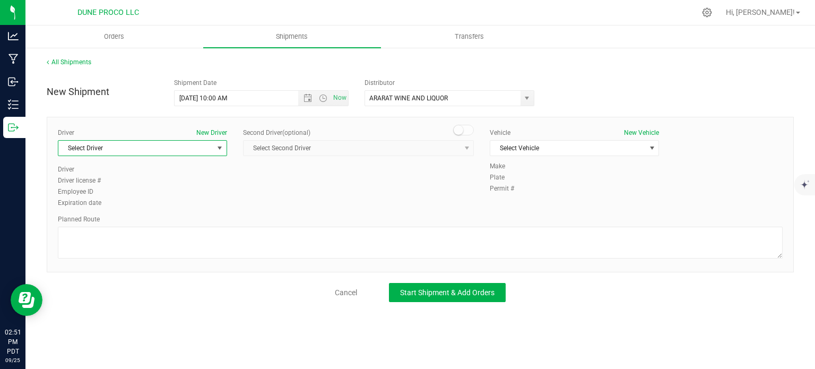
click at [223, 152] on span "select" at bounding box center [219, 148] width 13 height 15
click at [130, 226] on li "TBD TBD" at bounding box center [142, 223] width 168 height 16
click at [574, 149] on span "Select Vehicle" at bounding box center [567, 148] width 155 height 15
click at [524, 189] on div "Select Vehicle None TBD No data found." at bounding box center [574, 173] width 169 height 36
click at [521, 188] on li "TBD" at bounding box center [574, 182] width 168 height 16
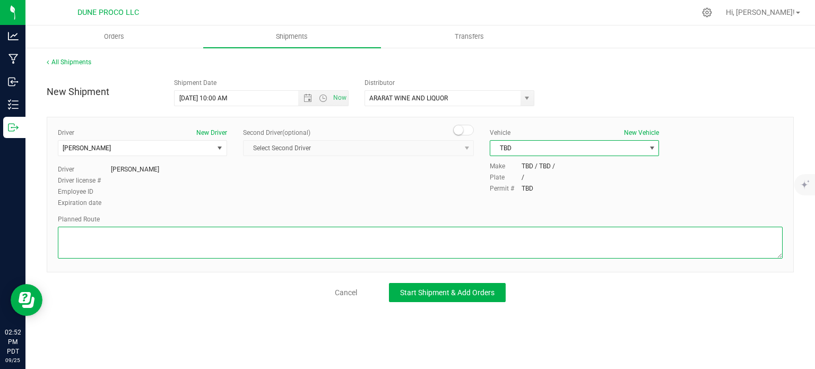
click at [160, 229] on textarea at bounding box center [420, 242] width 724 height 32
paste textarea "Get on I-15 S/US-93 S from E Alexander Rd, N 5th St and E Cheyenne Ave 6 min (2…"
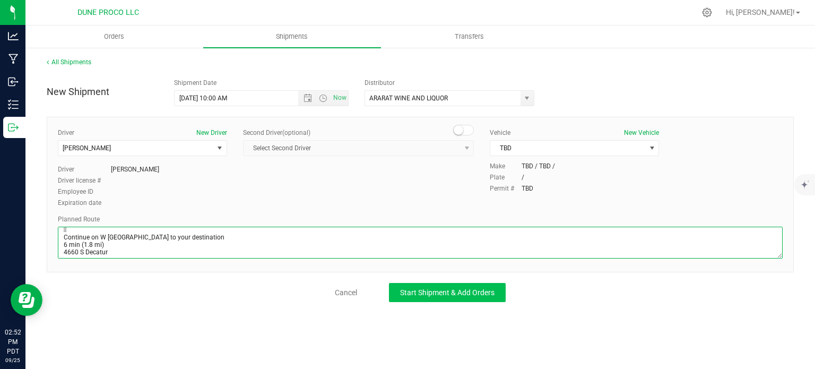
type textarea "Get on I-15 S/US-93 S from E Alexander Rd, N 5th St and E Cheyenne Ave 6 min (2…"
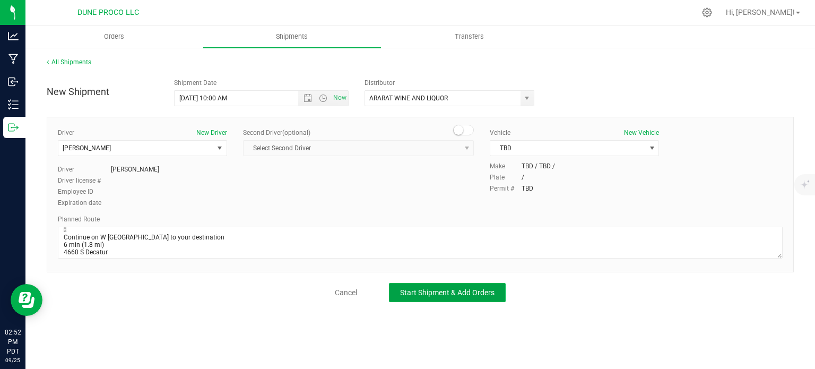
click at [426, 292] on span "Start Shipment & Add Orders" at bounding box center [447, 292] width 94 height 8
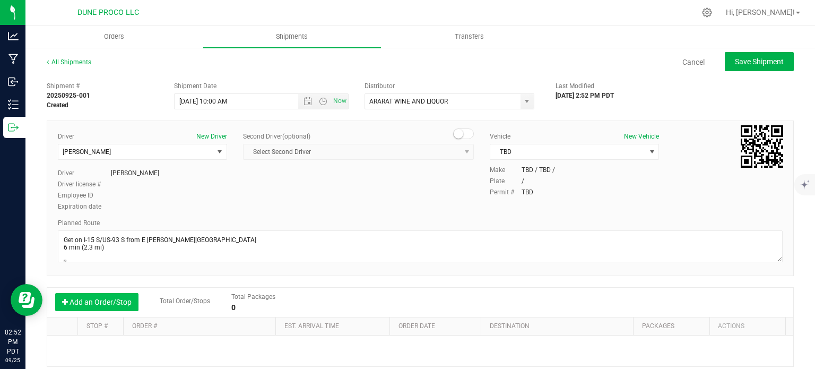
click at [123, 304] on button "Add an Order/Stop" at bounding box center [96, 302] width 83 height 18
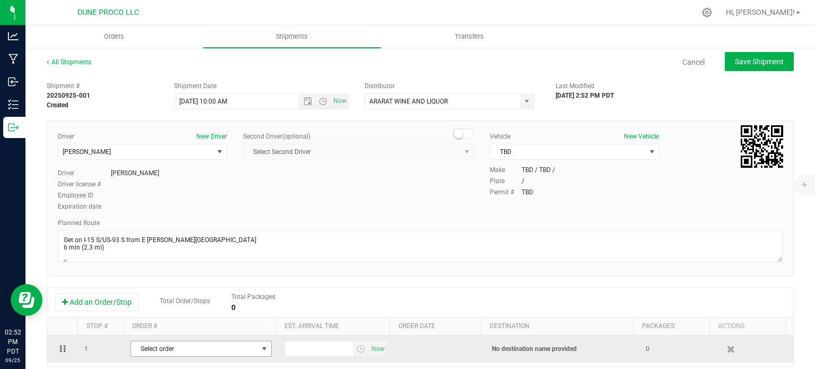
click at [138, 346] on span "Select order" at bounding box center [194, 348] width 127 height 15
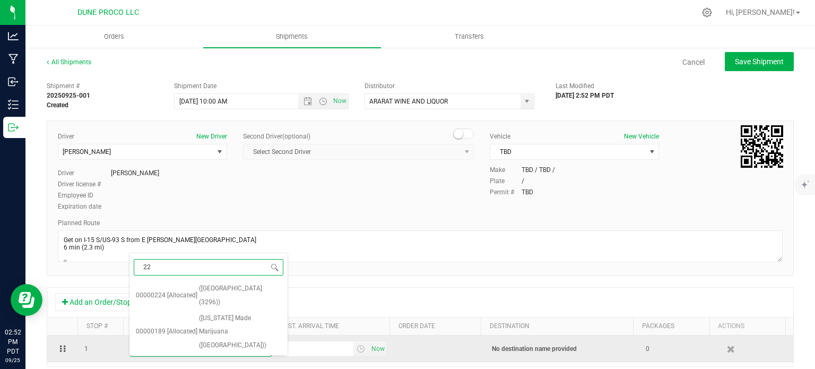
type input "224"
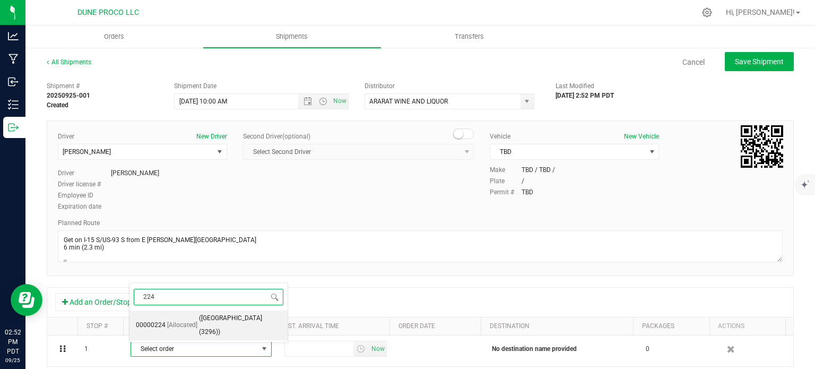
click at [191, 320] on span "[Allocated]" at bounding box center [182, 325] width 30 height 14
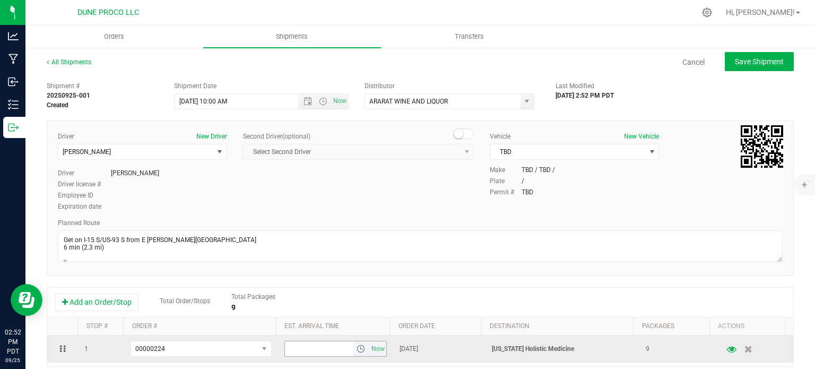
click at [292, 350] on input "text" at bounding box center [319, 348] width 69 height 15
type input "3:00 PM"
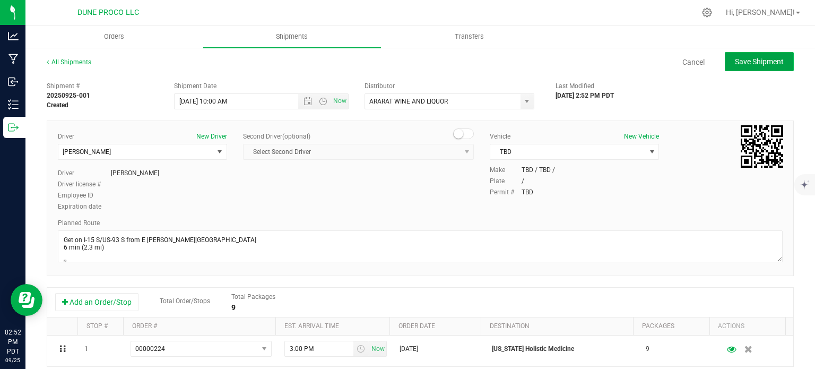
click at [735, 65] on span "Save Shipment" at bounding box center [759, 61] width 49 height 8
type input "9/25/2025 5:00 PM"
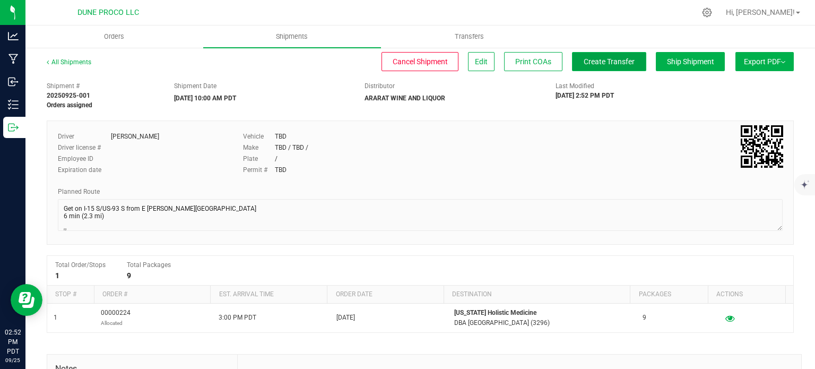
click at [589, 63] on span "Create Transfer" at bounding box center [608, 61] width 51 height 8
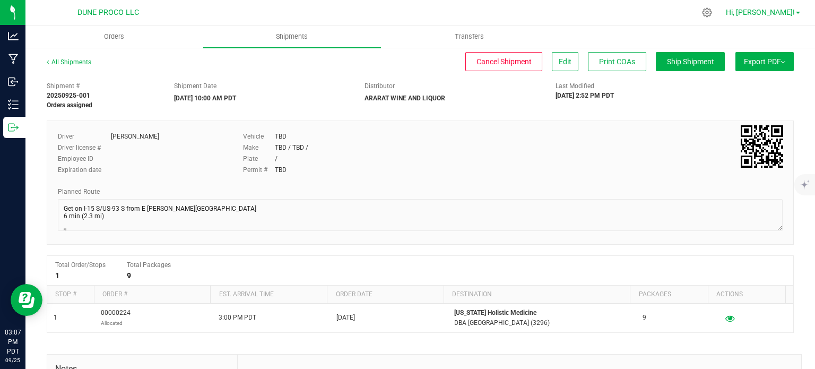
click at [798, 16] on link "Hi, [PERSON_NAME]!" at bounding box center [762, 12] width 83 height 11
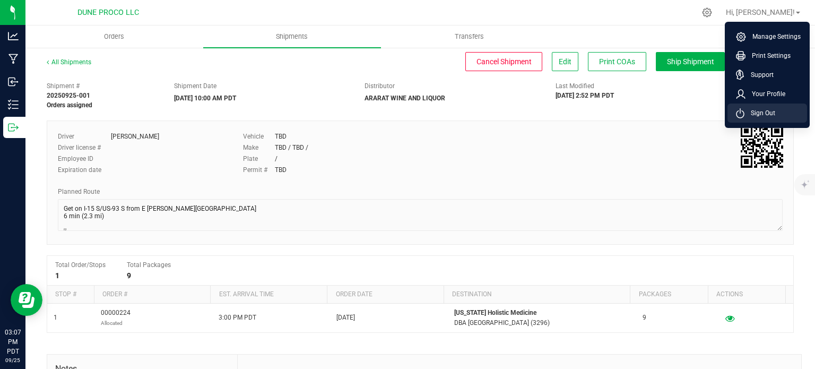
click at [756, 112] on span "Sign Out" at bounding box center [759, 113] width 31 height 11
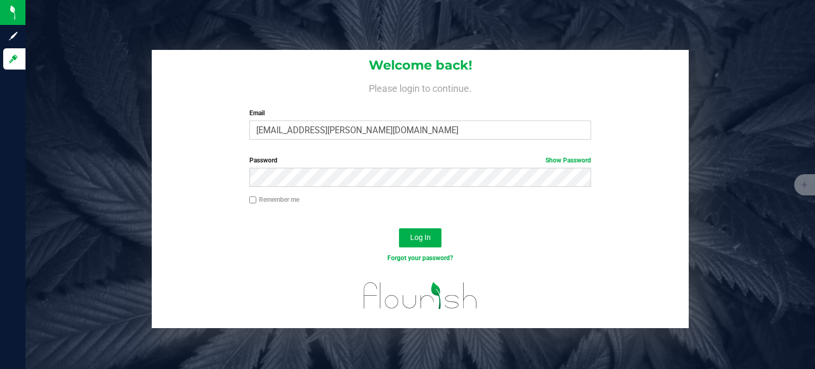
click at [304, 118] on label "Email" at bounding box center [420, 113] width 342 height 10
click at [304, 120] on input "max.o'donnell@cnduit.com" at bounding box center [420, 129] width 342 height 19
click at [348, 135] on input "max.o'donnell@cnduit.com" at bounding box center [420, 129] width 342 height 19
type input "maxxodonnell1995@gmail.com"
click at [434, 240] on button "Log In" at bounding box center [420, 237] width 42 height 19
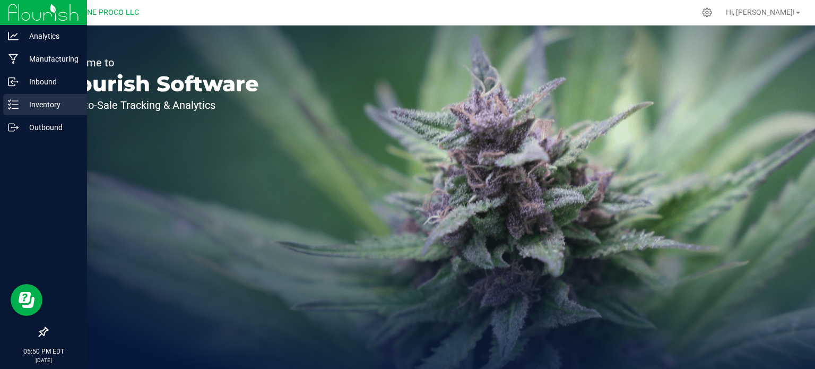
click at [19, 105] on p "Inventory" at bounding box center [51, 104] width 64 height 13
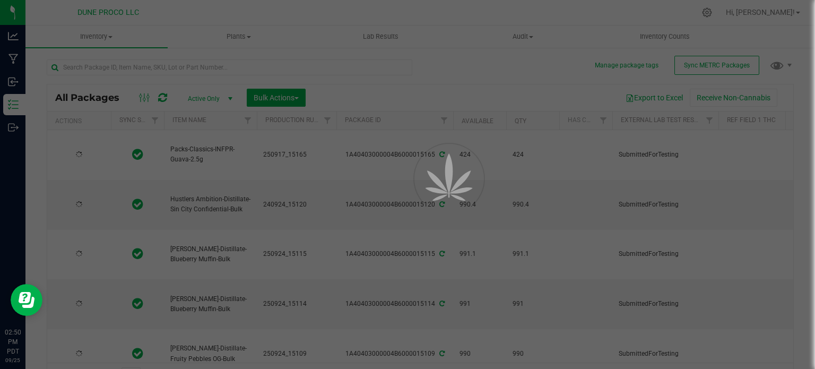
type input "[DATE]"
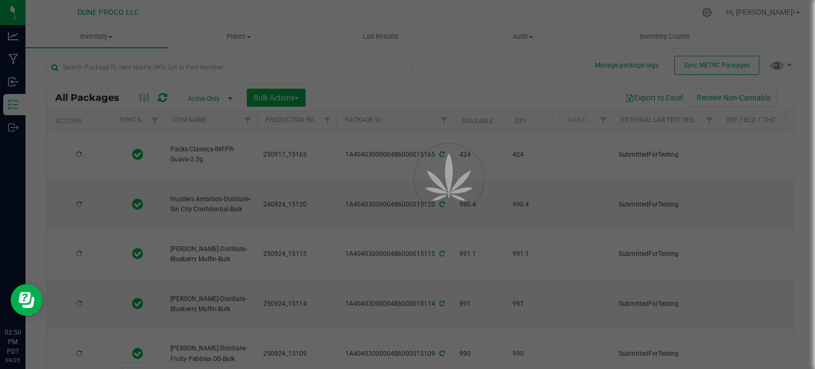
type input "[DATE]"
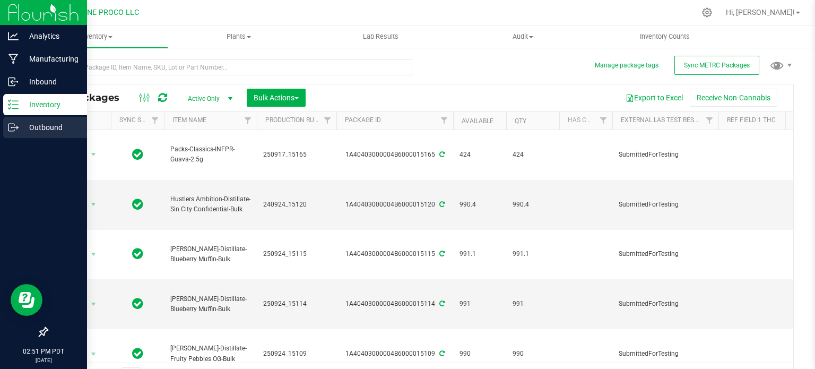
click at [11, 129] on icon at bounding box center [13, 127] width 11 height 11
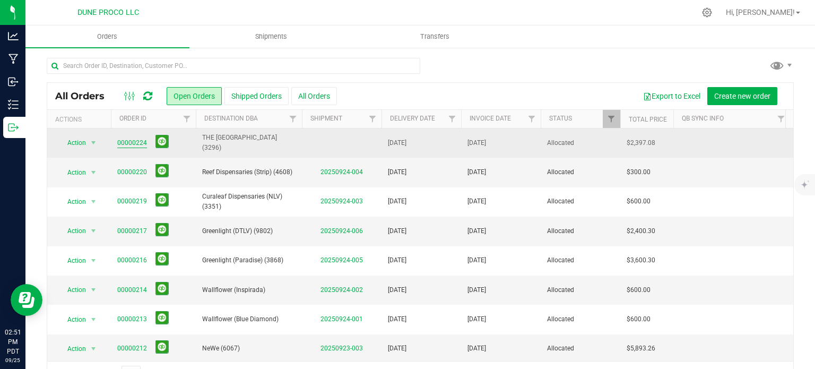
click at [138, 139] on link "00000224" at bounding box center [132, 143] width 30 height 10
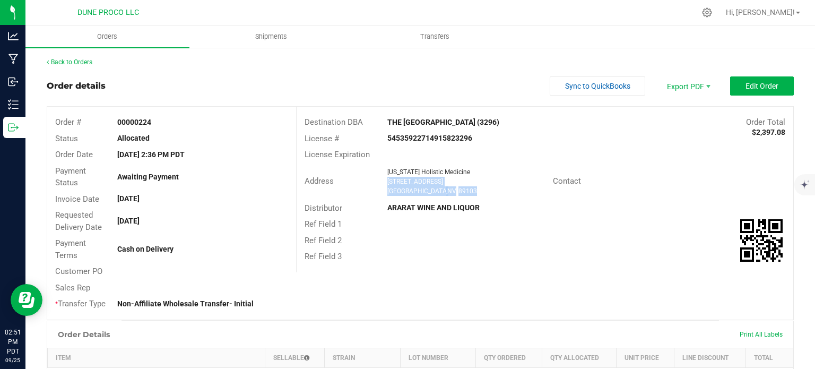
drag, startPoint x: 443, startPoint y: 190, endPoint x: 381, endPoint y: 184, distance: 62.3
click at [382, 184] on div "[US_STATE] Holistic Medicine [STREET_ADDRESS]" at bounding box center [467, 181] width 171 height 29
copy ngx-name-and-address "[STREET_ADDRESS]"
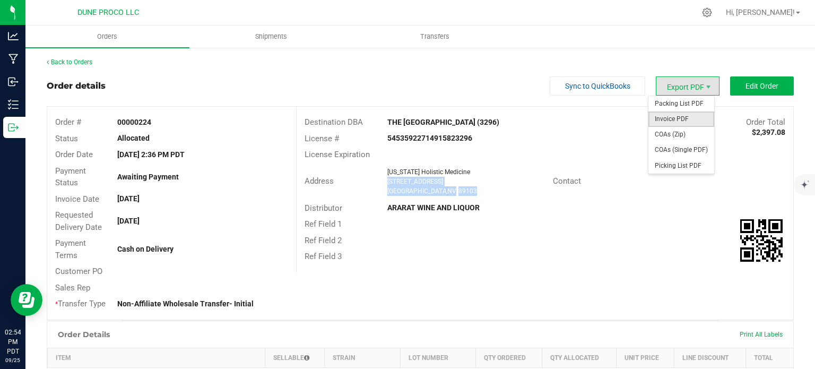
click at [669, 119] on span "Invoice PDF" at bounding box center [681, 118] width 66 height 15
click at [677, 145] on span "COAs (Single PDF)" at bounding box center [681, 149] width 66 height 15
